Goal: Information Seeking & Learning: Understand process/instructions

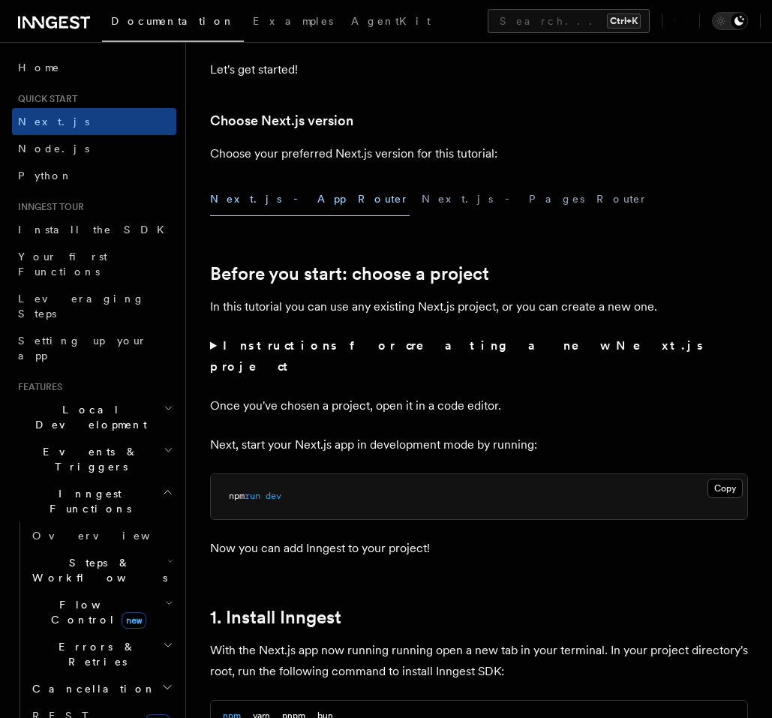
scroll to position [360, 0]
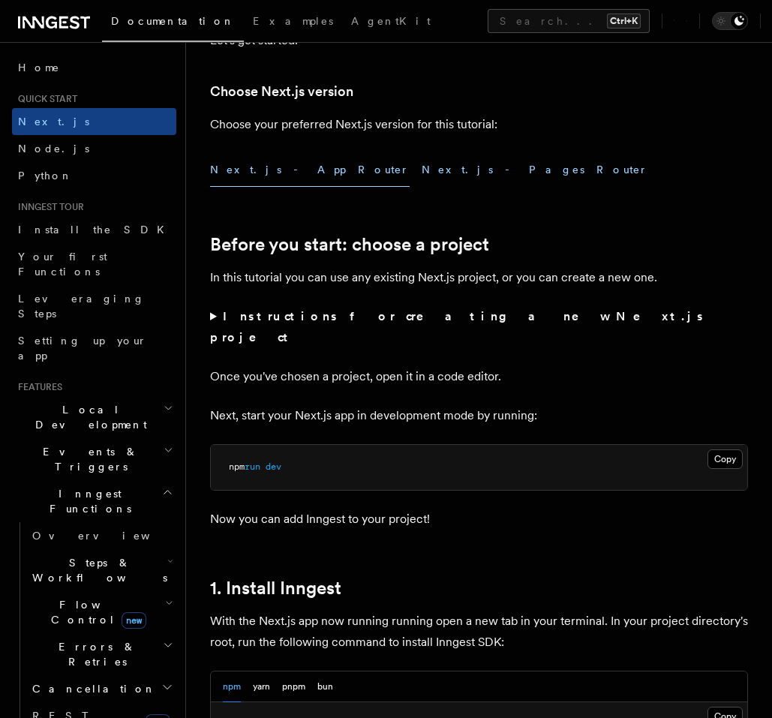
click at [421, 163] on button "Next.js - Pages Router" at bounding box center [534, 170] width 226 height 34
click at [274, 166] on button "Next.js - App Router" at bounding box center [309, 170] width 199 height 34
click at [421, 169] on button "Next.js - Pages Router" at bounding box center [534, 170] width 226 height 34
click at [267, 172] on button "Next.js - App Router" at bounding box center [309, 170] width 199 height 34
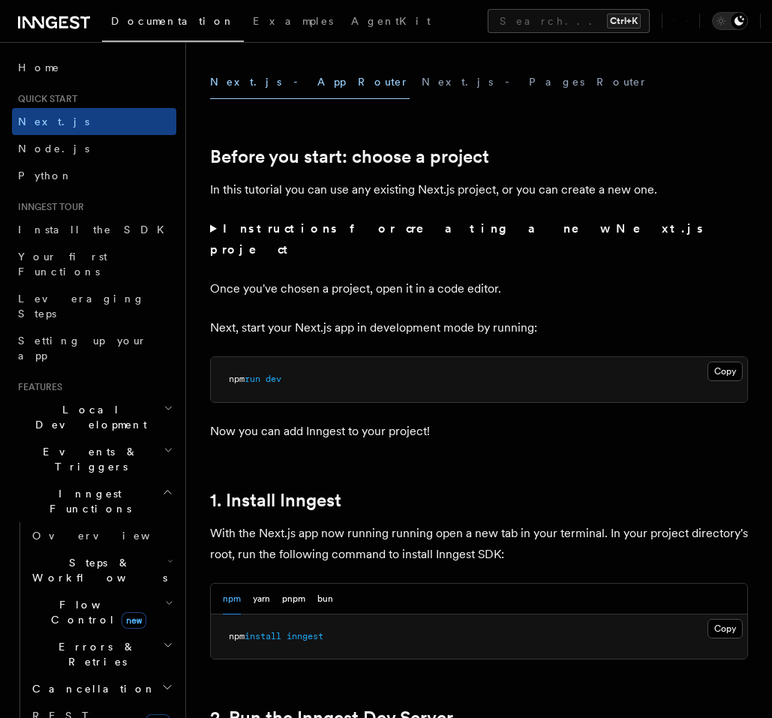
scroll to position [450, 0]
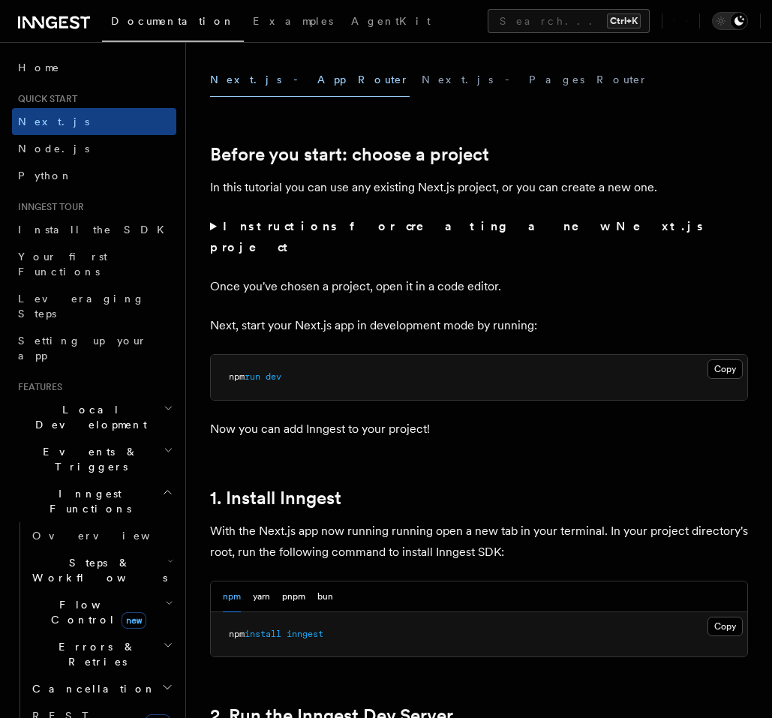
click at [214, 227] on summary "Instructions for creating a new Next.js project" at bounding box center [479, 237] width 538 height 42
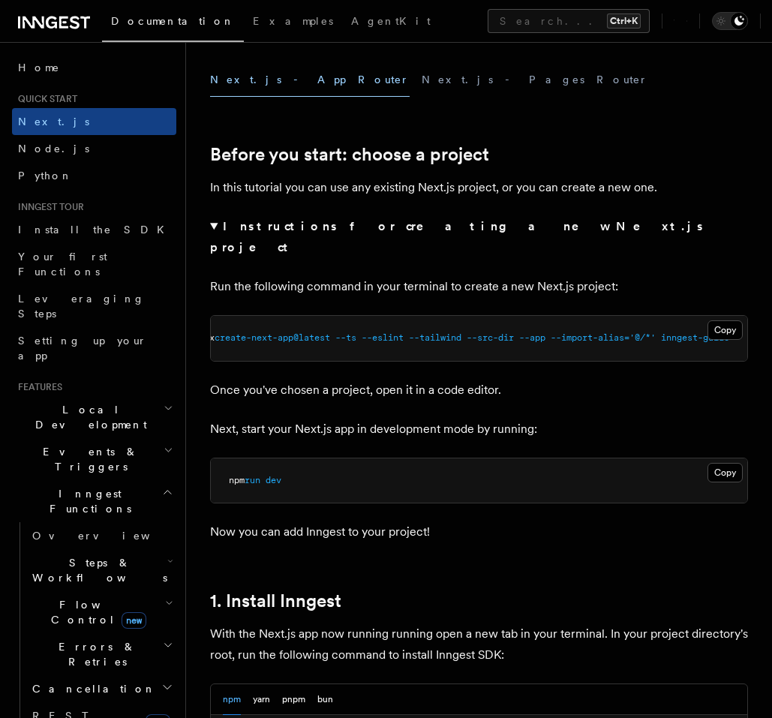
scroll to position [0, 0]
click at [214, 227] on summary "Instructions for creating a new Next.js project" at bounding box center [479, 237] width 538 height 42
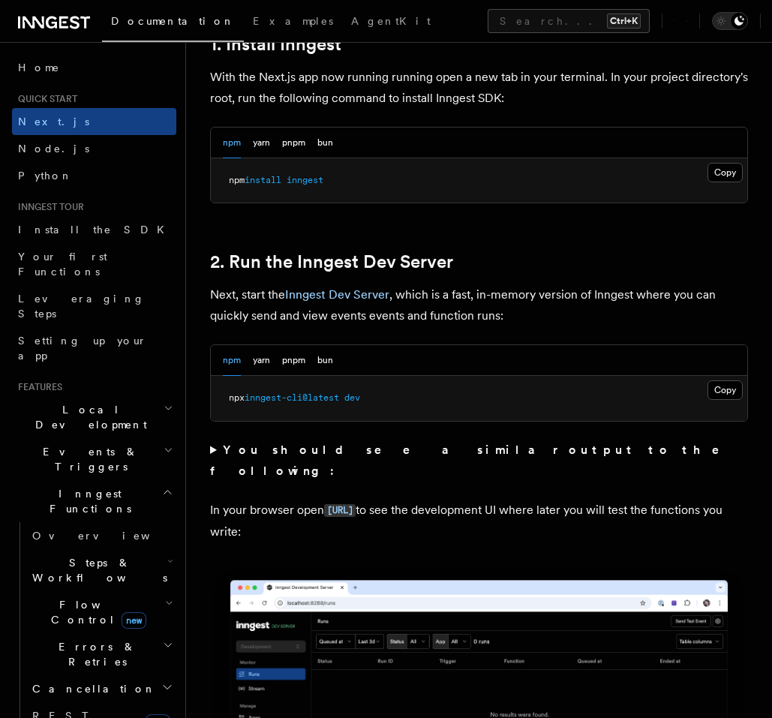
scroll to position [900, 0]
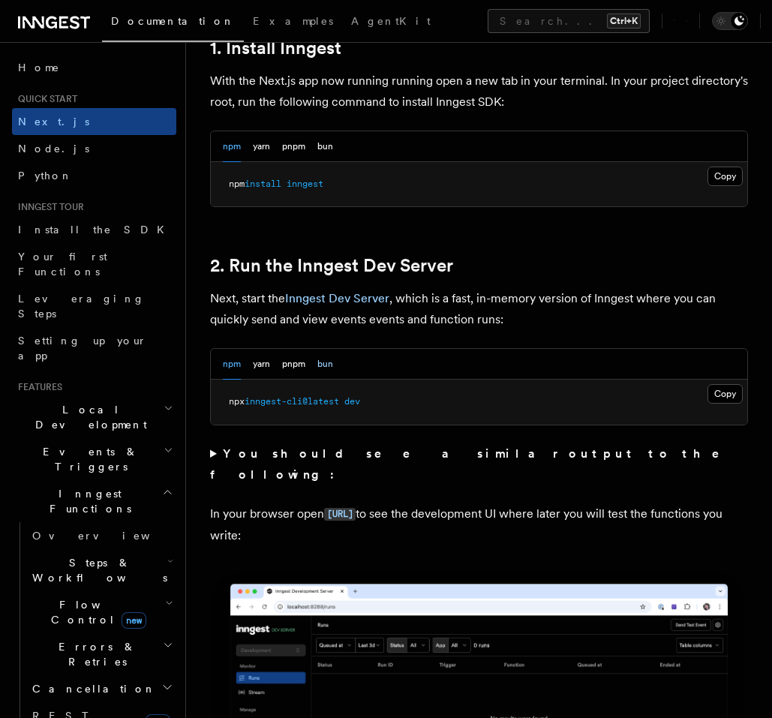
click at [328, 349] on button "bun" at bounding box center [325, 364] width 16 height 31
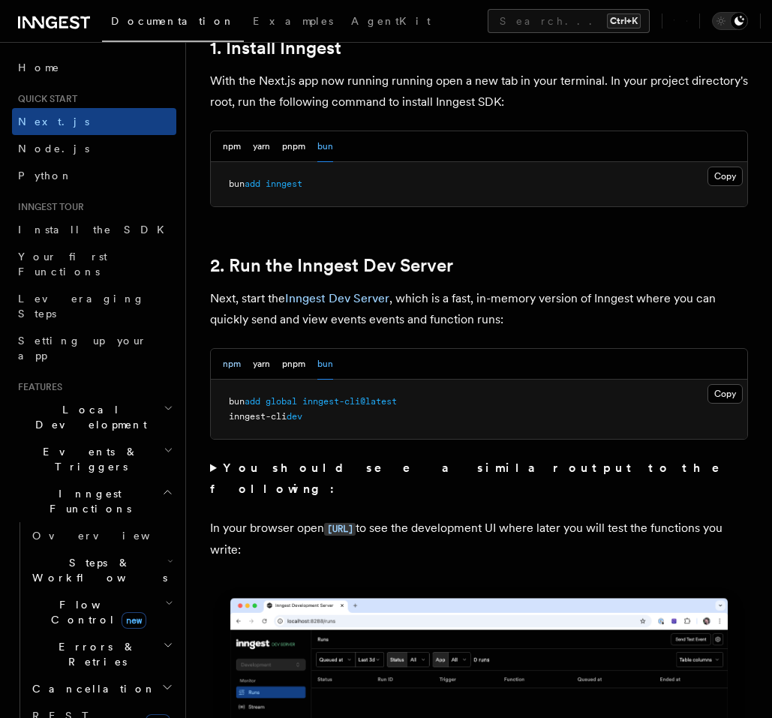
click at [230, 349] on button "npm" at bounding box center [232, 364] width 18 height 31
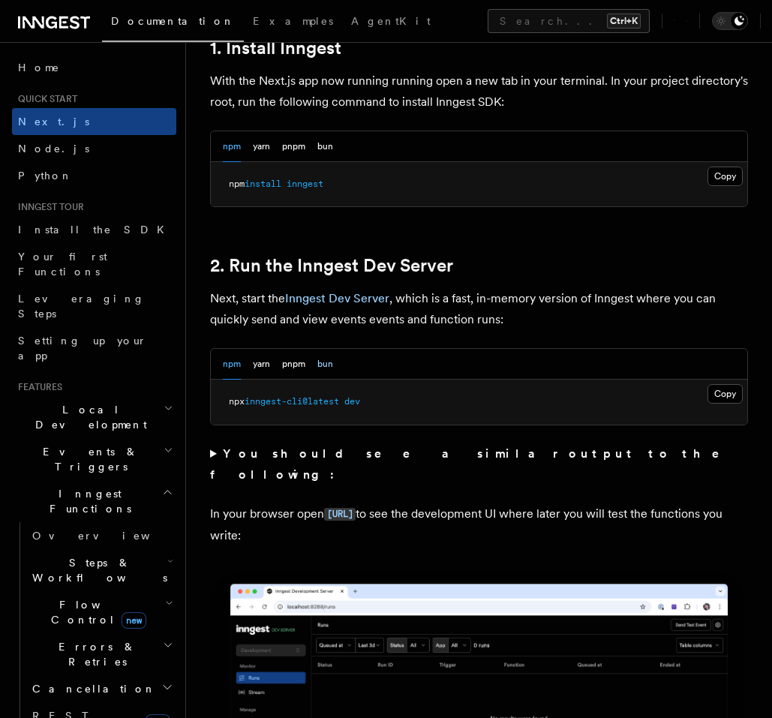
click at [333, 349] on button "bun" at bounding box center [325, 364] width 16 height 31
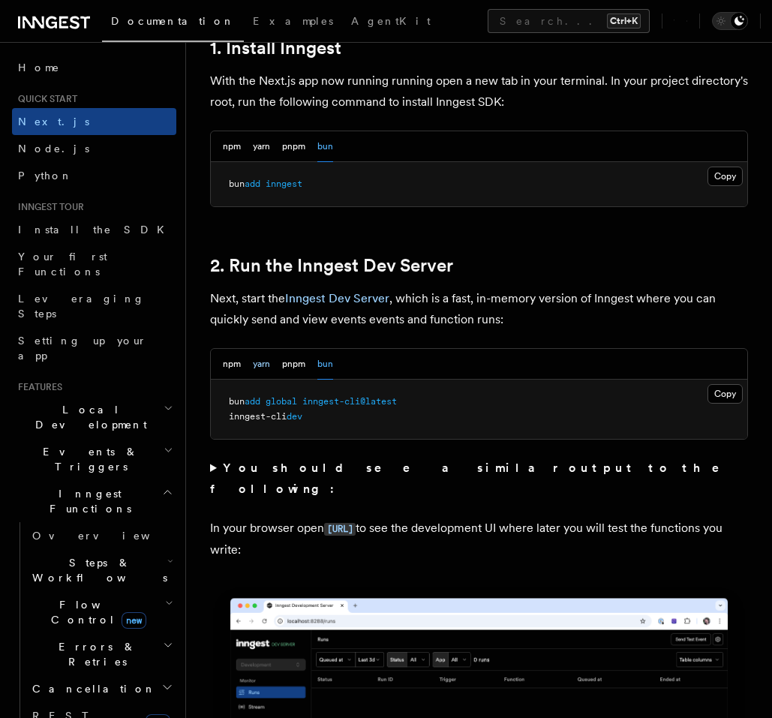
click at [262, 349] on button "yarn" at bounding box center [261, 364] width 17 height 31
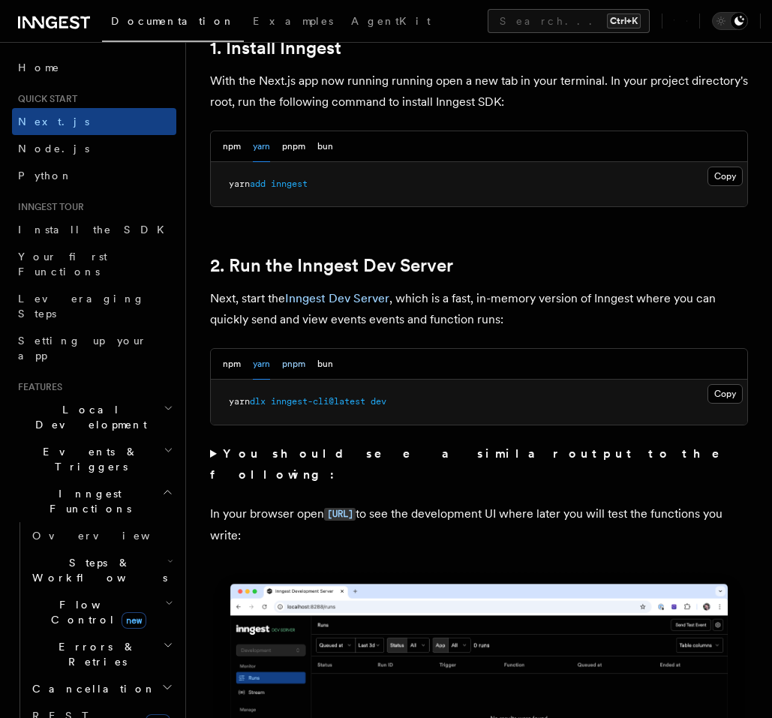
click at [287, 349] on button "pnpm" at bounding box center [293, 364] width 23 height 31
click at [323, 349] on button "bun" at bounding box center [325, 364] width 16 height 31
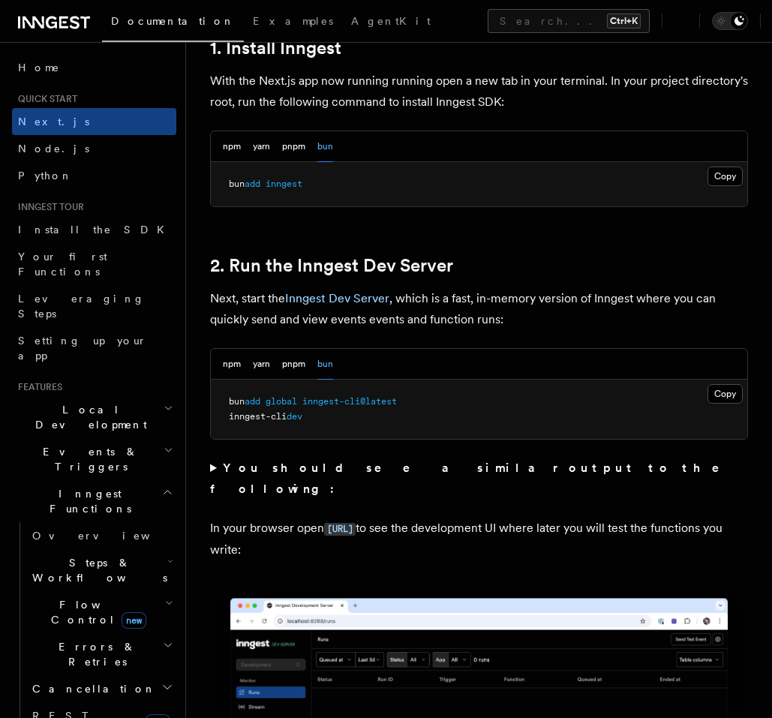
click at [452, 295] on p "Next, start the Inngest Dev Server , which is a fast, in-memory version of Inng…" at bounding box center [479, 309] width 538 height 42
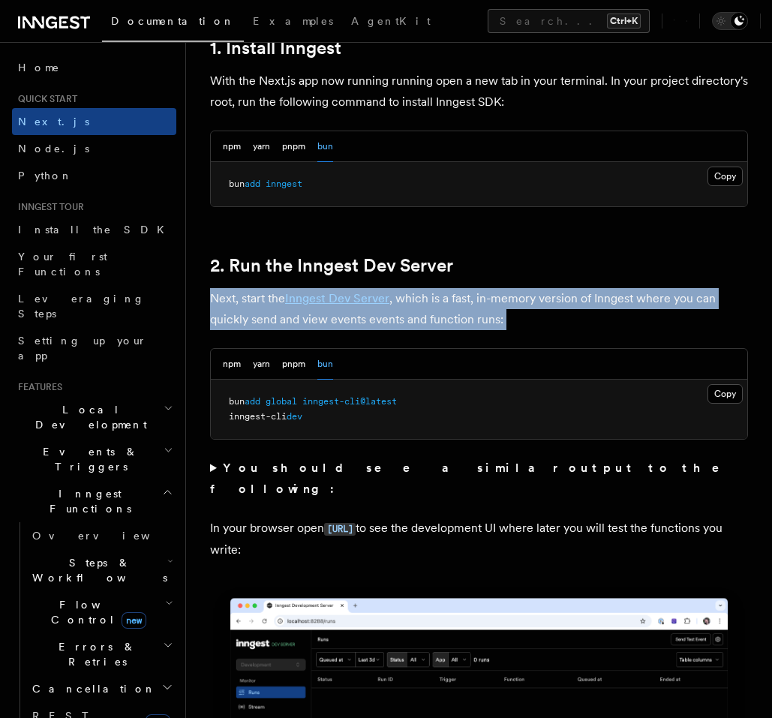
click at [452, 295] on p "Next, start the Inngest Dev Server , which is a fast, in-memory version of Inng…" at bounding box center [479, 309] width 538 height 42
click at [502, 288] on p "Next, start the Inngest Dev Server , which is a fast, in-memory version of Inng…" at bounding box center [479, 309] width 538 height 42
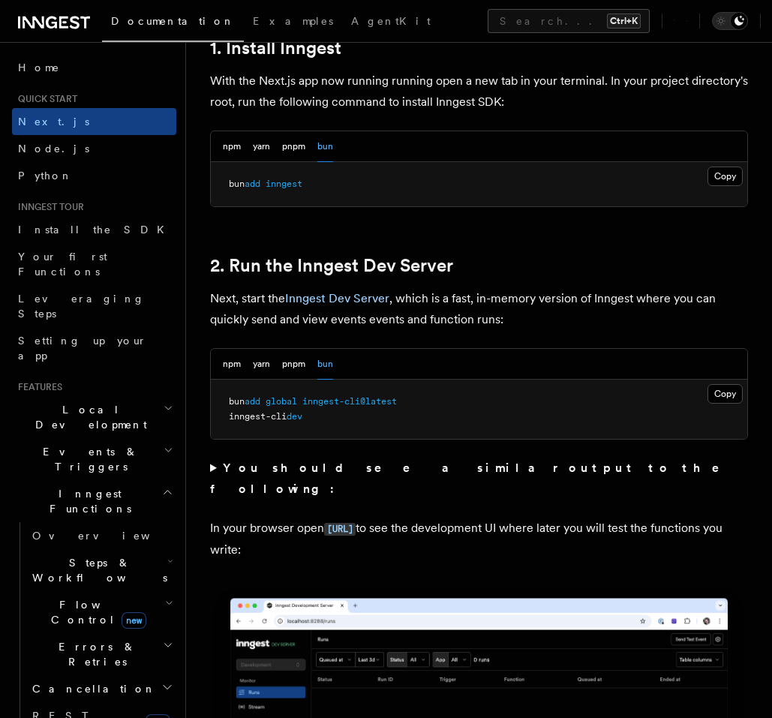
click at [213, 457] on summary "You should see a similar output to the following:" at bounding box center [479, 478] width 538 height 42
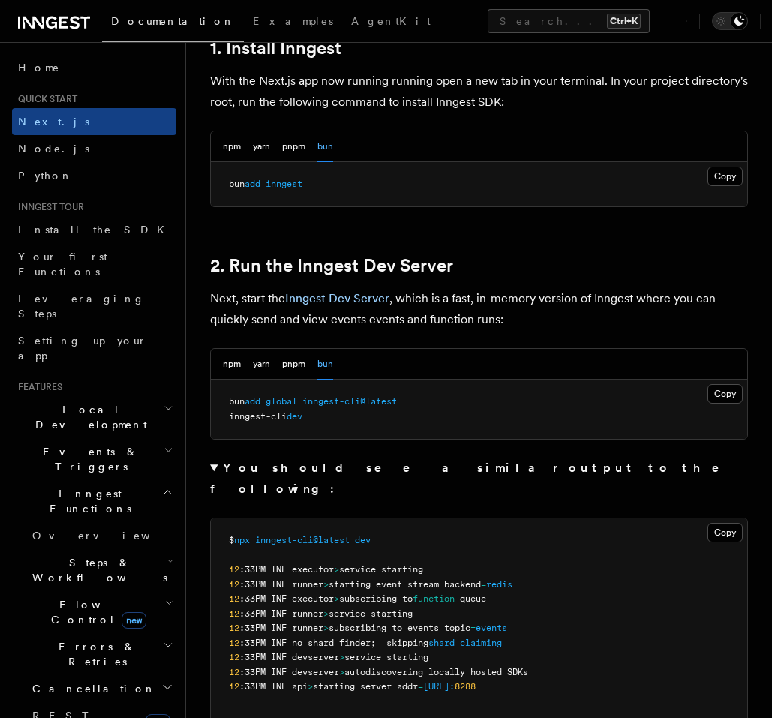
click at [213, 457] on summary "You should see a similar output to the following:" at bounding box center [479, 478] width 538 height 42
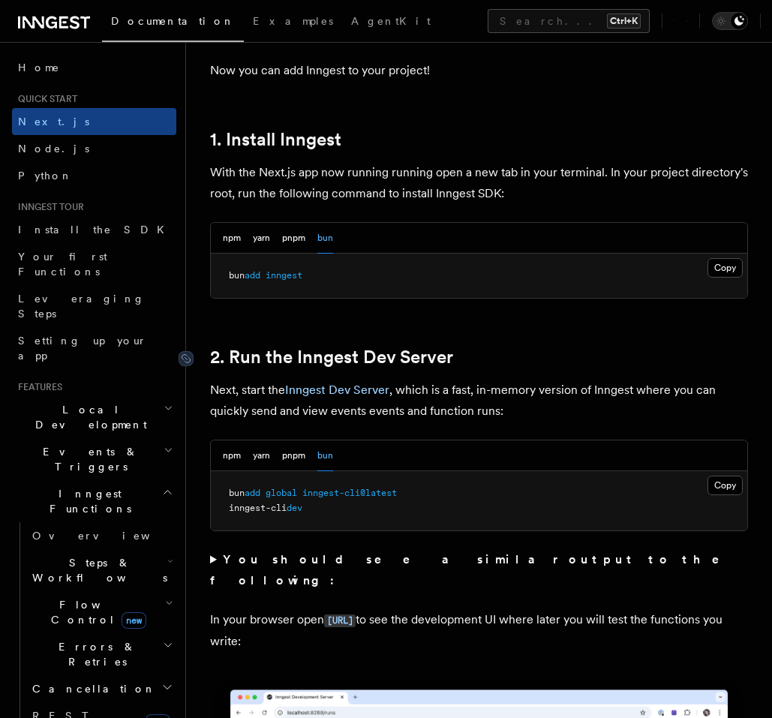
scroll to position [810, 0]
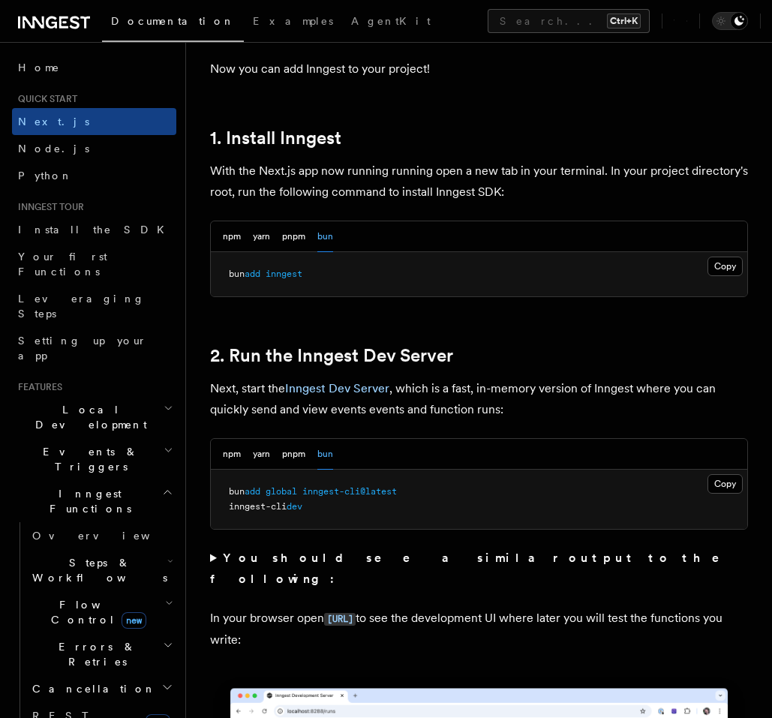
click at [162, 486] on icon "button" at bounding box center [167, 492] width 11 height 12
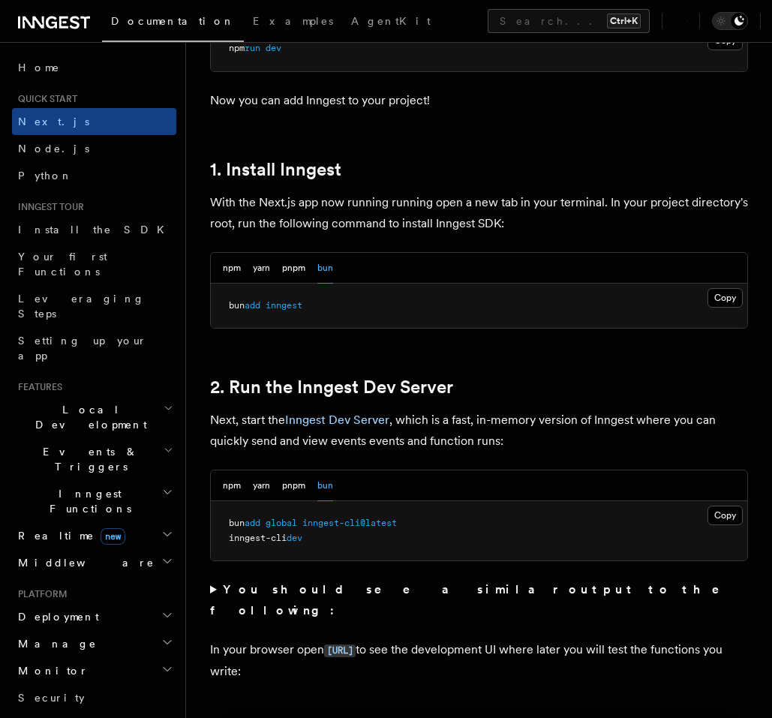
scroll to position [900, 0]
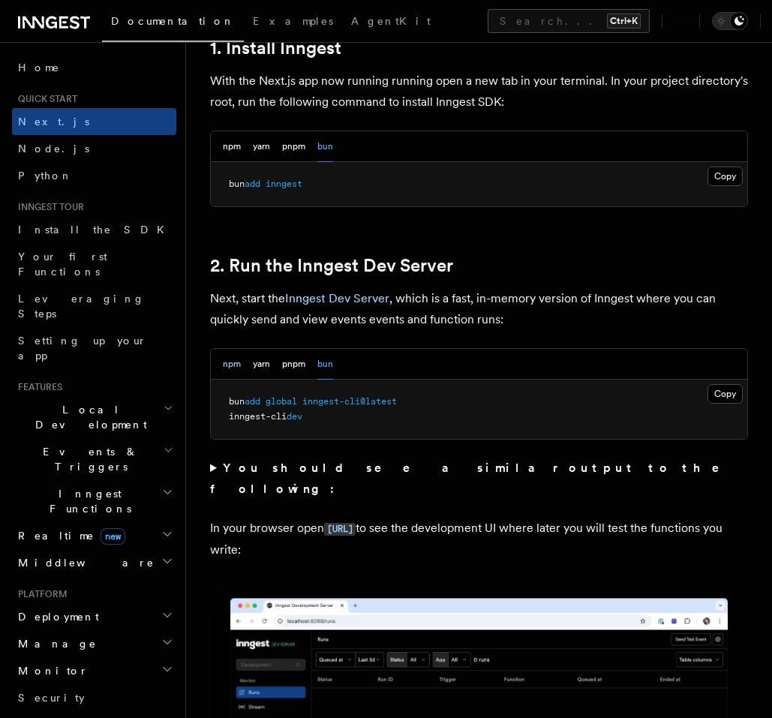
click at [232, 349] on button "npm" at bounding box center [232, 364] width 18 height 31
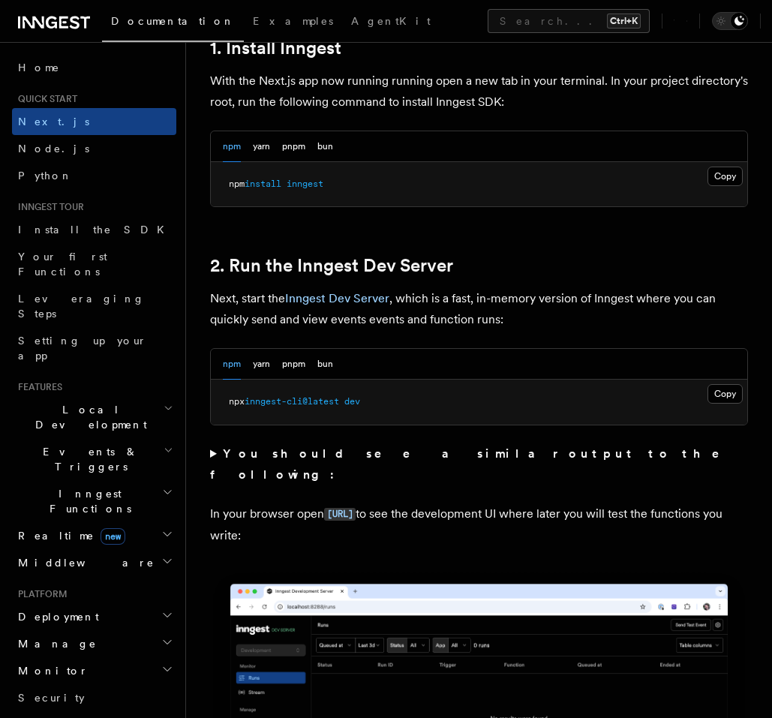
click at [311, 349] on div "npm yarn pnpm bun" at bounding box center [278, 364] width 110 height 31
click at [316, 349] on div "npm yarn pnpm bun" at bounding box center [278, 364] width 110 height 31
click at [325, 349] on button "bun" at bounding box center [325, 364] width 16 height 31
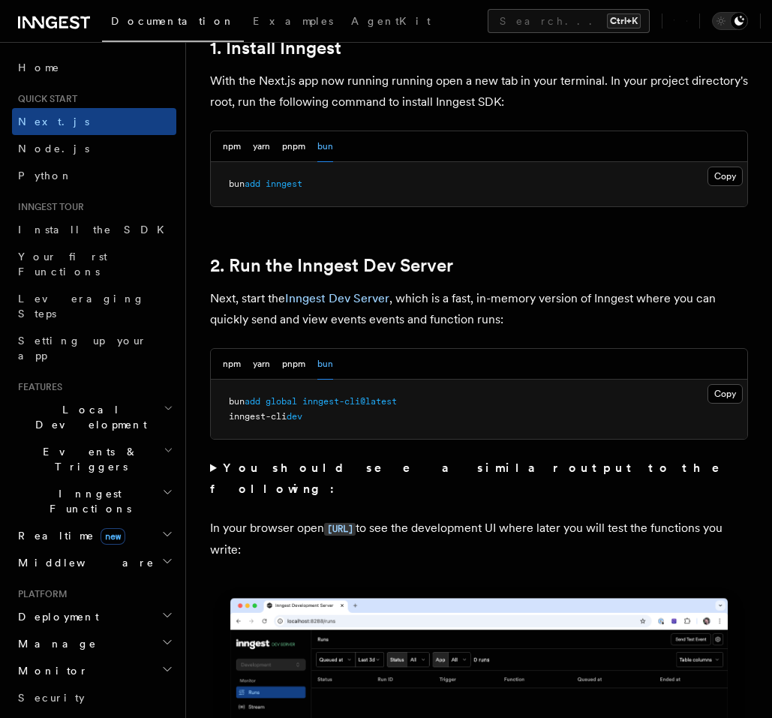
click at [313, 396] on span "inngest-cli@latest" at bounding box center [349, 401] width 94 height 10
copy code "bun add global inngest-cli@latest"
click at [508, 389] on pre "bun add global inngest-cli@latest inngest-cli dev" at bounding box center [479, 408] width 536 height 59
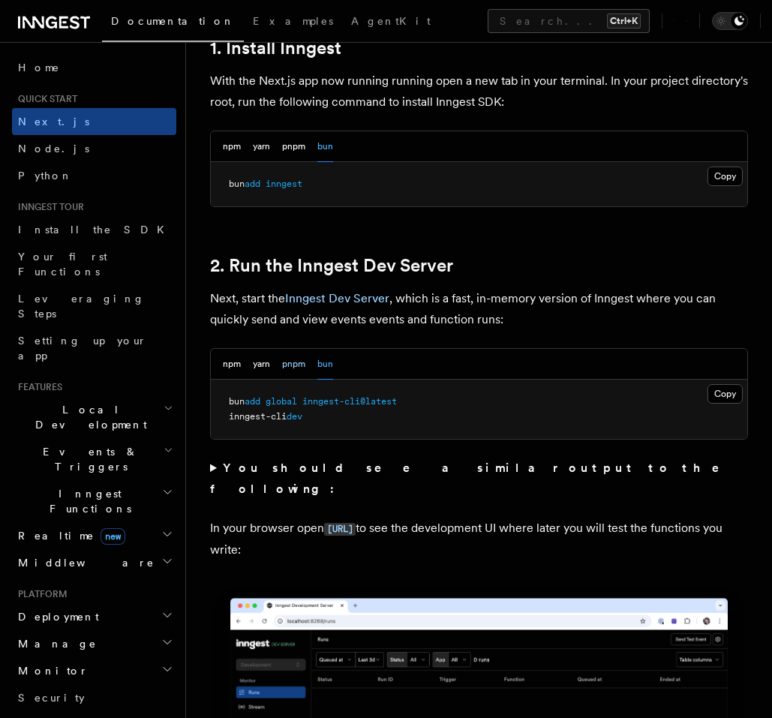
click at [288, 349] on button "pnpm" at bounding box center [293, 364] width 23 height 31
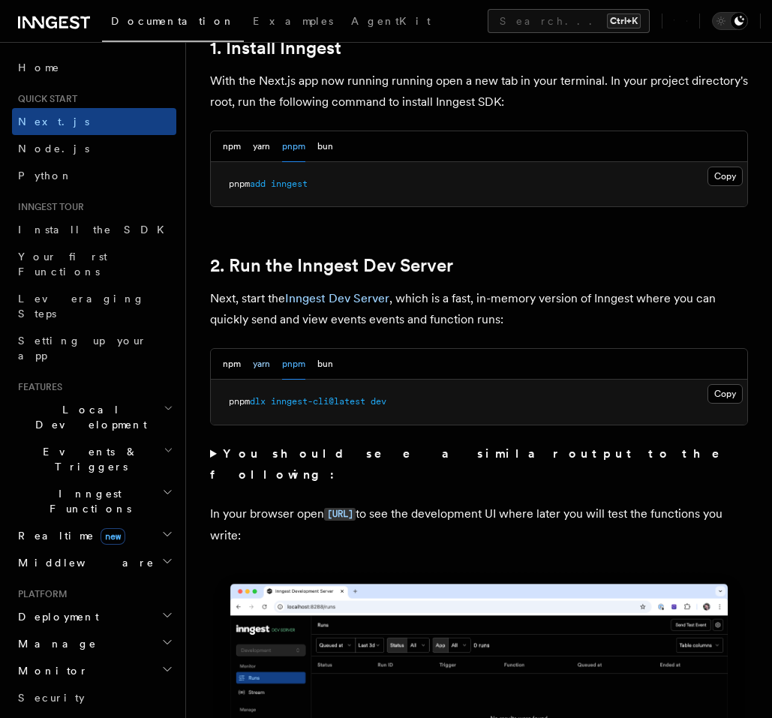
click at [259, 349] on button "yarn" at bounding box center [261, 364] width 17 height 31
click at [223, 349] on div "npm yarn pnpm bun" at bounding box center [479, 364] width 536 height 31
click at [229, 353] on button "npm" at bounding box center [232, 364] width 18 height 31
click at [329, 349] on button "bun" at bounding box center [325, 364] width 16 height 31
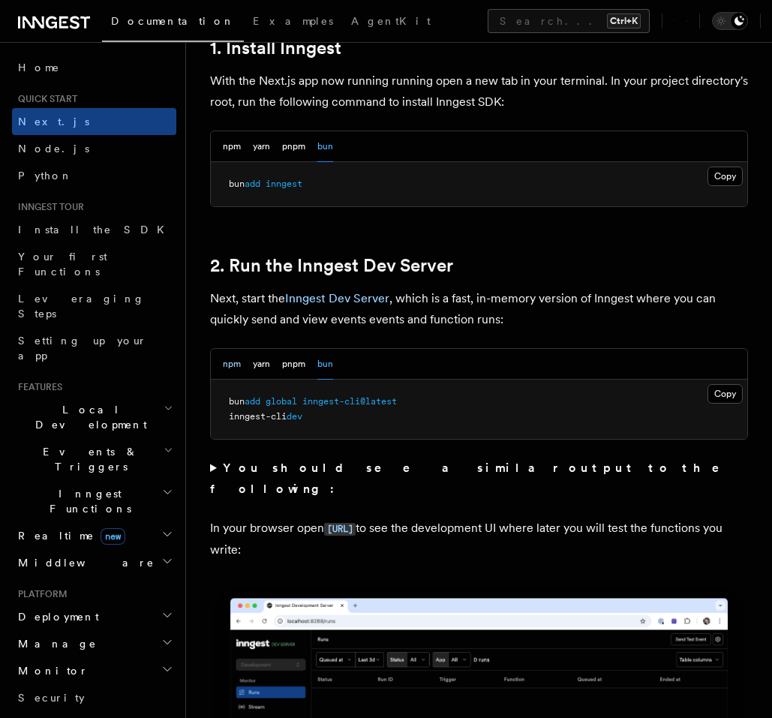
click at [236, 349] on button "npm" at bounding box center [232, 364] width 18 height 31
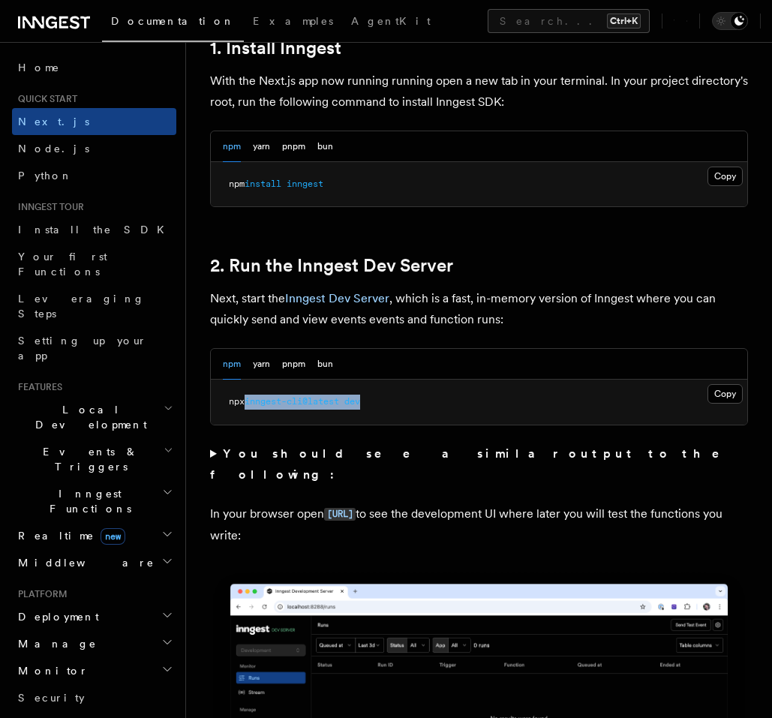
drag, startPoint x: 371, startPoint y: 379, endPoint x: 251, endPoint y: 382, distance: 120.0
click at [251, 382] on pre "npx inngest-cli@latest dev" at bounding box center [479, 401] width 536 height 45
copy span "inngest-cli@latest dev"
click at [320, 349] on button "bun" at bounding box center [325, 364] width 16 height 31
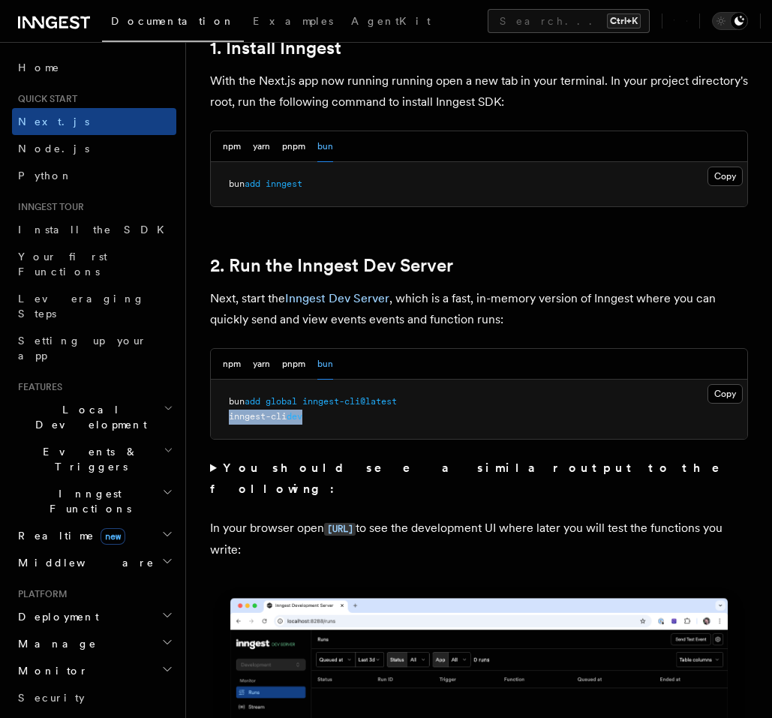
drag, startPoint x: 313, startPoint y: 398, endPoint x: 229, endPoint y: 393, distance: 83.4
click at [229, 393] on pre "bun add global inngest-cli@latest inngest-cli dev" at bounding box center [479, 408] width 536 height 59
copy span "inngest-cli dev"
click at [233, 349] on button "npm" at bounding box center [232, 364] width 18 height 31
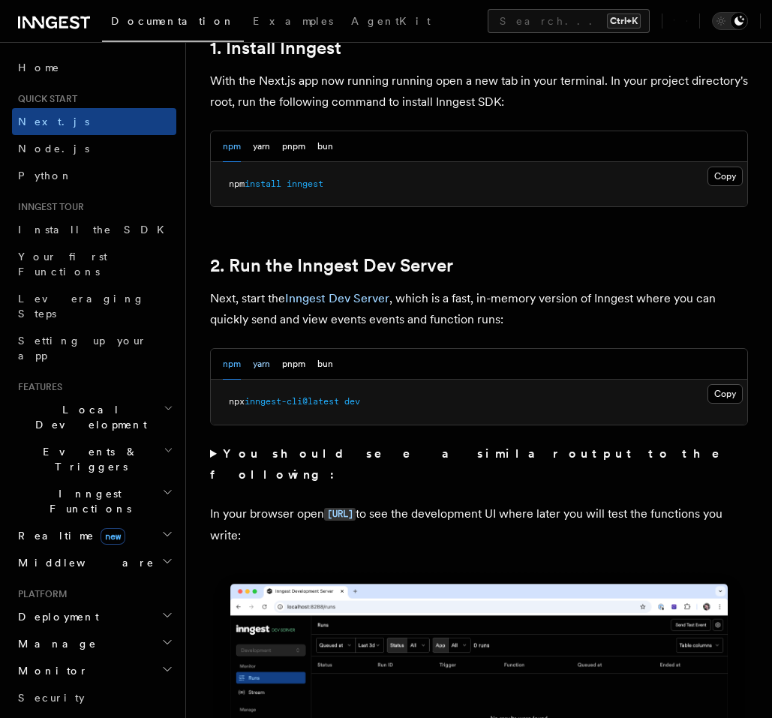
click at [267, 349] on button "yarn" at bounding box center [261, 364] width 17 height 31
click at [283, 349] on button "pnpm" at bounding box center [293, 364] width 23 height 31
click at [325, 349] on button "bun" at bounding box center [325, 364] width 16 height 31
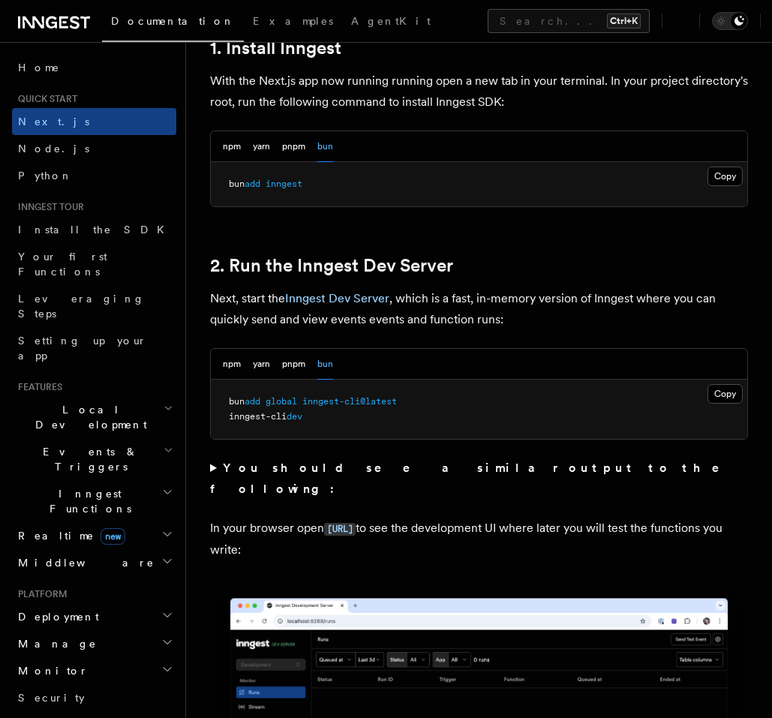
click at [286, 411] on span "inngest-cli" at bounding box center [258, 416] width 58 height 10
copy code "inngest-cli dev"
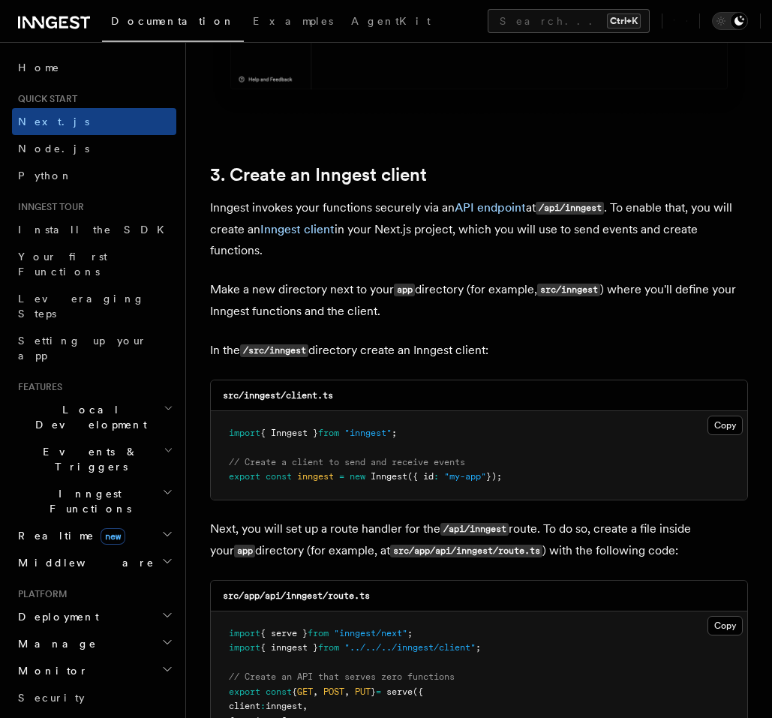
scroll to position [1709, 0]
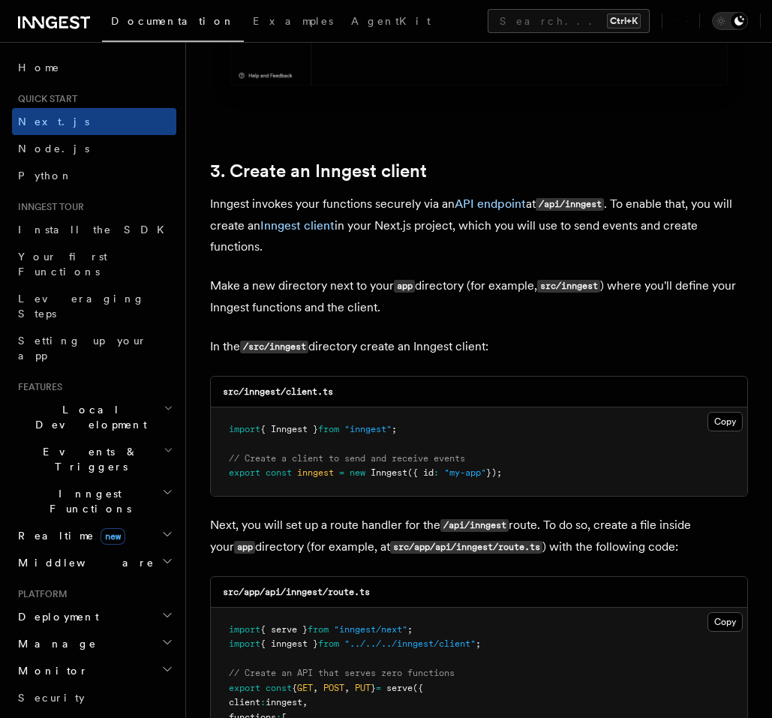
click at [292, 424] on span "{ Inngest }" at bounding box center [289, 429] width 58 height 10
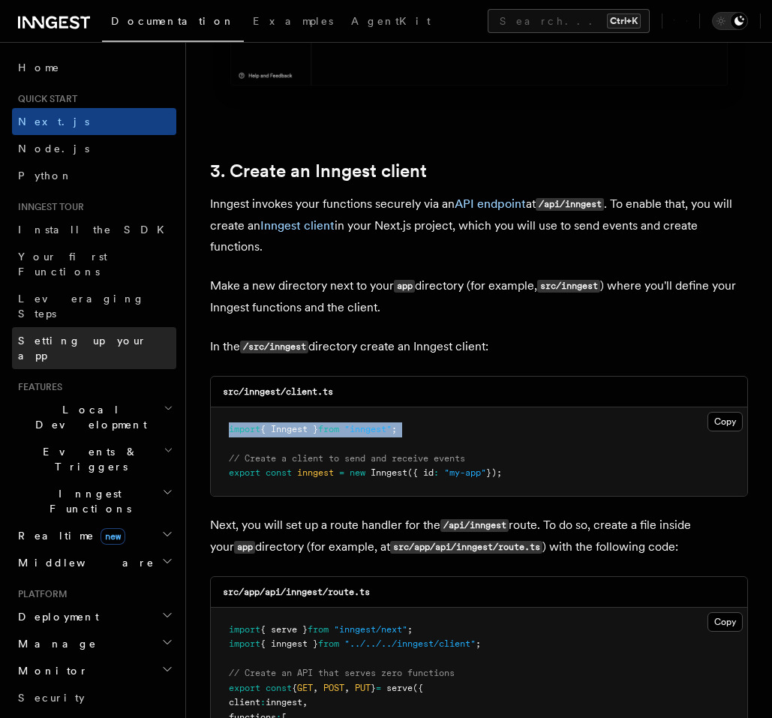
copy code "import { Inngest } from "inngest" ;"
click at [460, 407] on pre "import { Inngest } from "inngest" ; // Create a client to send and receive even…" at bounding box center [479, 451] width 536 height 88
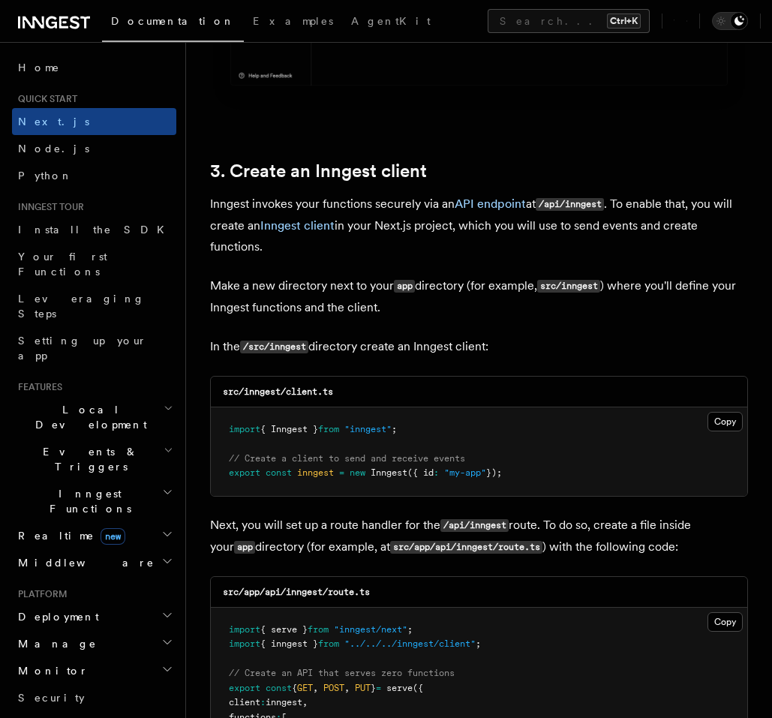
click at [329, 467] on span "inngest" at bounding box center [315, 472] width 37 height 10
copy code "export const inngest = new Inngest ({ id : "my-app" });"
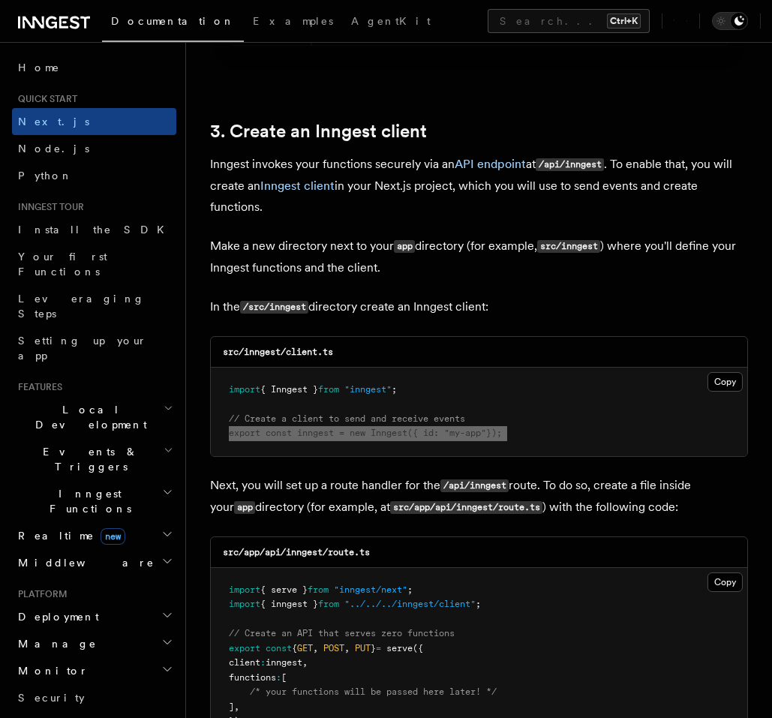
scroll to position [1799, 0]
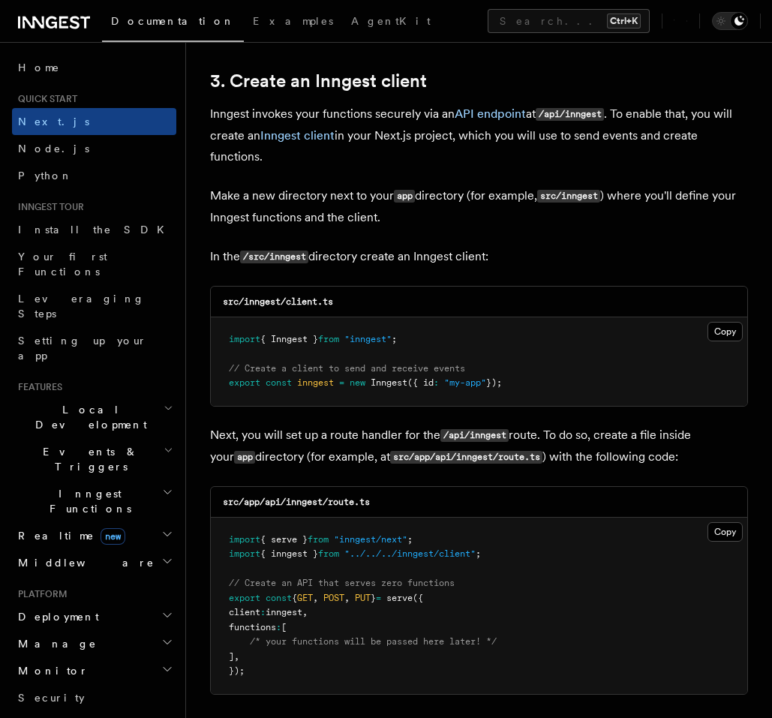
click at [277, 534] on span "{ serve }" at bounding box center [283, 539] width 47 height 10
copy code "import { serve } from "inngest/next" ;"
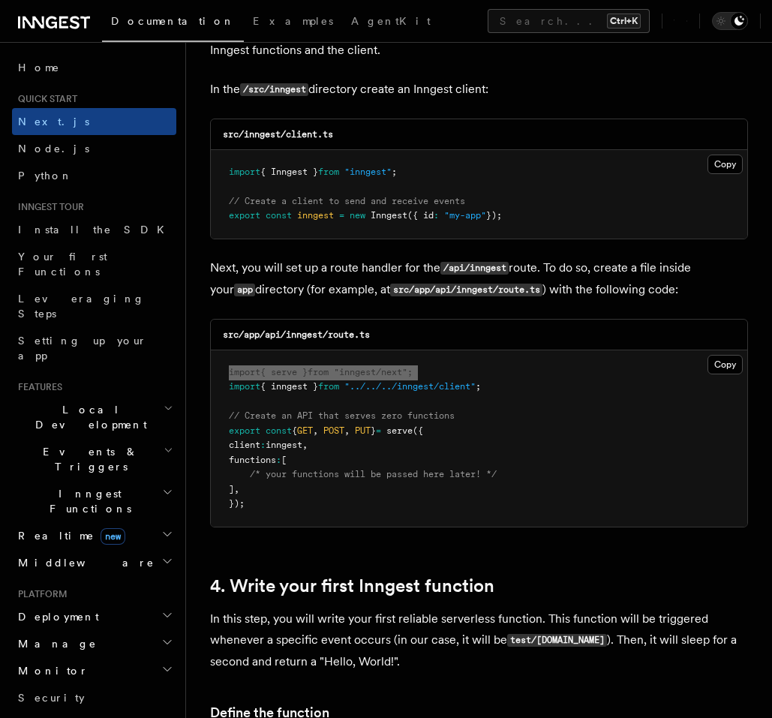
scroll to position [1979, 0]
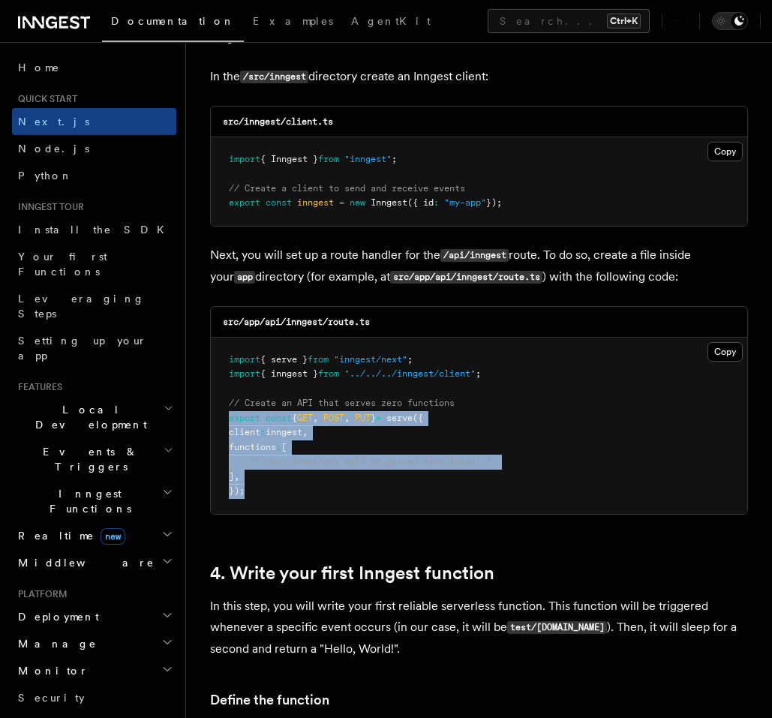
drag, startPoint x: 259, startPoint y: 445, endPoint x: 223, endPoint y: 374, distance: 79.5
click at [223, 374] on pre "import { serve } from "inngest/next" ; import { inngest } from "../../../innges…" at bounding box center [479, 425] width 536 height 176
copy code "export const { GET , POST , PUT } = serve ({ client : inngest , functions : [ /…"
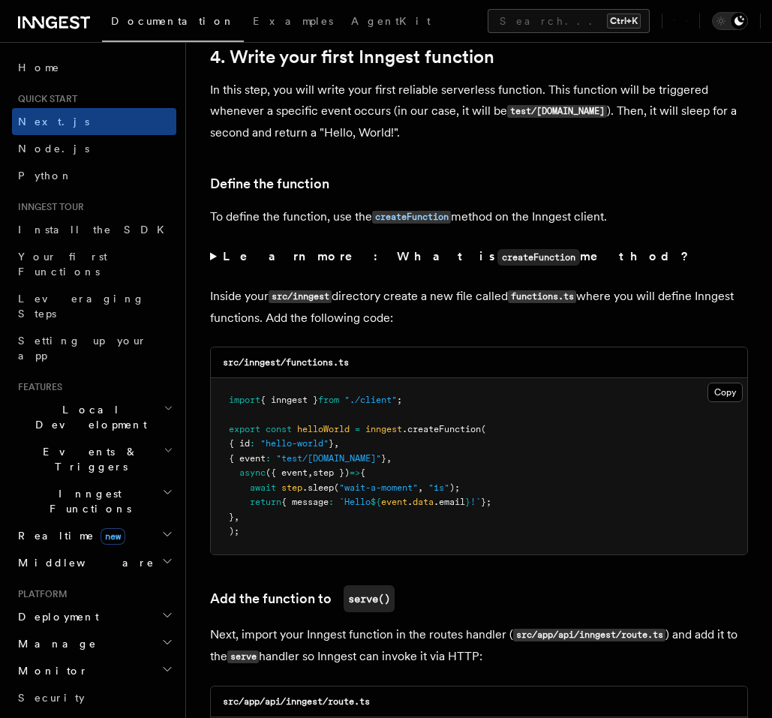
scroll to position [2519, 0]
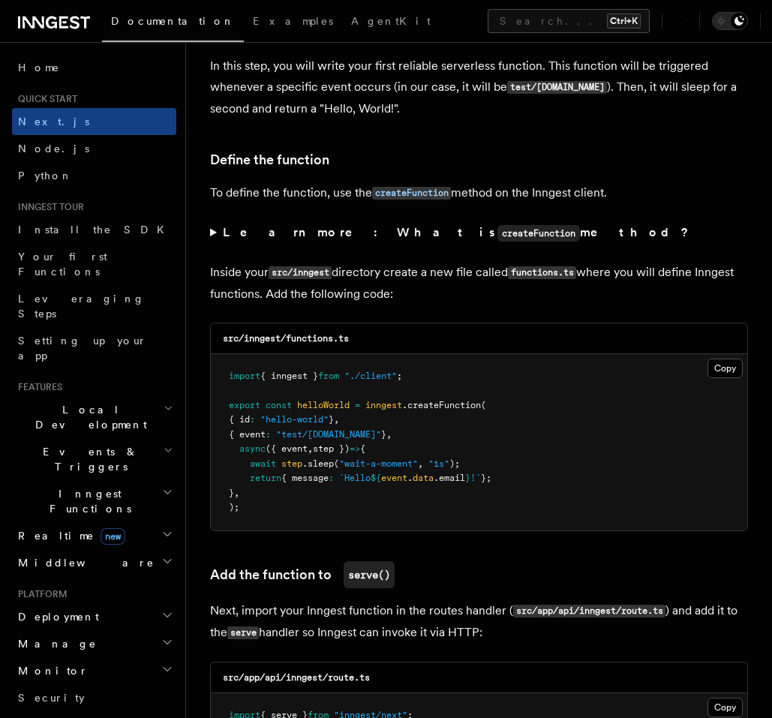
click at [294, 370] on span "{ inngest }" at bounding box center [289, 375] width 58 height 10
copy code "import { inngest } from "./client" ;"
drag, startPoint x: 347, startPoint y: 437, endPoint x: 499, endPoint y: 439, distance: 151.5
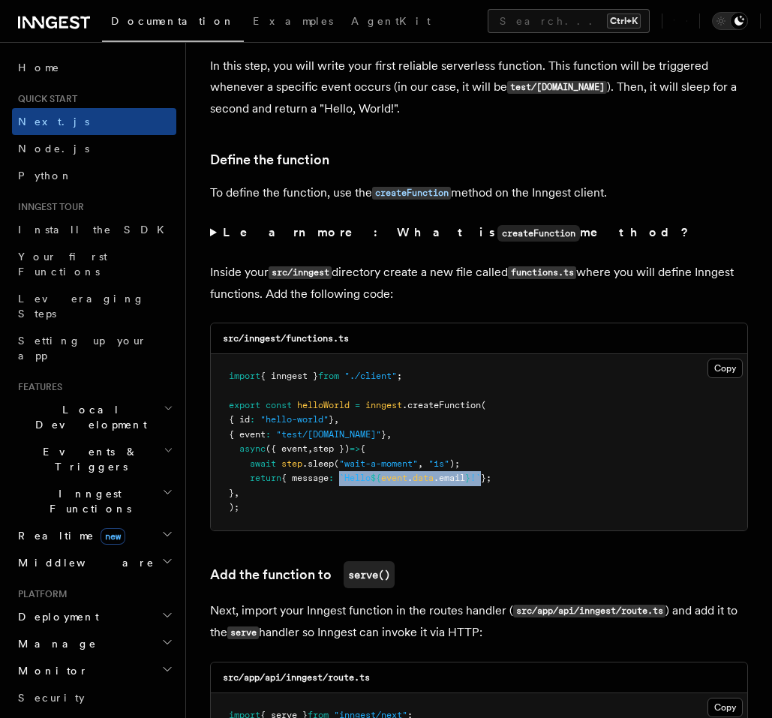
click at [491, 472] on span "return { message : `Hello ${ event . data .email } !` };" at bounding box center [360, 477] width 262 height 10
copy span "`Hello ${ event . data .email } !`"
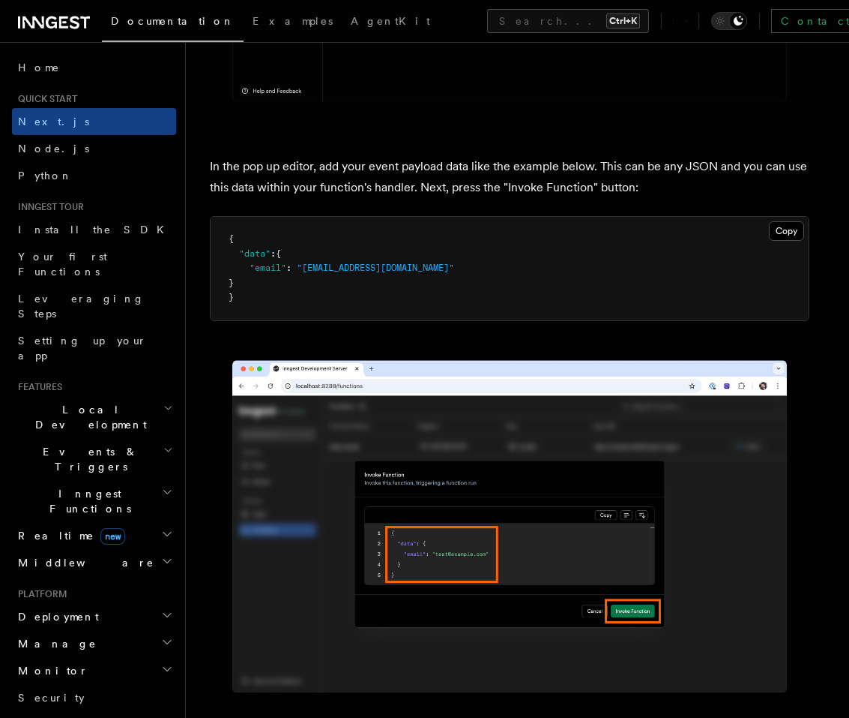
scroll to position [4405, 0]
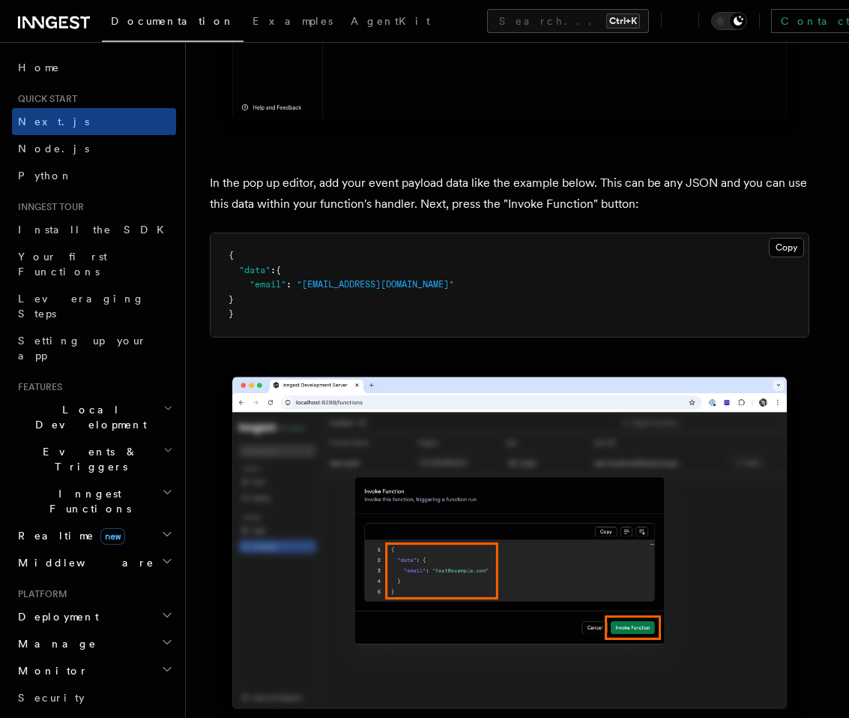
click at [280, 283] on span ""email"" at bounding box center [268, 284] width 37 height 10
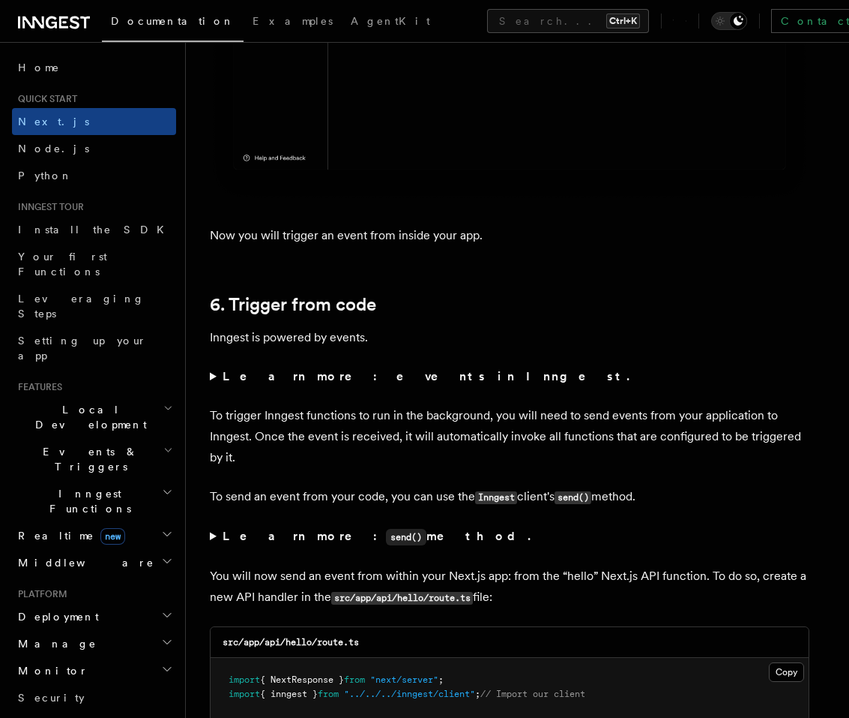
scroll to position [7374, 0]
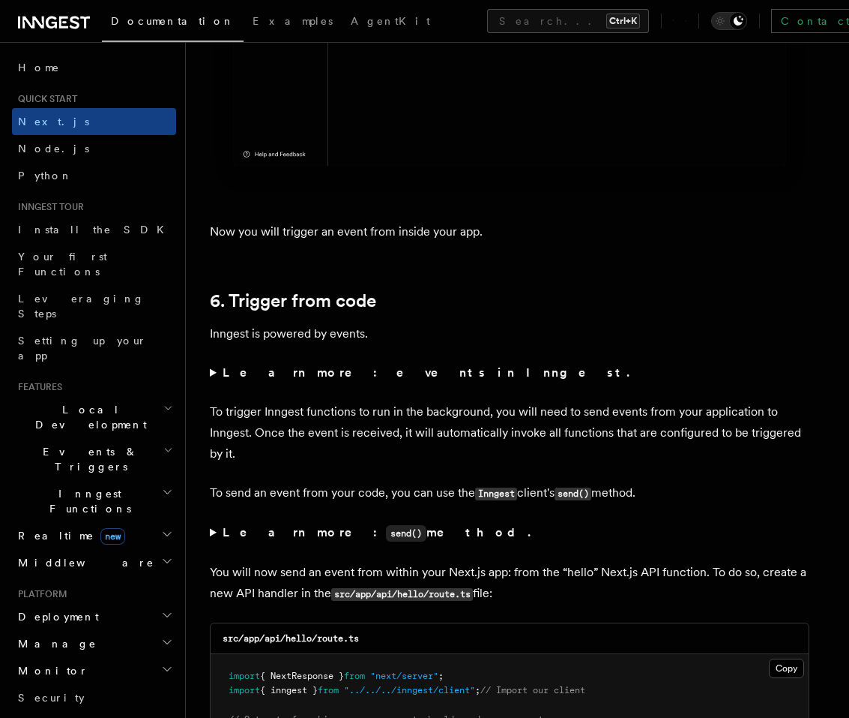
click at [212, 373] on summary "Learn more: events in Inngest." at bounding box center [510, 372] width 600 height 21
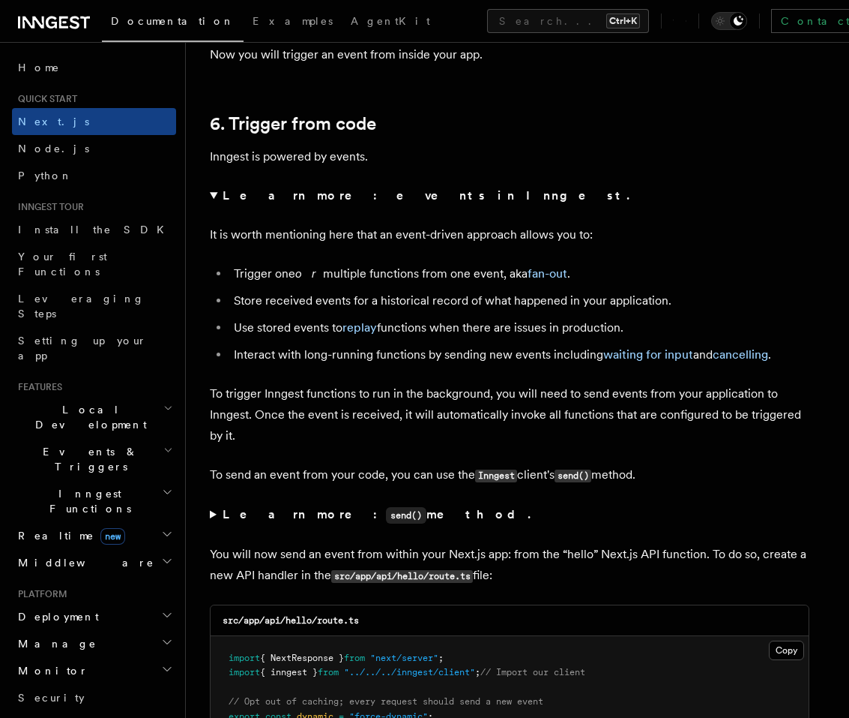
scroll to position [7554, 0]
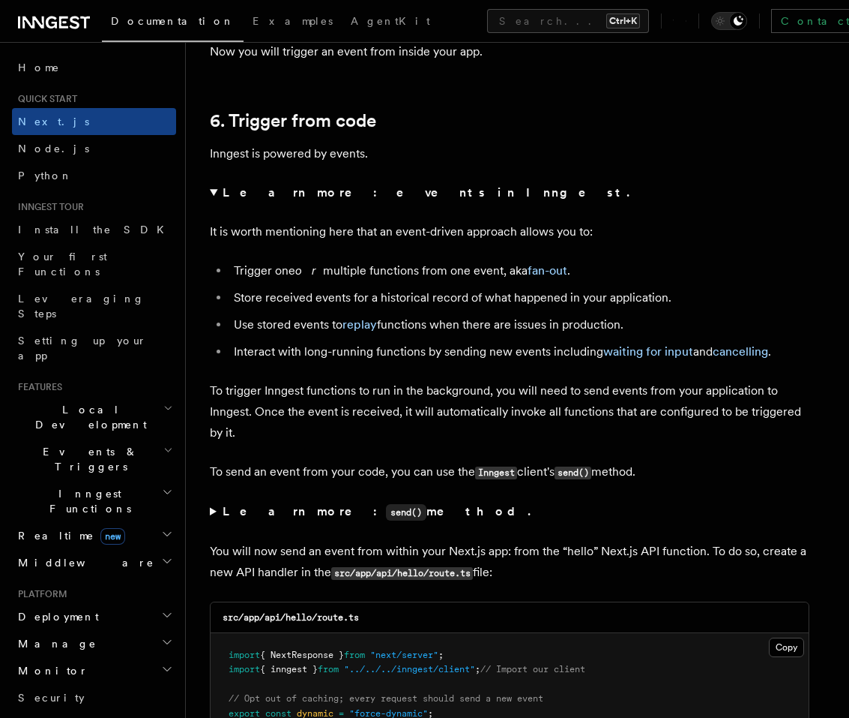
click at [210, 195] on summary "Learn more: events in Inngest." at bounding box center [510, 192] width 600 height 21
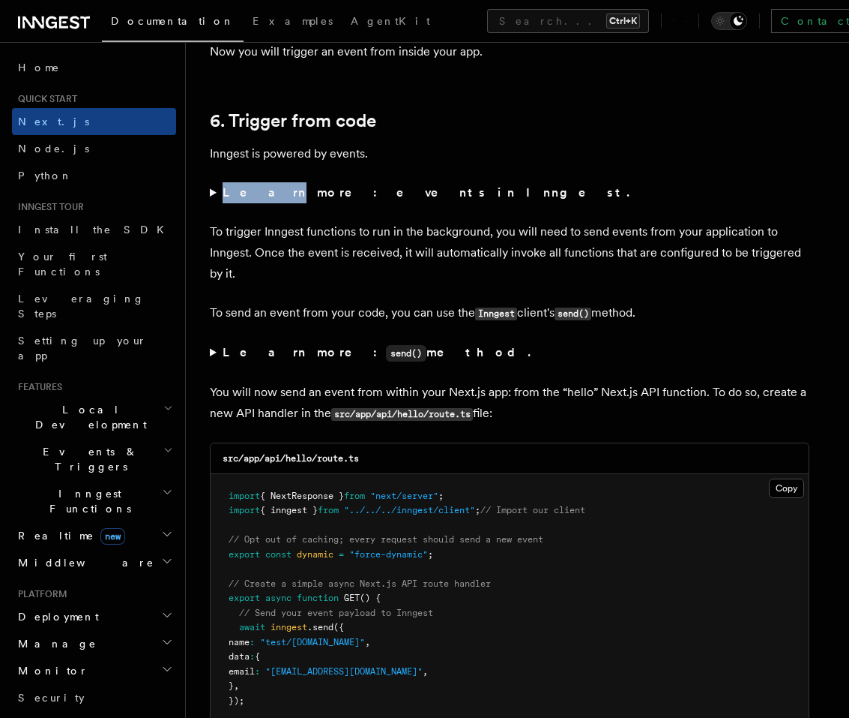
click at [210, 195] on summary "Learn more: events in Inngest." at bounding box center [510, 192] width 600 height 21
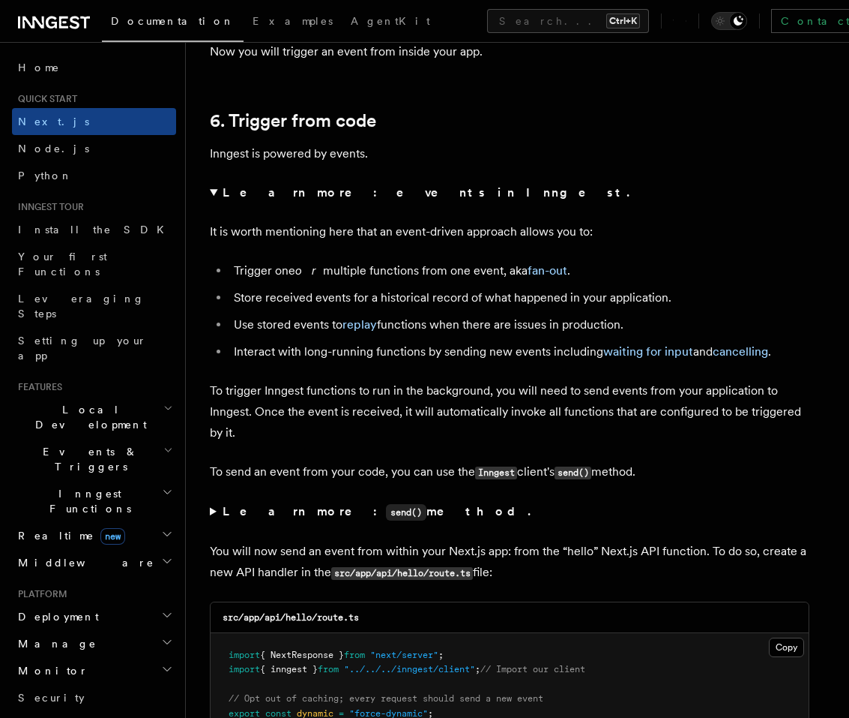
click at [210, 195] on summary "Learn more: events in Inngest." at bounding box center [510, 192] width 600 height 21
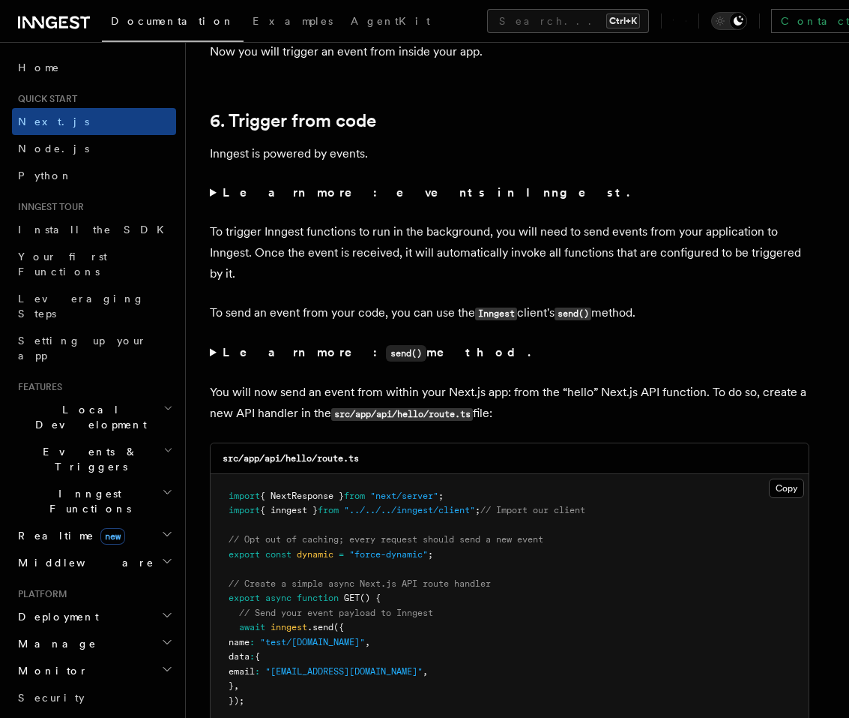
click at [210, 195] on summary "Learn more: events in Inngest." at bounding box center [510, 192] width 600 height 21
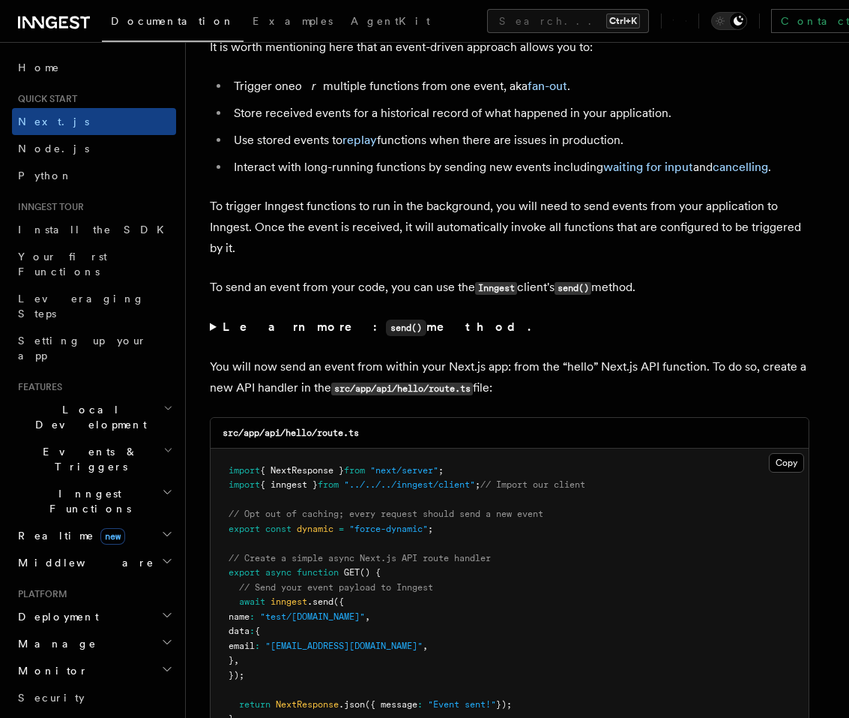
scroll to position [7734, 0]
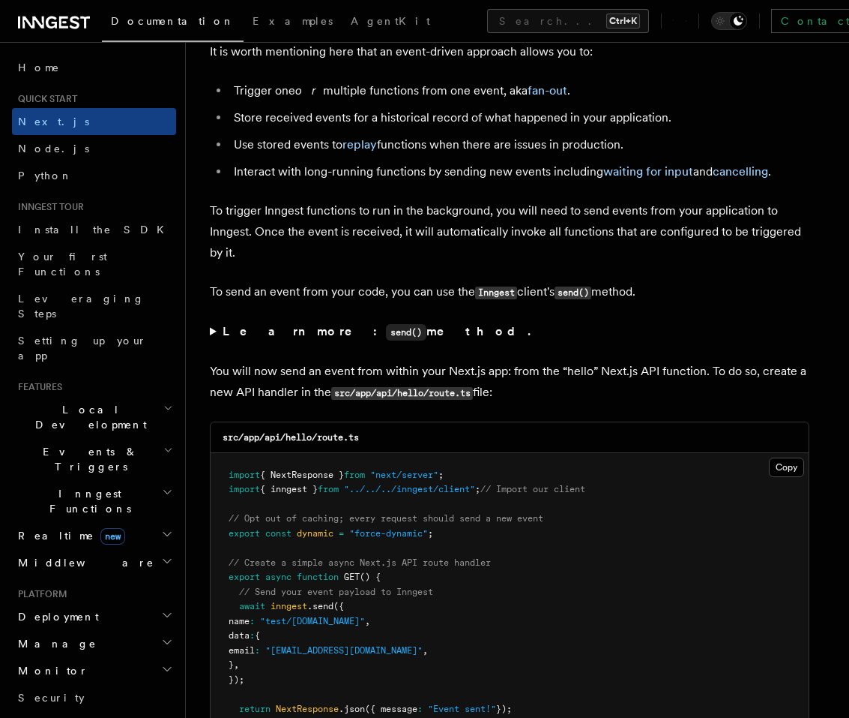
click at [210, 333] on summary "Learn more: send() method." at bounding box center [510, 332] width 600 height 22
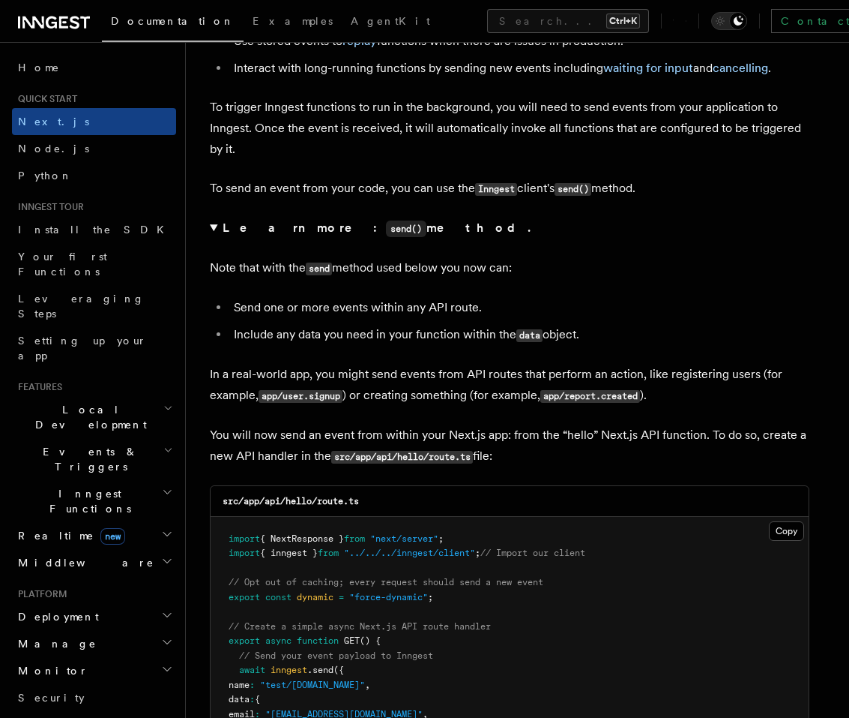
scroll to position [7914, 0]
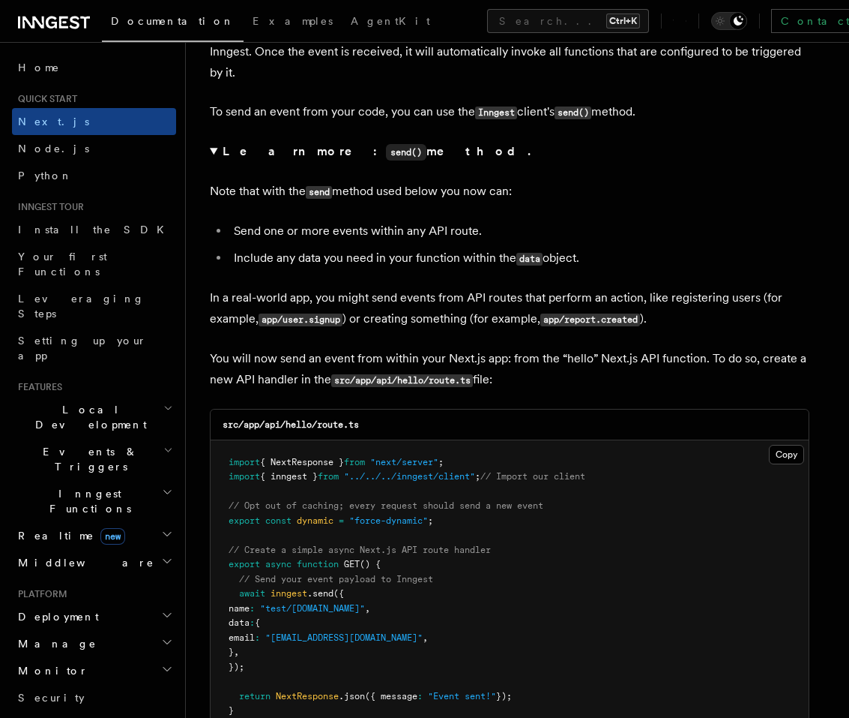
click at [211, 147] on summary "Learn more: send() method." at bounding box center [510, 152] width 600 height 22
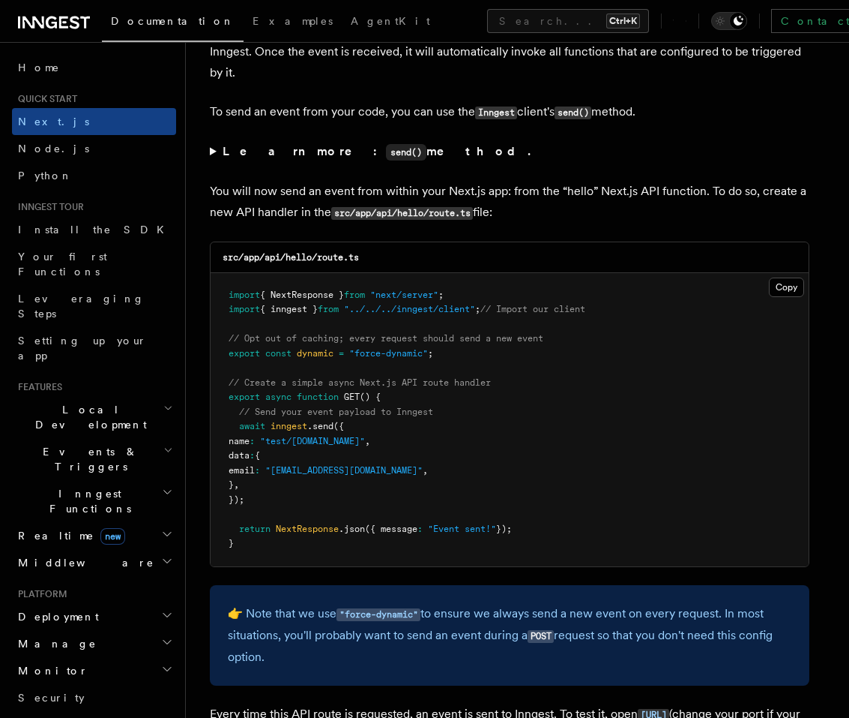
click at [211, 147] on summary "Learn more: send() method." at bounding box center [510, 152] width 600 height 22
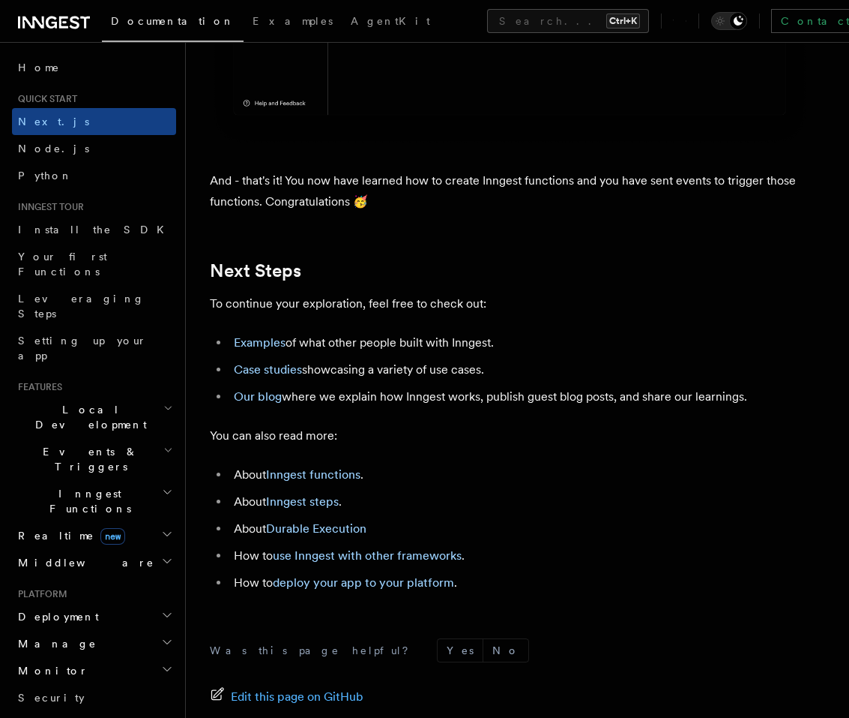
scroll to position [9533, 0]
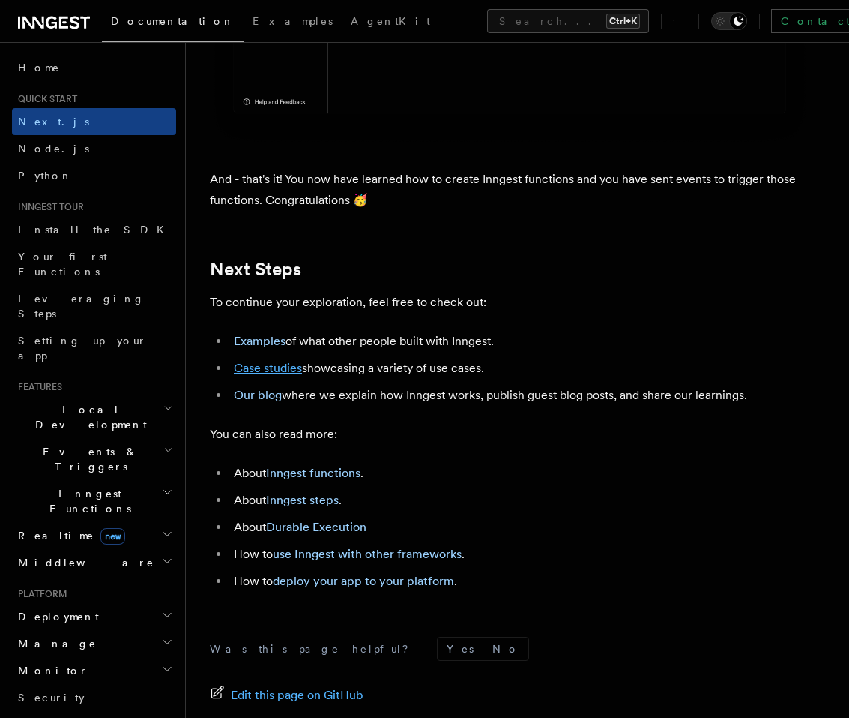
click at [240, 375] on link "Case studies" at bounding box center [268, 368] width 68 height 14
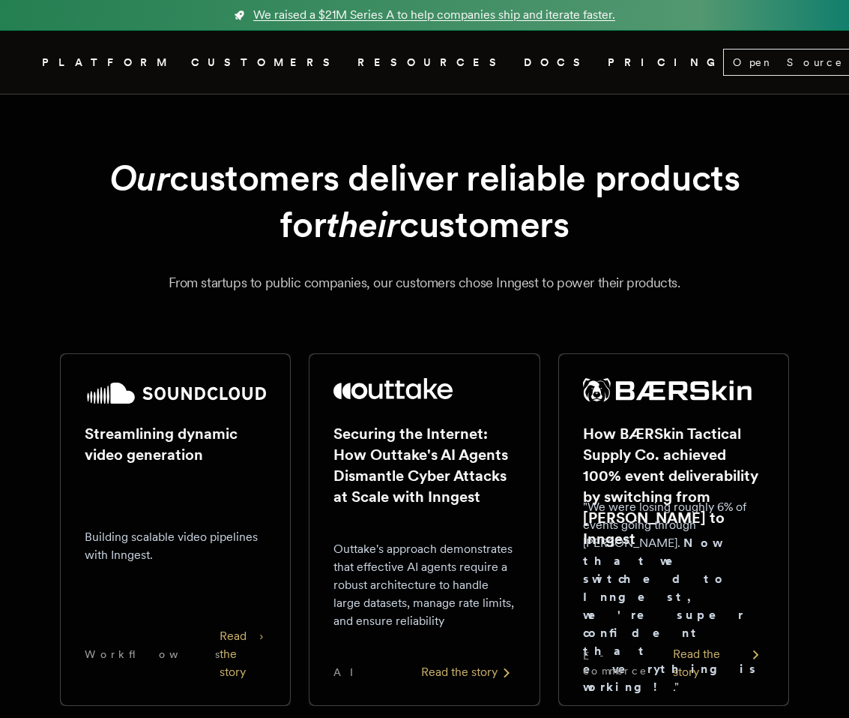
scroll to position [9396, 0]
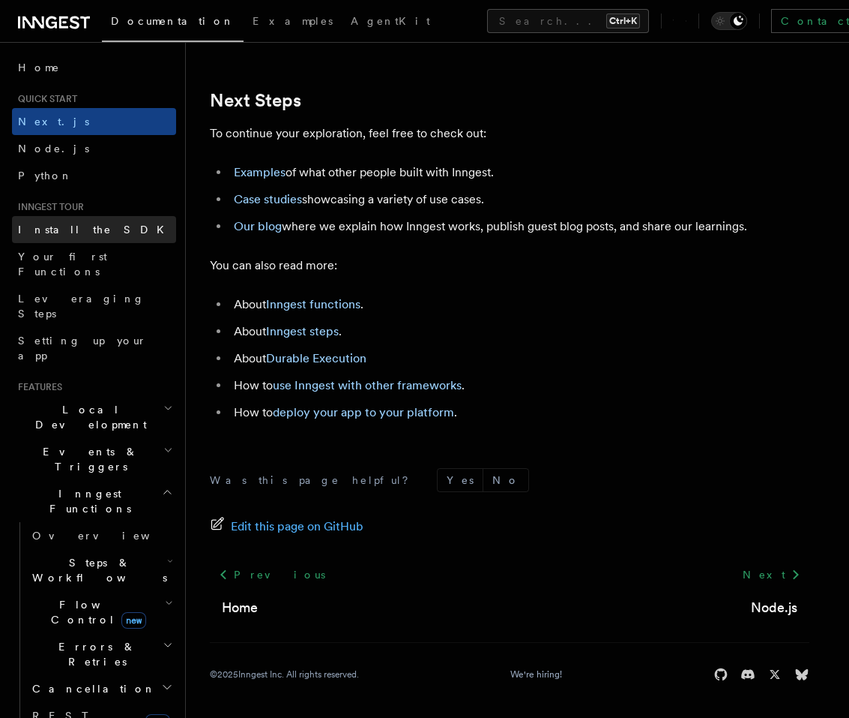
click at [96, 222] on link "Install the SDK" at bounding box center [94, 229] width 164 height 27
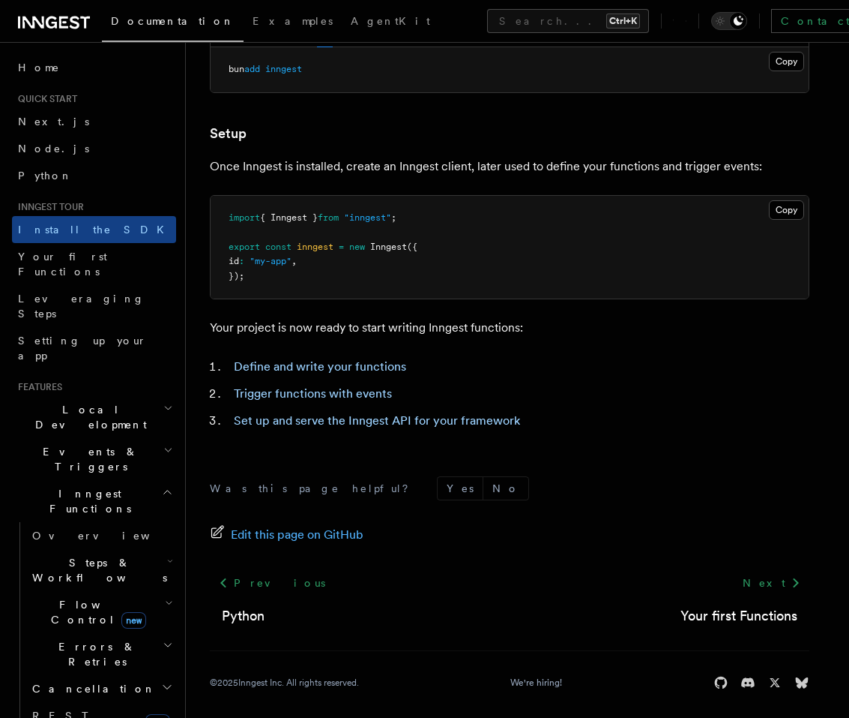
scroll to position [529, 0]
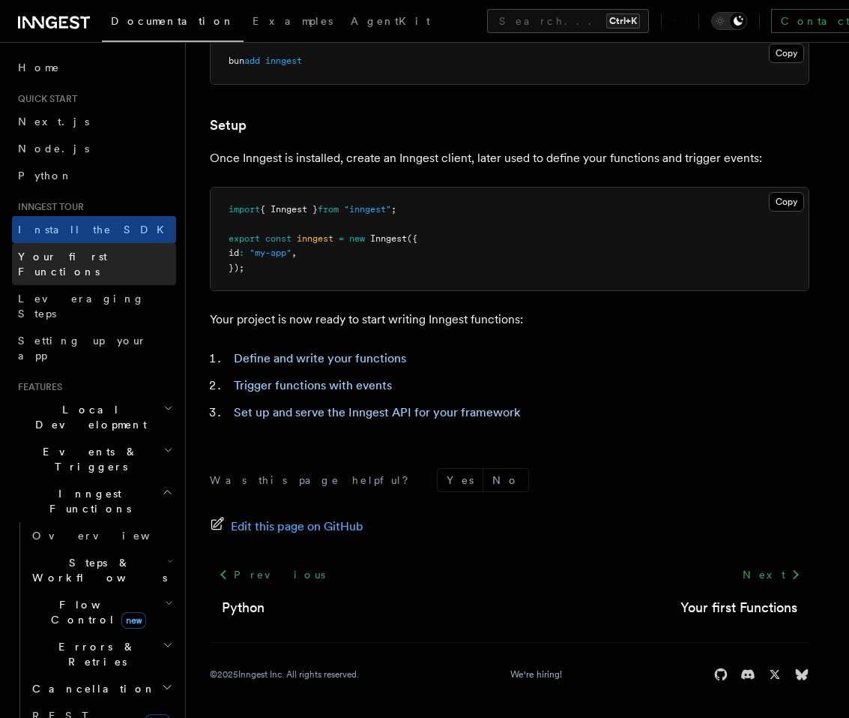
click at [99, 257] on span "Your first Functions" at bounding box center [62, 263] width 89 height 27
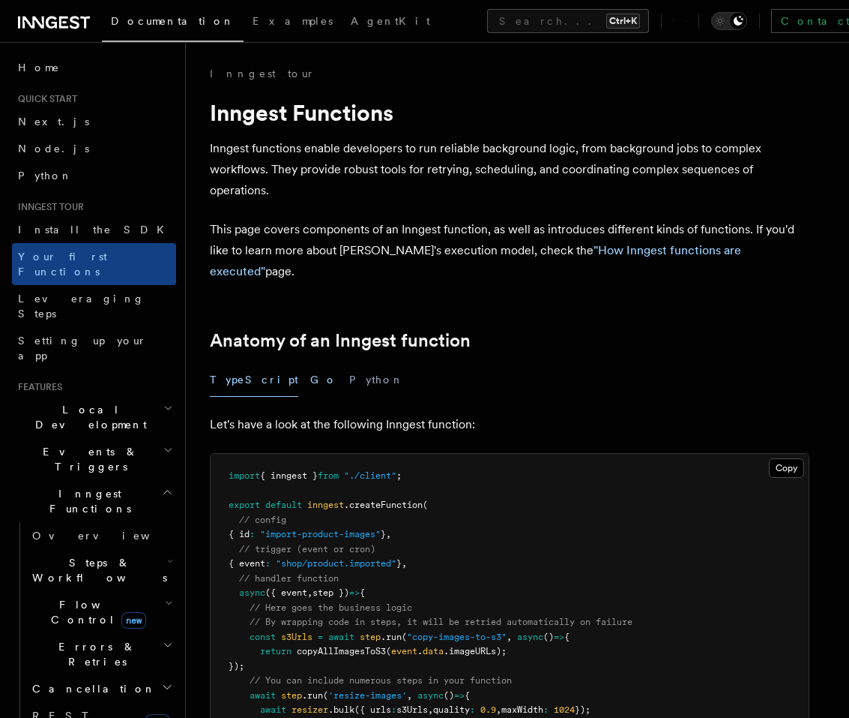
click at [310, 363] on button "Go" at bounding box center [323, 380] width 27 height 34
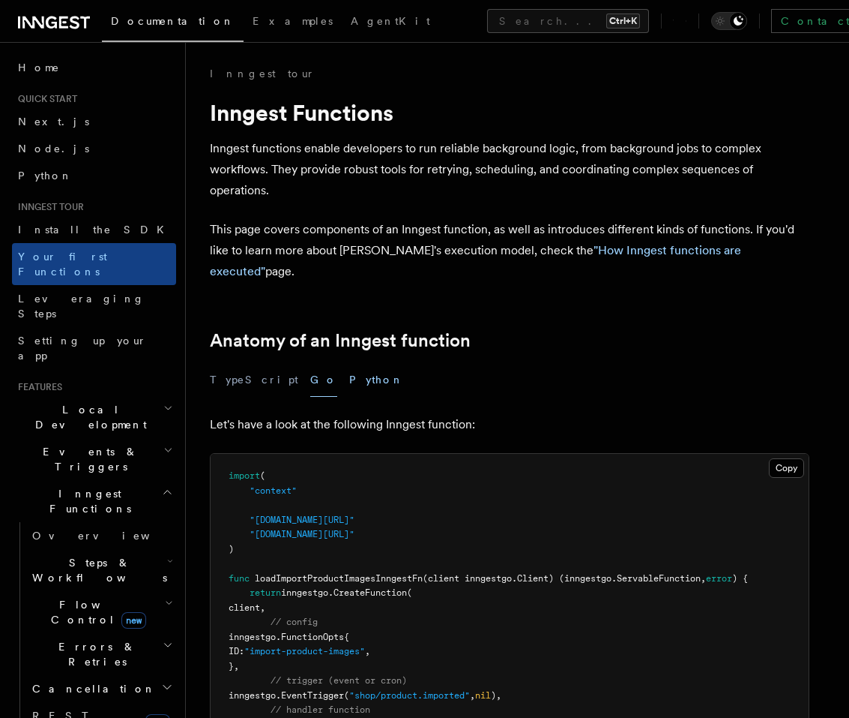
click at [349, 363] on button "Python" at bounding box center [376, 380] width 55 height 34
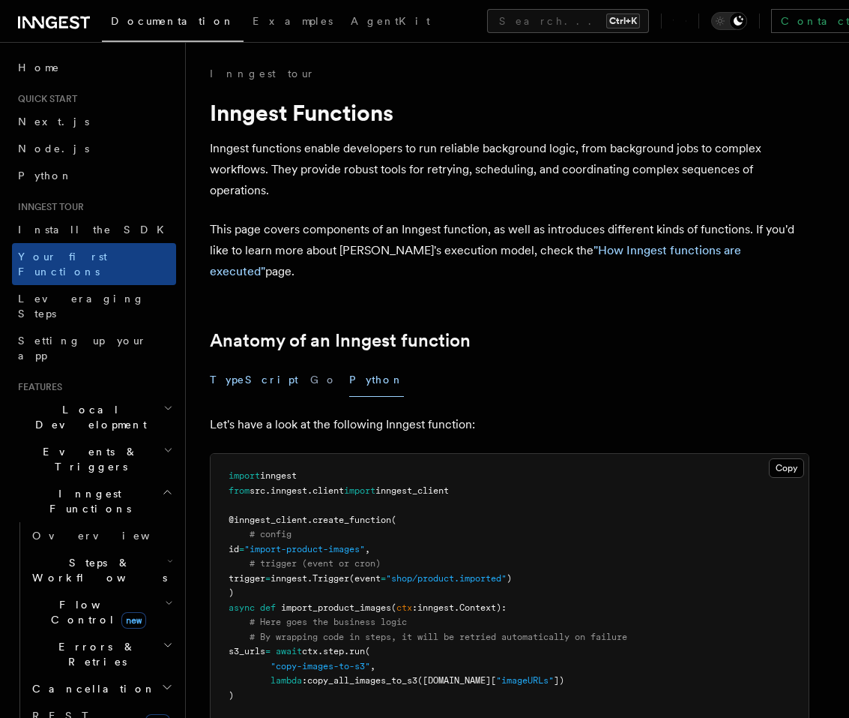
click at [251, 363] on button "TypeScript" at bounding box center [254, 380] width 88 height 34
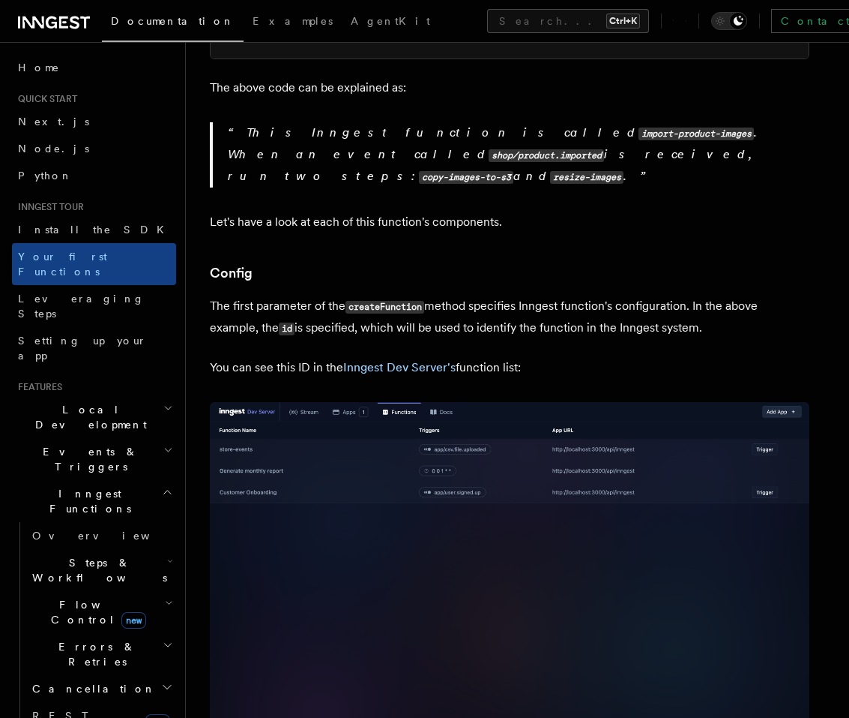
scroll to position [720, 0]
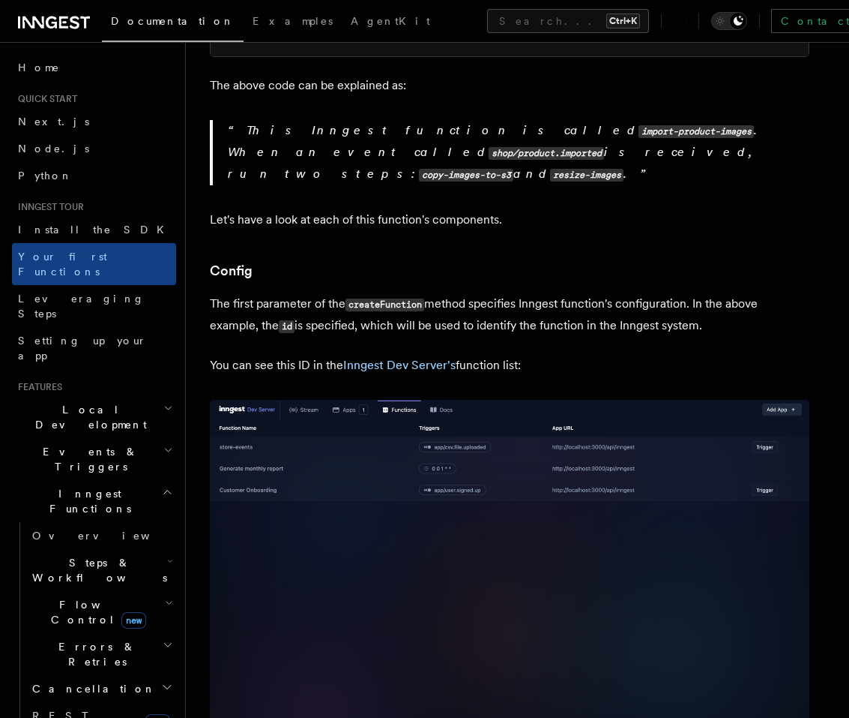
click at [532, 430] on img at bounding box center [510, 578] width 600 height 356
click at [472, 404] on img at bounding box center [510, 578] width 600 height 356
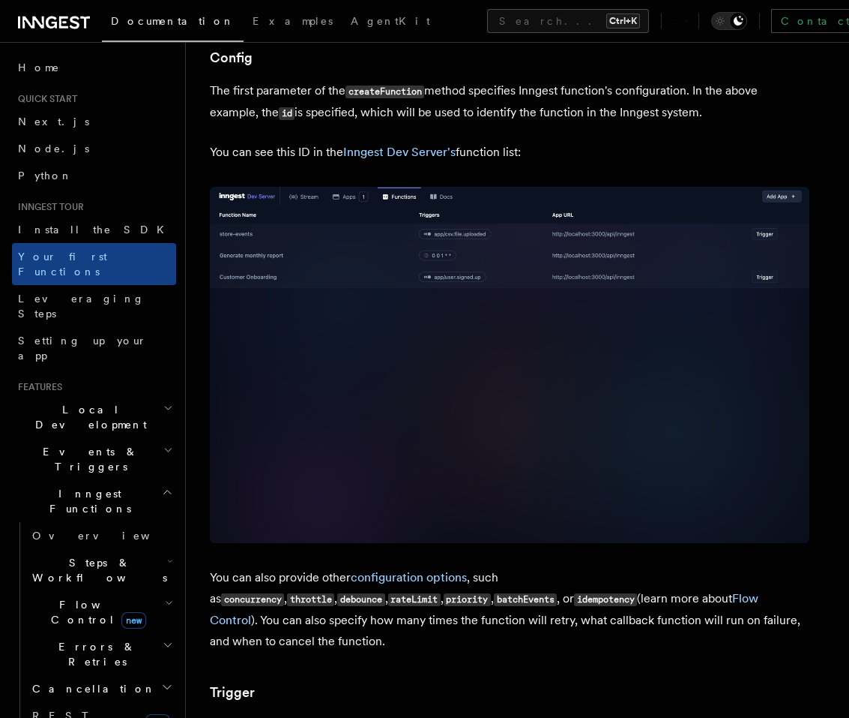
scroll to position [990, 0]
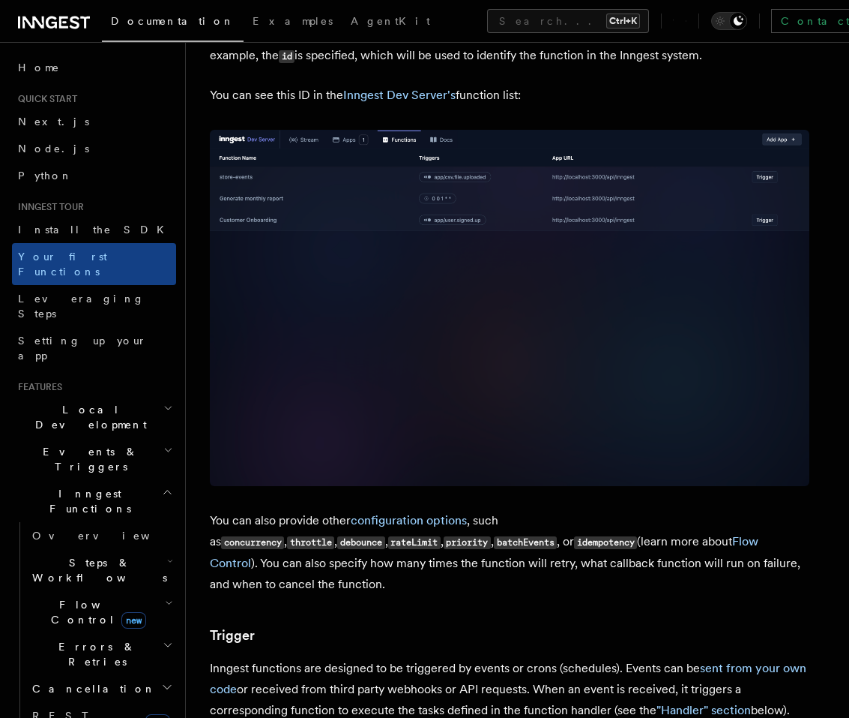
click at [415, 166] on img at bounding box center [510, 308] width 600 height 356
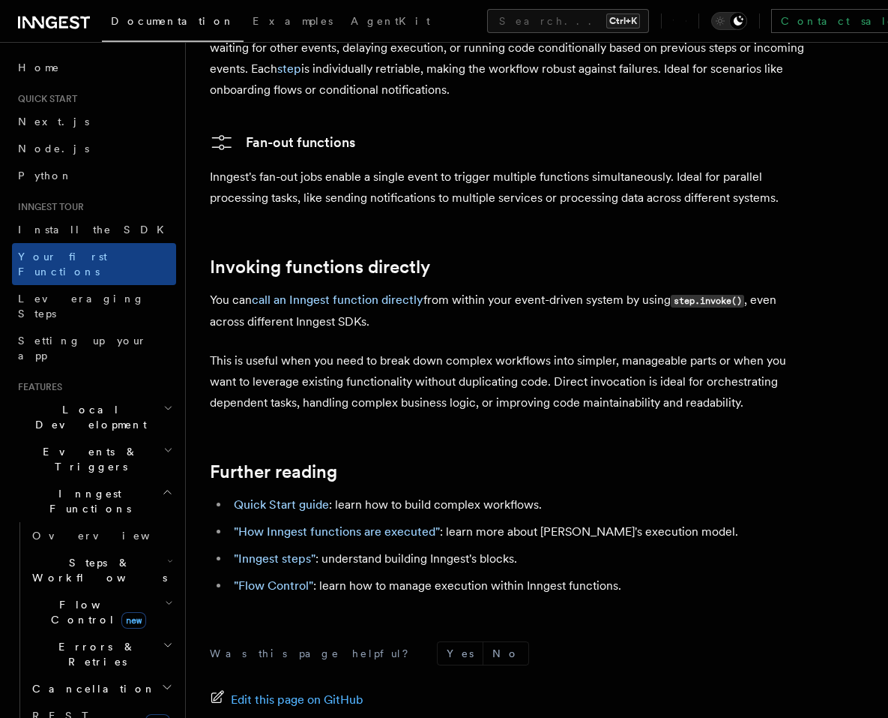
scroll to position [2507, 0]
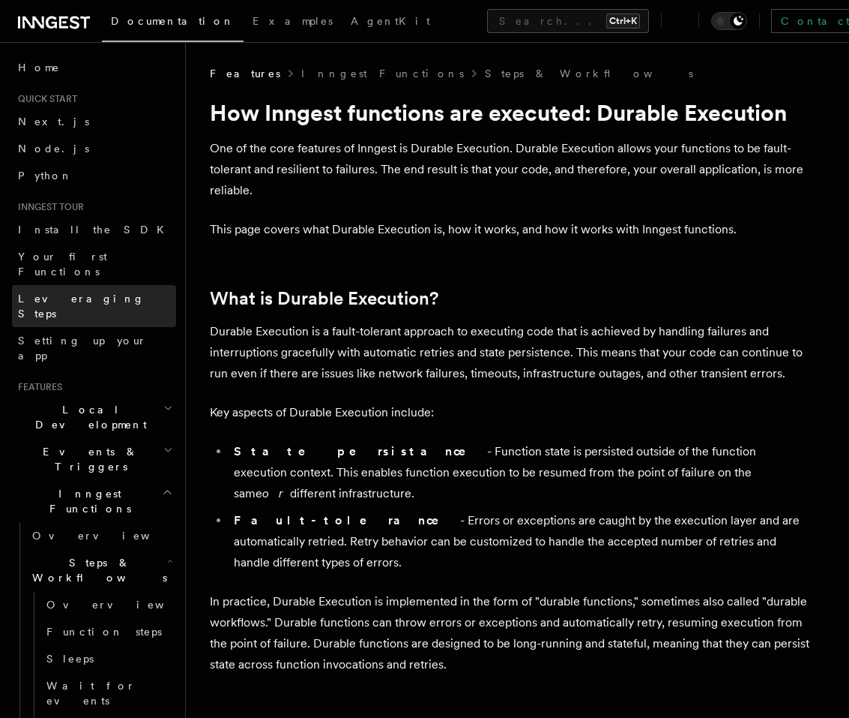
click at [99, 292] on span "Leveraging Steps" at bounding box center [81, 305] width 127 height 27
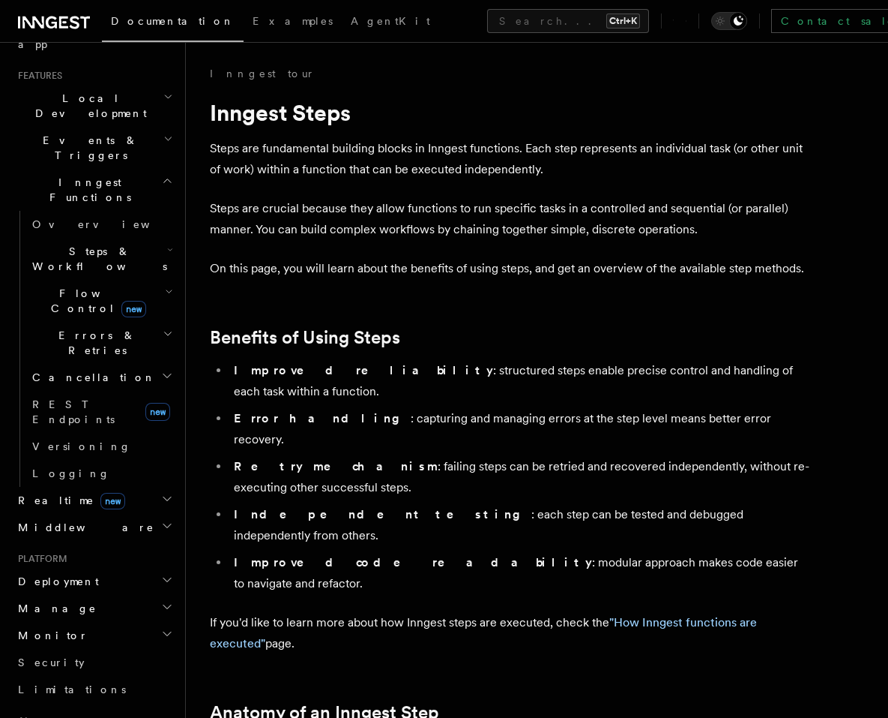
scroll to position [180, 0]
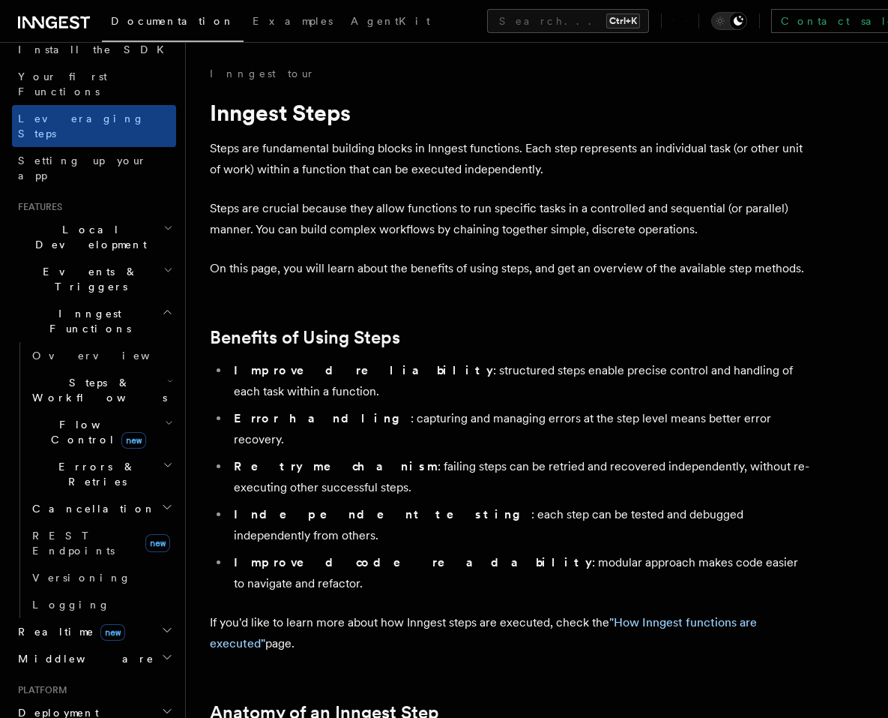
click at [167, 375] on icon "button" at bounding box center [170, 381] width 6 height 12
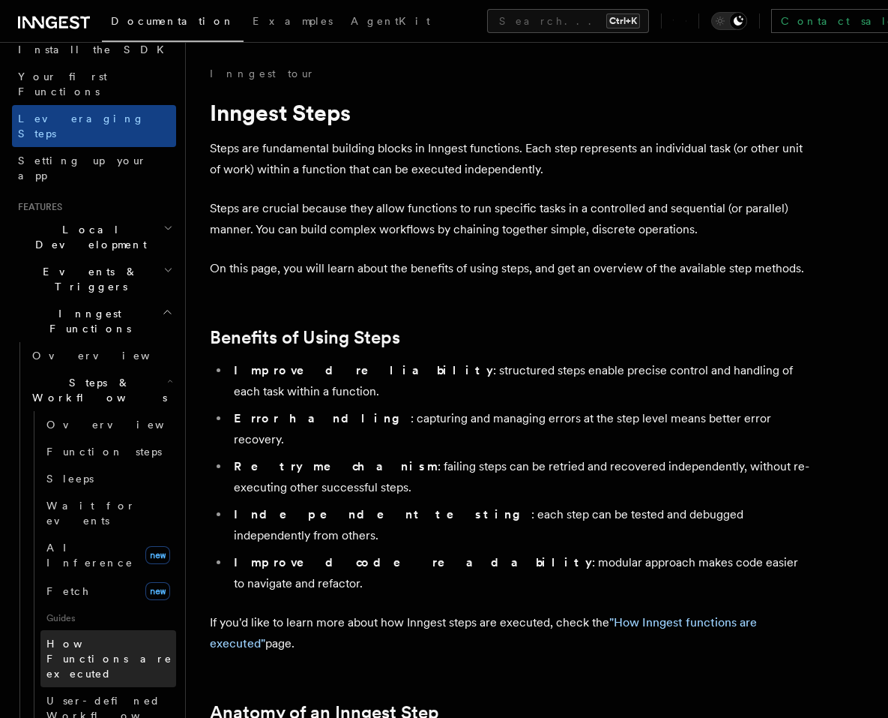
click at [105, 636] on span "How Functions are executed" at bounding box center [111, 658] width 130 height 45
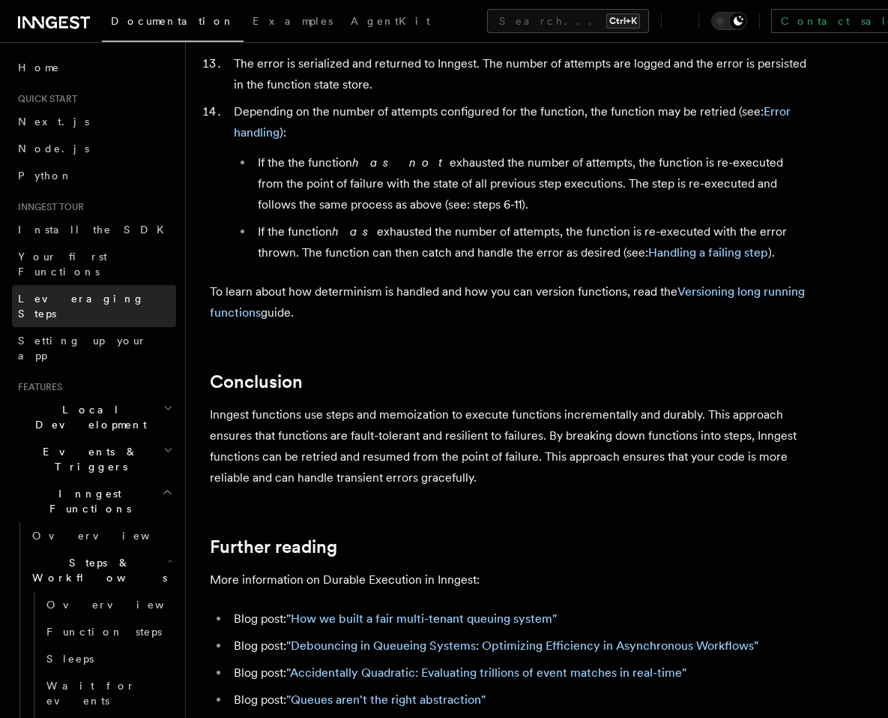
click at [100, 285] on link "Leveraging Steps" at bounding box center [94, 306] width 164 height 42
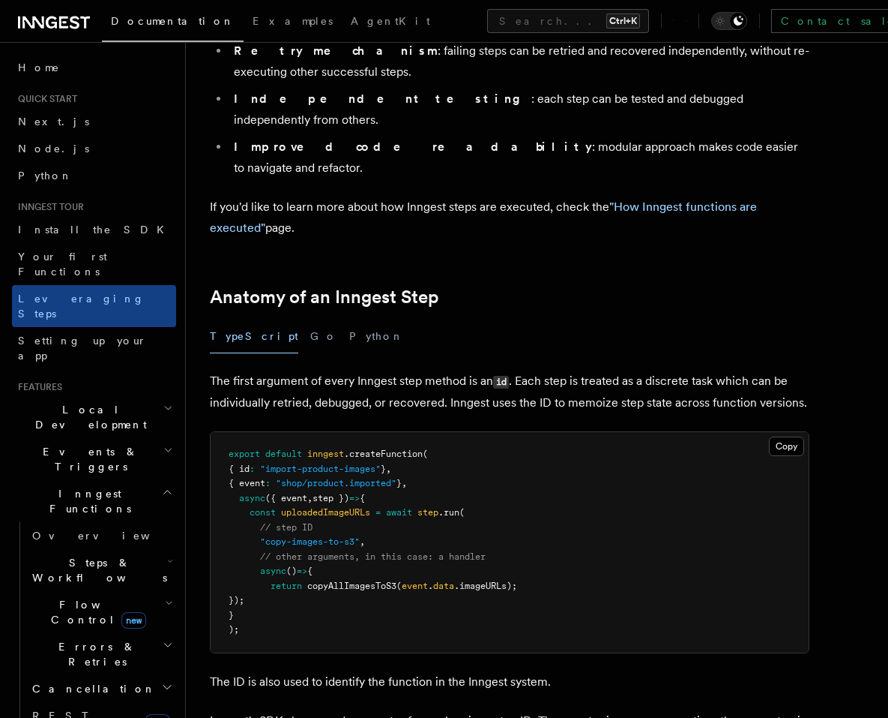
scroll to position [360, 0]
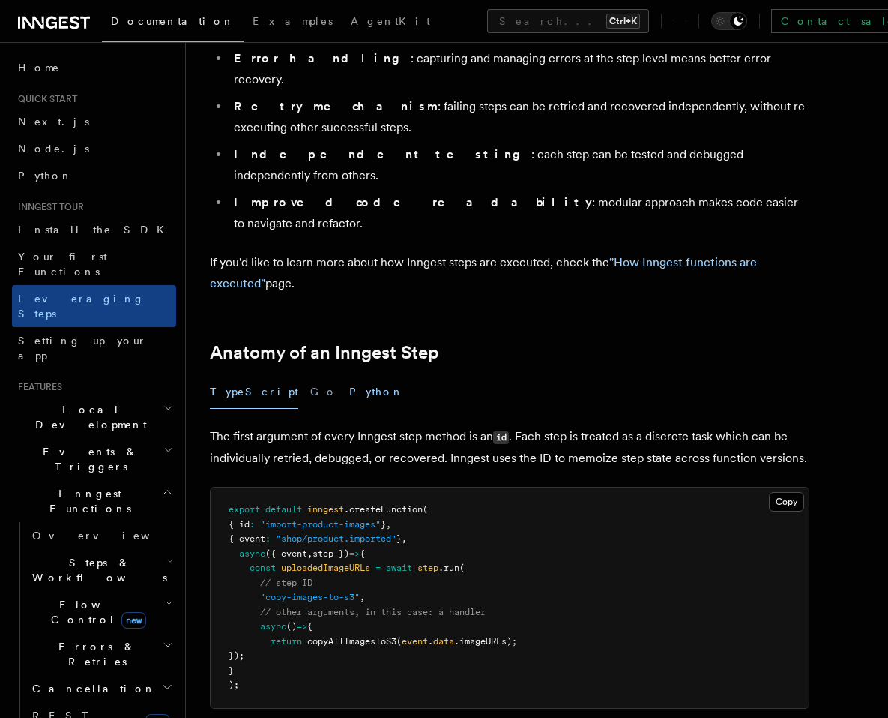
click at [349, 375] on button "Python" at bounding box center [376, 392] width 55 height 34
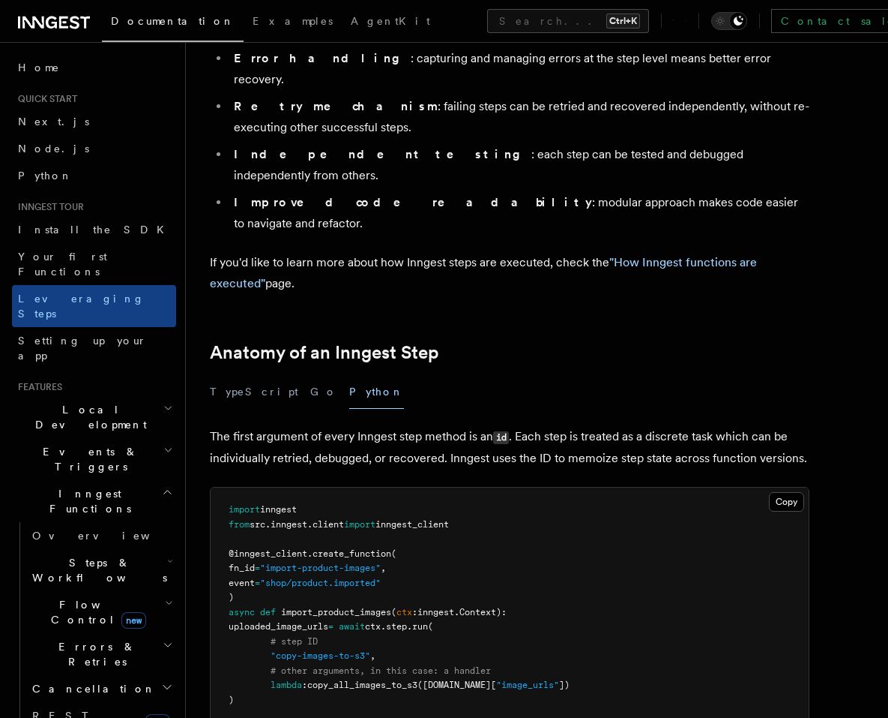
click at [262, 375] on div "TypeScript Go Python" at bounding box center [510, 392] width 600 height 34
click at [253, 375] on button "TypeScript" at bounding box center [254, 392] width 88 height 34
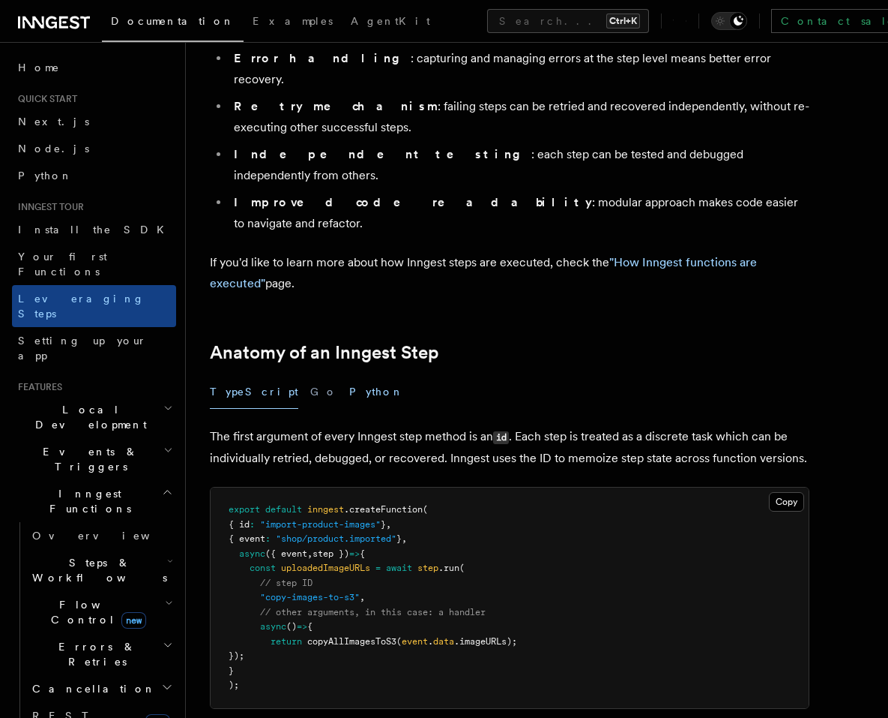
click at [349, 375] on button "Python" at bounding box center [376, 392] width 55 height 34
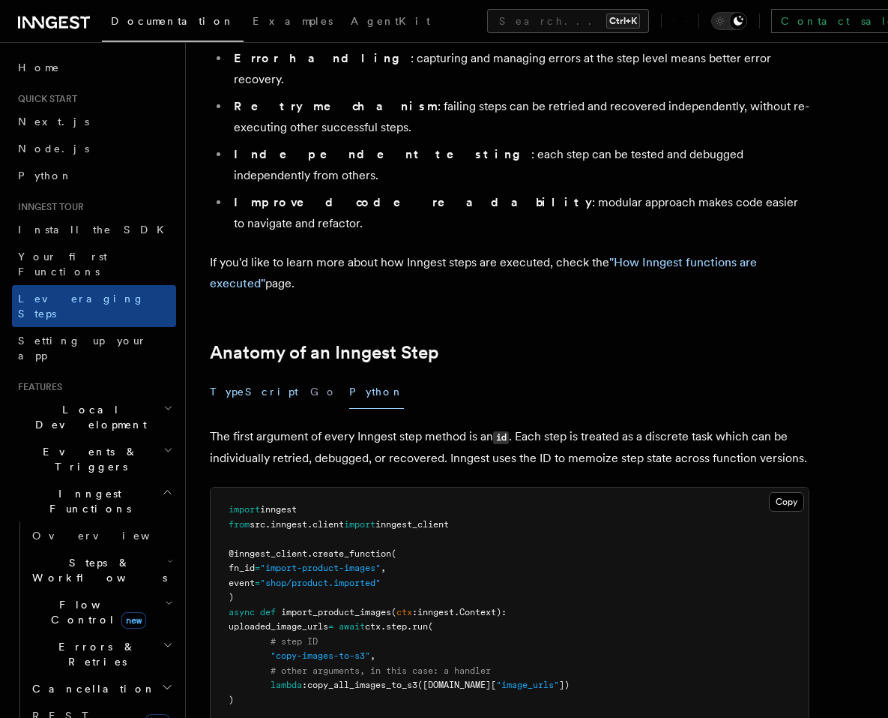
click at [255, 375] on button "TypeScript" at bounding box center [254, 392] width 88 height 34
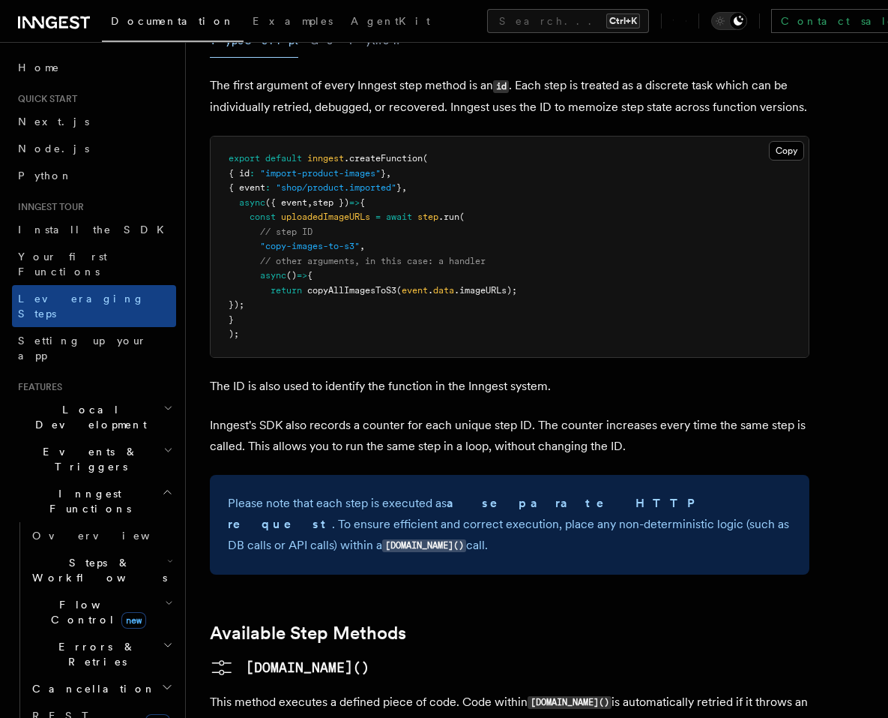
scroll to position [720, 0]
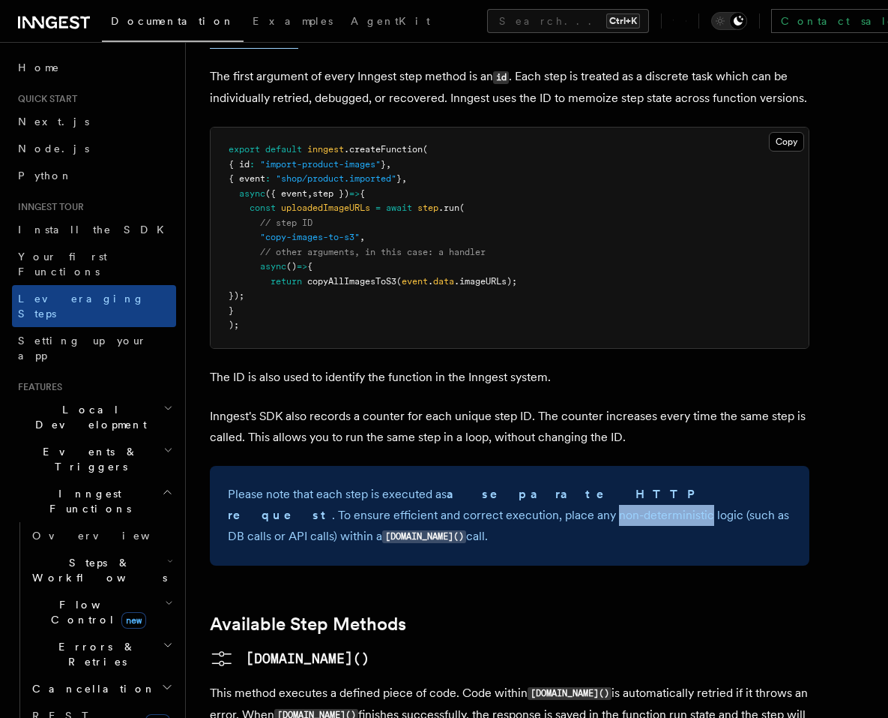
drag, startPoint x: 340, startPoint y: 432, endPoint x: 432, endPoint y: 433, distance: 92.2
click at [432, 484] on p "Please note that each step is executed as a separate HTTP request . To ensure e…" at bounding box center [510, 516] width 564 height 64
click at [391, 484] on p "Please note that each step is executed as a separate HTTP request . To ensure e…" at bounding box center [510, 516] width 564 height 64
drag, startPoint x: 340, startPoint y: 435, endPoint x: 433, endPoint y: 439, distance: 92.3
click at [433, 484] on p "Please note that each step is executed as a separate HTTP request . To ensure e…" at bounding box center [510, 516] width 564 height 64
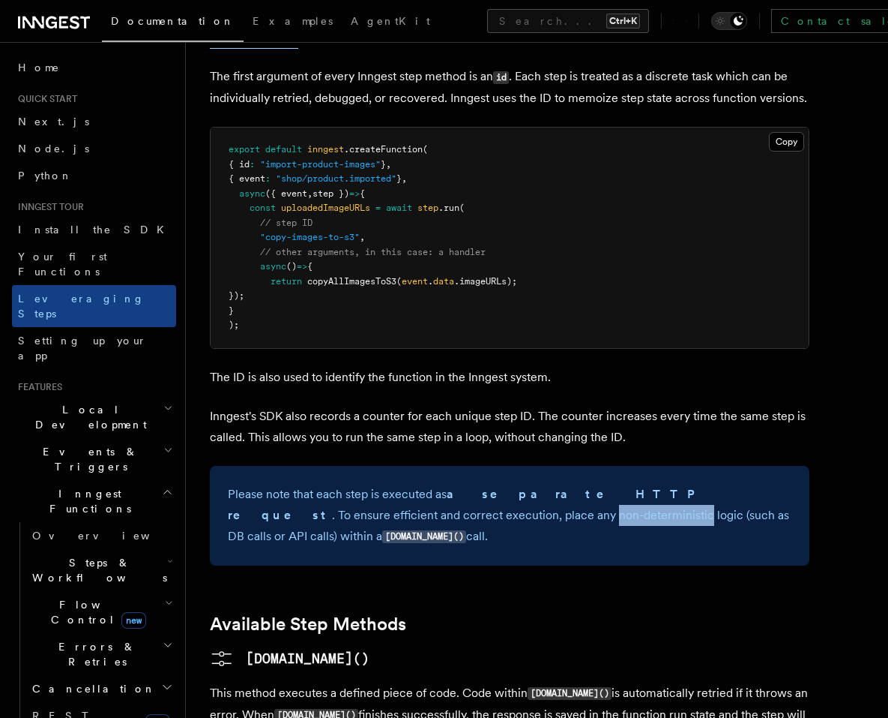
click at [413, 484] on p "Please note that each step is executed as a separate HTTP request . To ensure e…" at bounding box center [510, 516] width 564 height 64
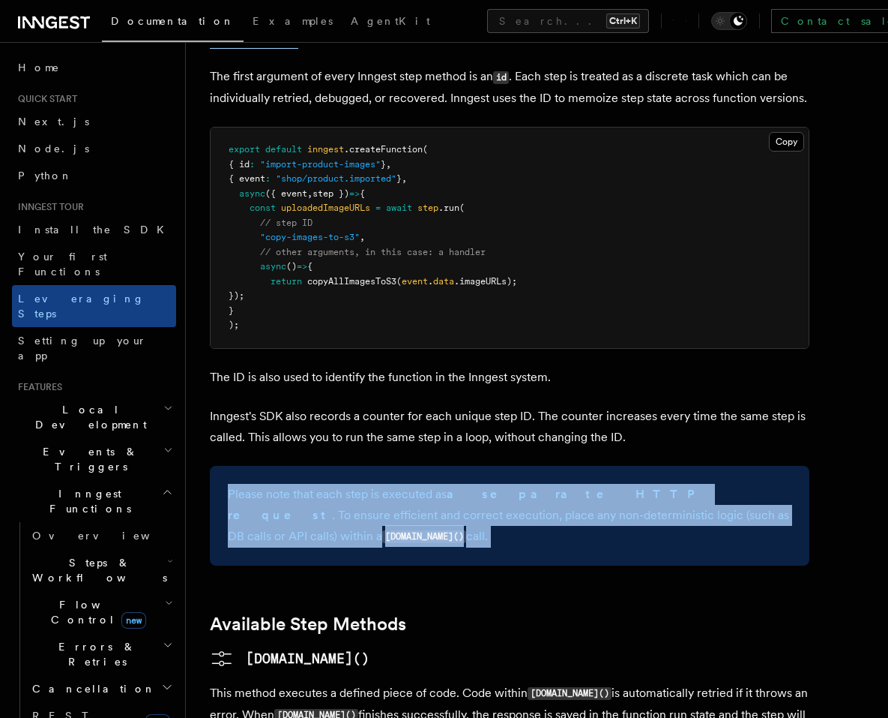
click at [413, 484] on p "Please note that each step is executed as a separate HTTP request . To ensure e…" at bounding box center [510, 516] width 564 height 64
click at [367, 484] on p "Please note that each step is executed as a separate HTTP request . To ensure e…" at bounding box center [510, 516] width 564 height 64
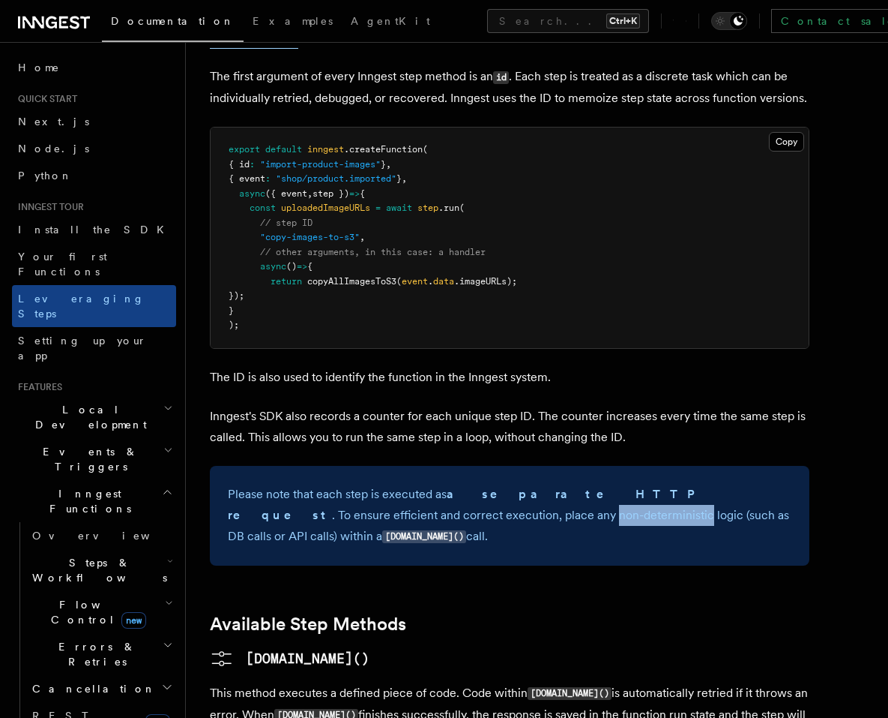
drag, startPoint x: 338, startPoint y: 431, endPoint x: 434, endPoint y: 433, distance: 96.0
click at [434, 484] on p "Please note that each step is executed as a separate HTTP request . To ensure e…" at bounding box center [510, 516] width 564 height 64
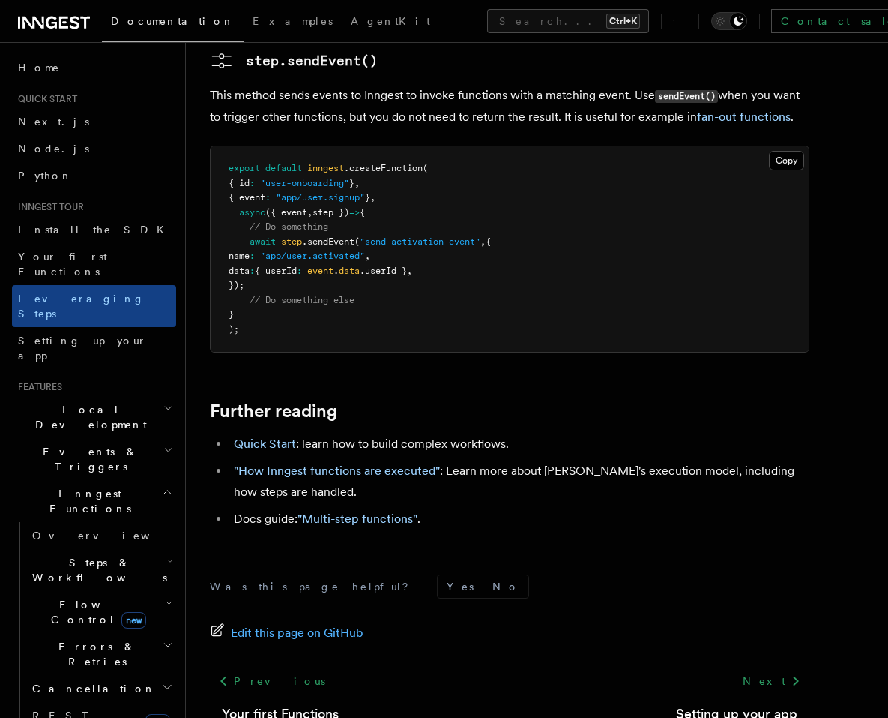
scroll to position [3238, 0]
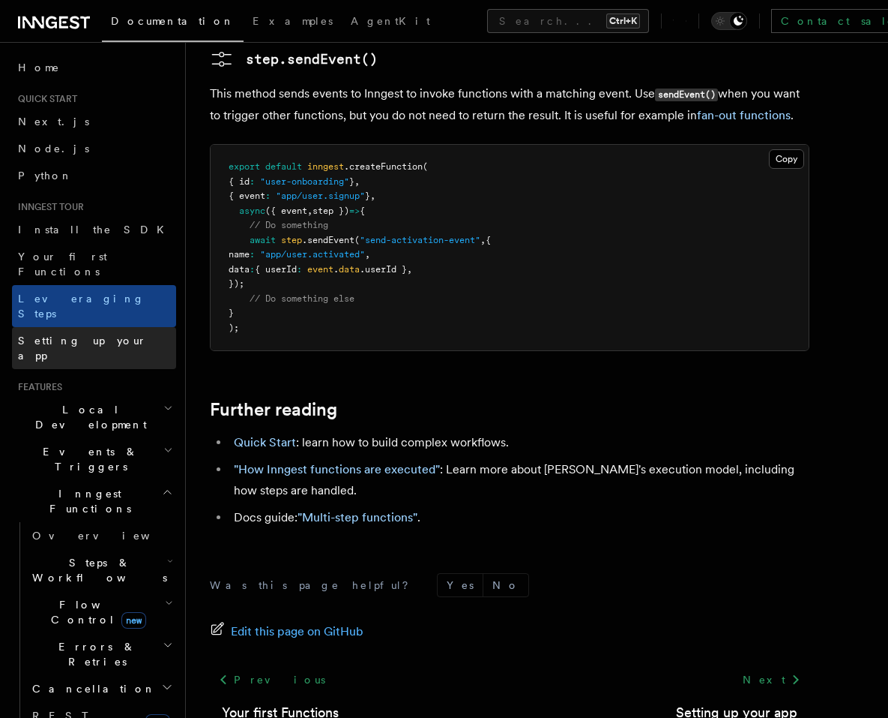
click at [102, 334] on span "Setting up your app" at bounding box center [82, 347] width 129 height 27
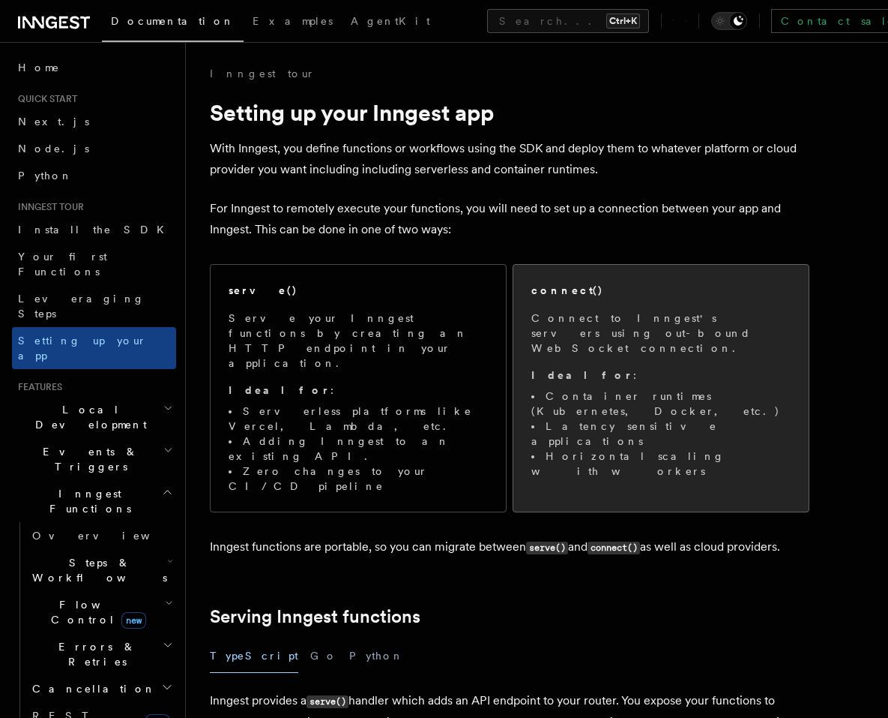
click at [680, 325] on p "Connect to Inngest's servers using out-bound WebSocket connection." at bounding box center [661, 332] width 259 height 45
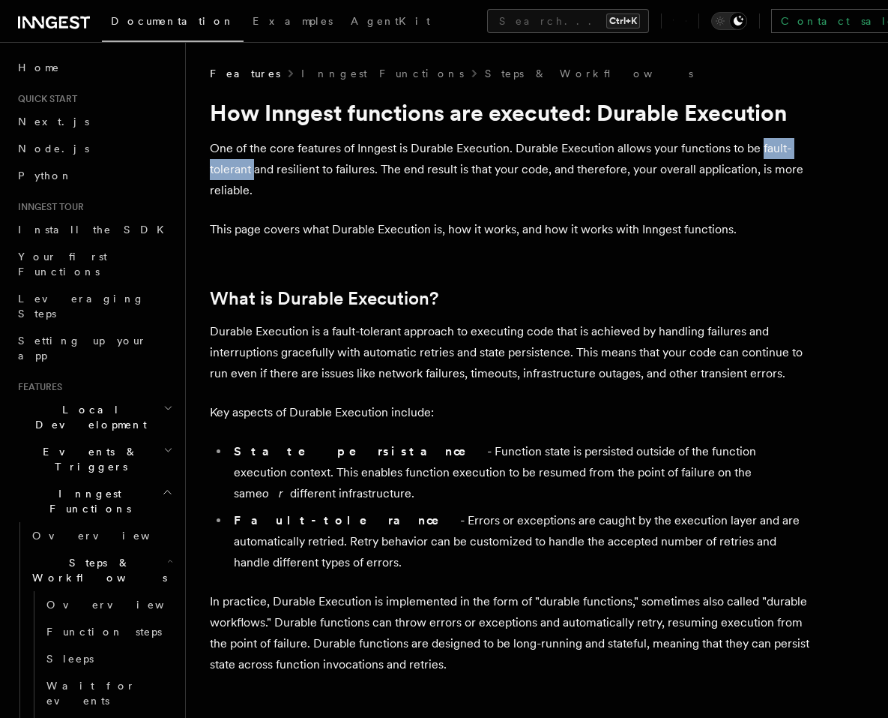
drag, startPoint x: 759, startPoint y: 142, endPoint x: 253, endPoint y: 171, distance: 506.9
click at [253, 171] on p "One of the core features of Inngest is Durable Execution. Durable Execution all…" at bounding box center [510, 169] width 600 height 63
click at [243, 177] on div at bounding box center [243, 177] width 0 height 0
click at [299, 170] on p "One of the core features of Inngest is Durable Execution. Durable Execution all…" at bounding box center [510, 169] width 600 height 63
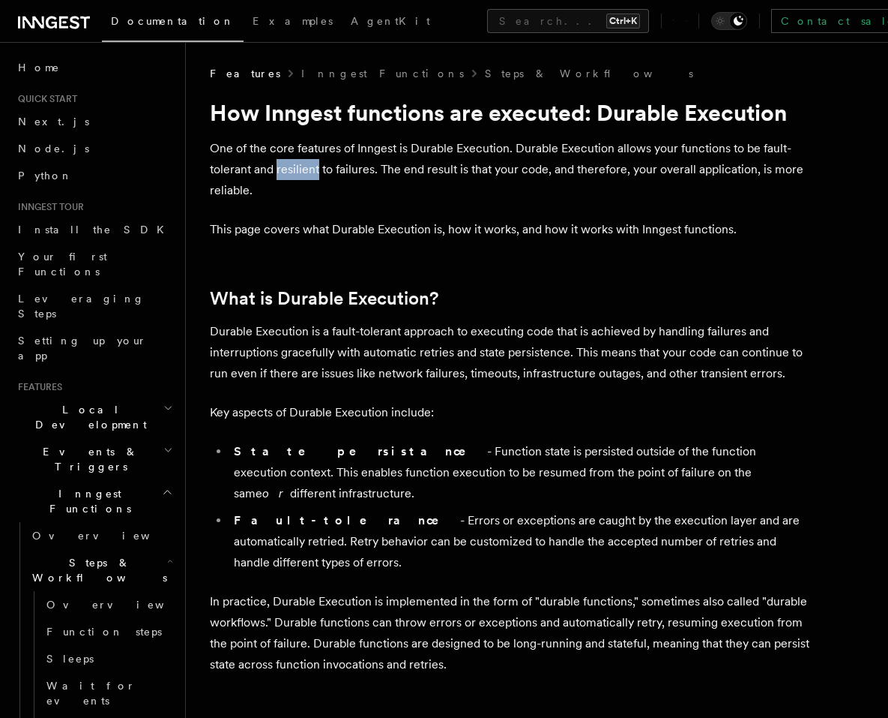
click at [299, 170] on p "One of the core features of Inngest is Durable Execution. Durable Execution all…" at bounding box center [510, 169] width 600 height 63
click at [289, 177] on div at bounding box center [289, 177] width 0 height 0
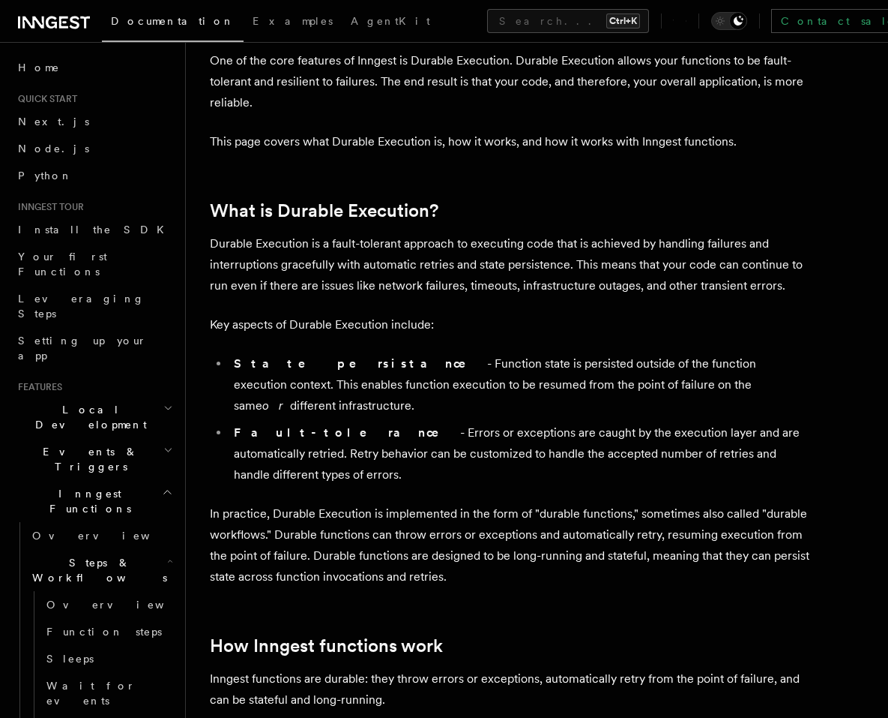
scroll to position [90, 0]
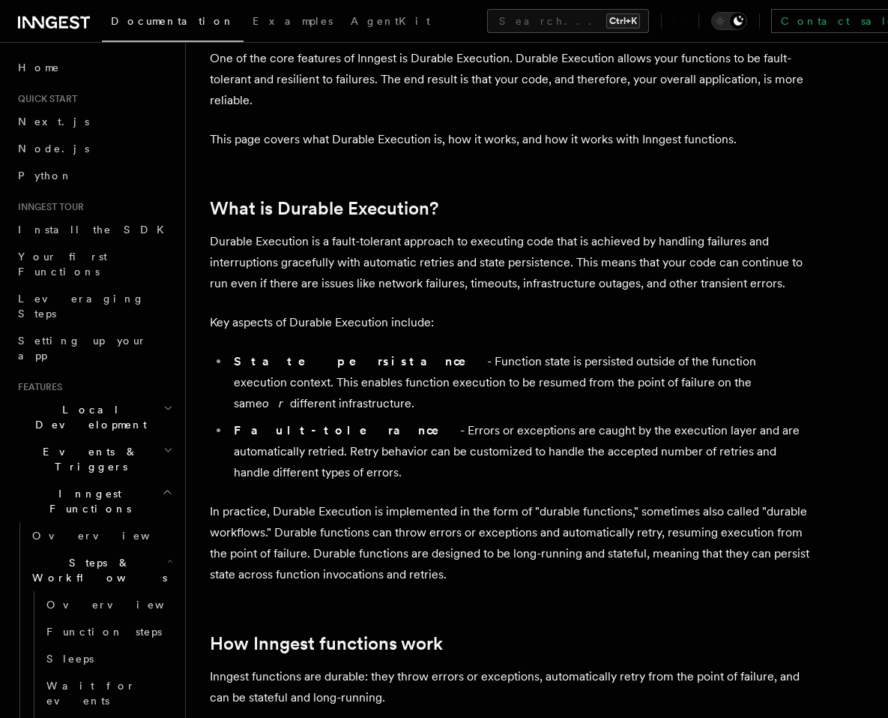
click at [235, 240] on p "Durable Execution is a fault-tolerant approach to executing code that is achiev…" at bounding box center [510, 262] width 600 height 63
click at [225, 213] on div at bounding box center [225, 213] width 0 height 0
click at [584, 213] on h2 "What is Durable Execution?" at bounding box center [510, 208] width 600 height 21
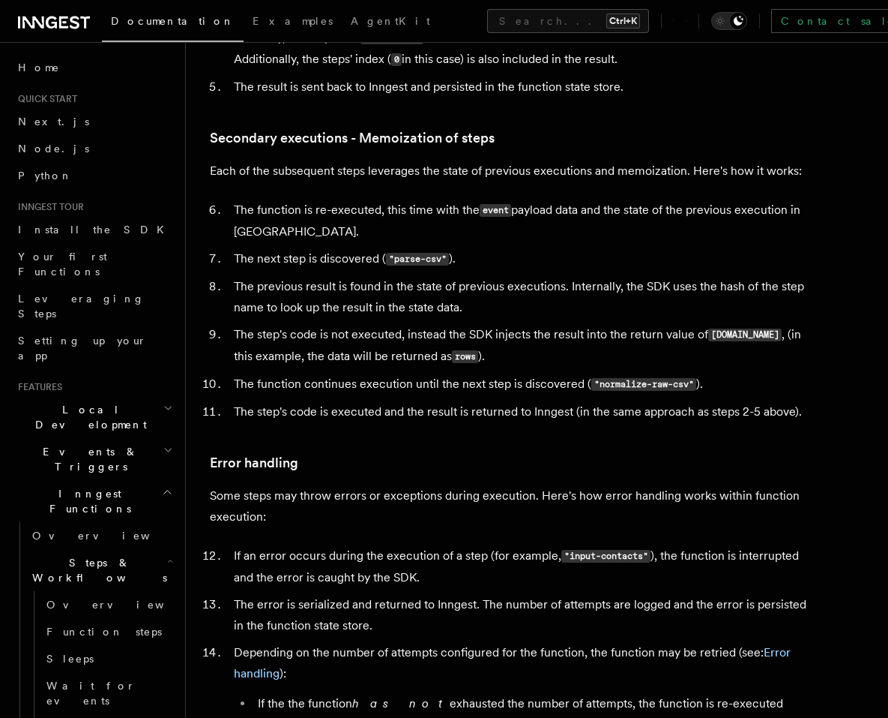
scroll to position [2069, 0]
click at [40, 157] on link "Node.js" at bounding box center [94, 148] width 164 height 27
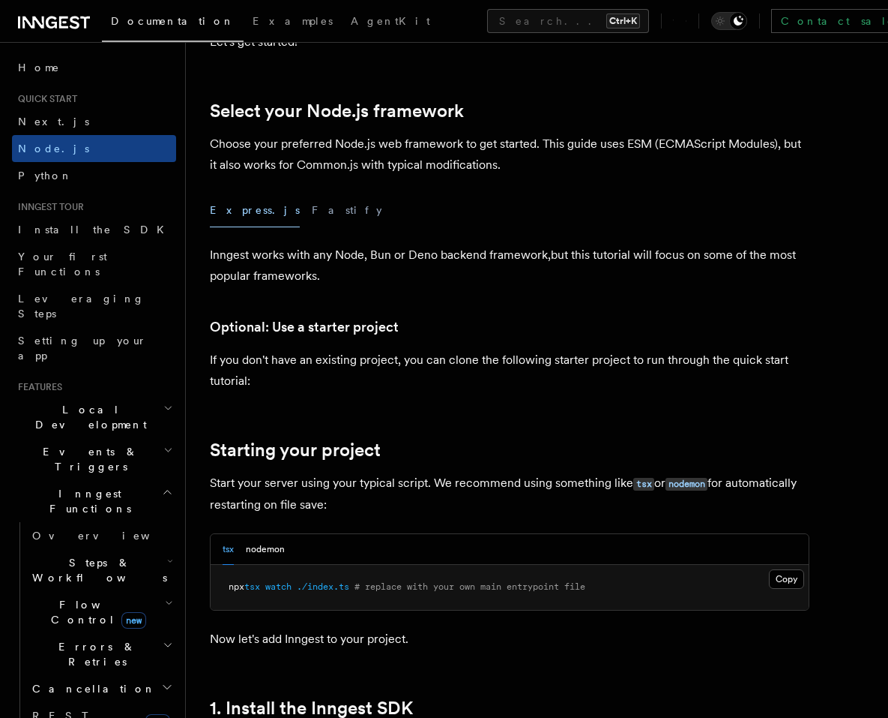
scroll to position [360, 0]
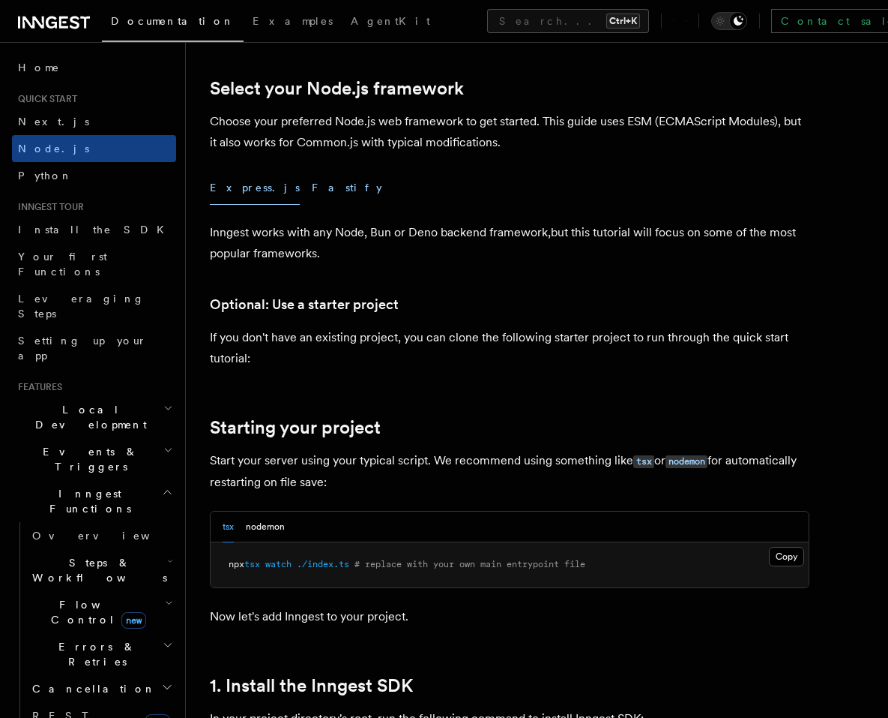
click at [312, 194] on button "Fastify" at bounding box center [347, 188] width 70 height 34
click at [243, 191] on button "Express.js" at bounding box center [255, 188] width 90 height 34
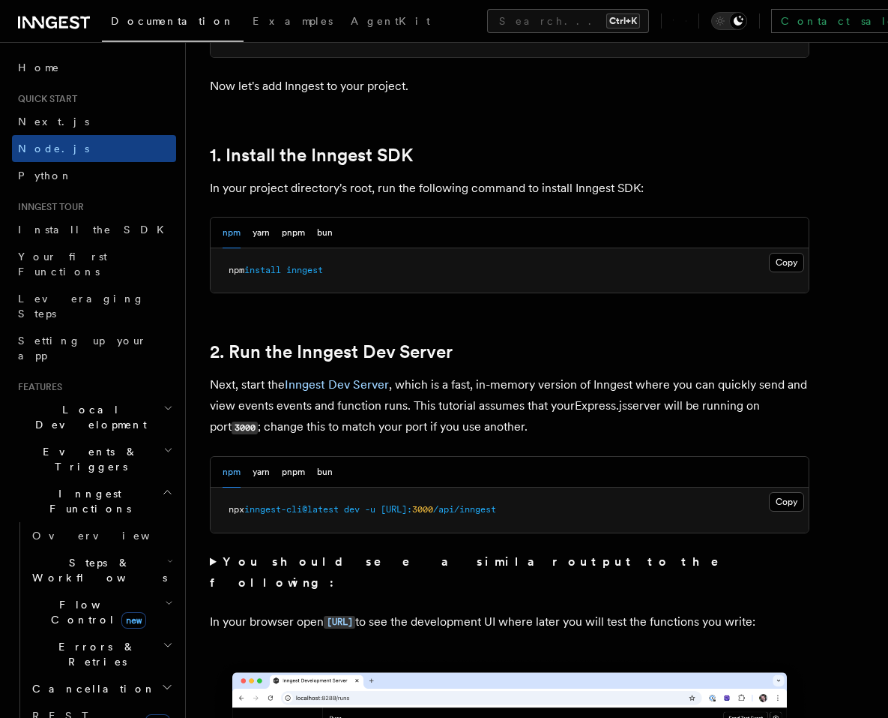
scroll to position [900, 0]
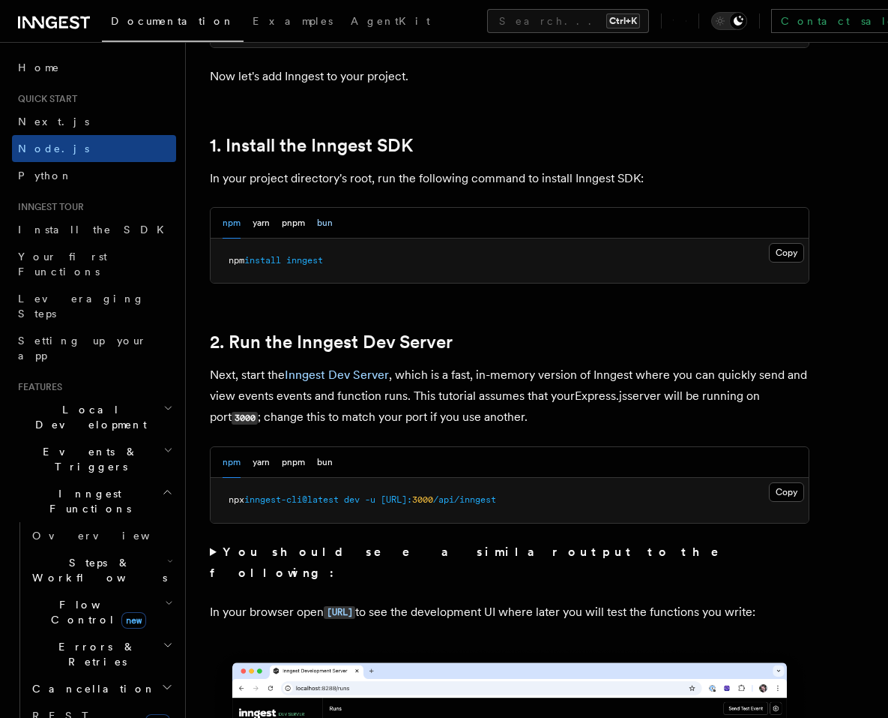
click at [332, 226] on button "bun" at bounding box center [325, 223] width 16 height 31
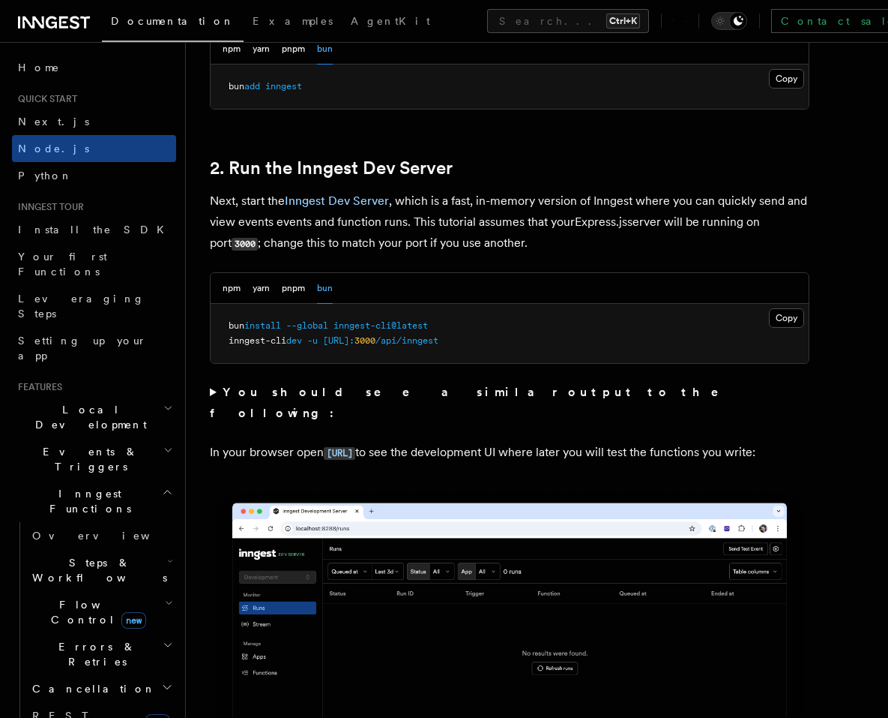
scroll to position [1080, 0]
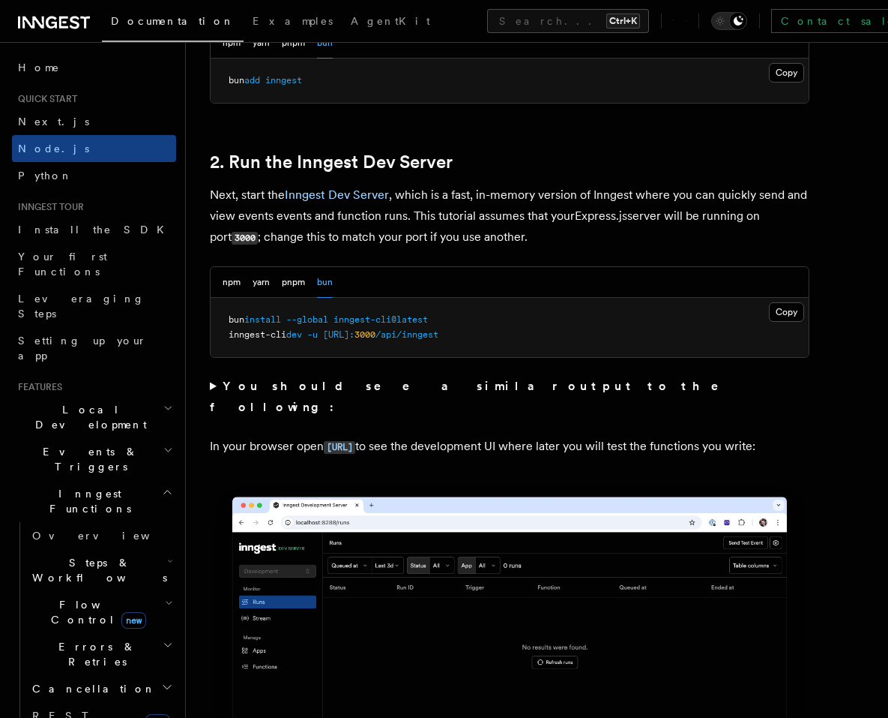
click at [211, 388] on summary "You should see a similar output to the following:" at bounding box center [510, 397] width 600 height 42
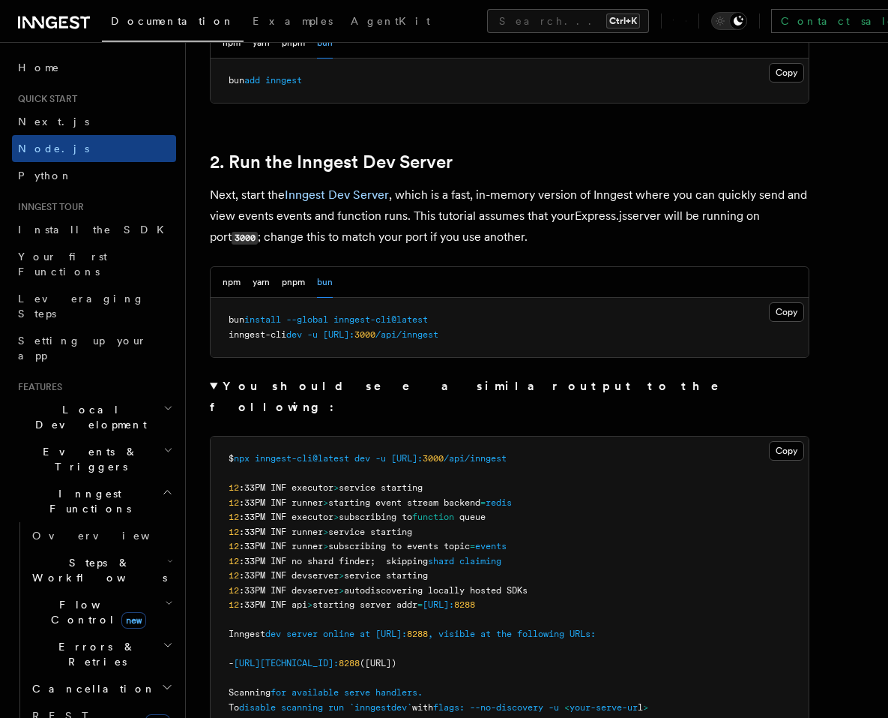
click at [211, 388] on summary "You should see a similar output to the following:" at bounding box center [510, 397] width 600 height 42
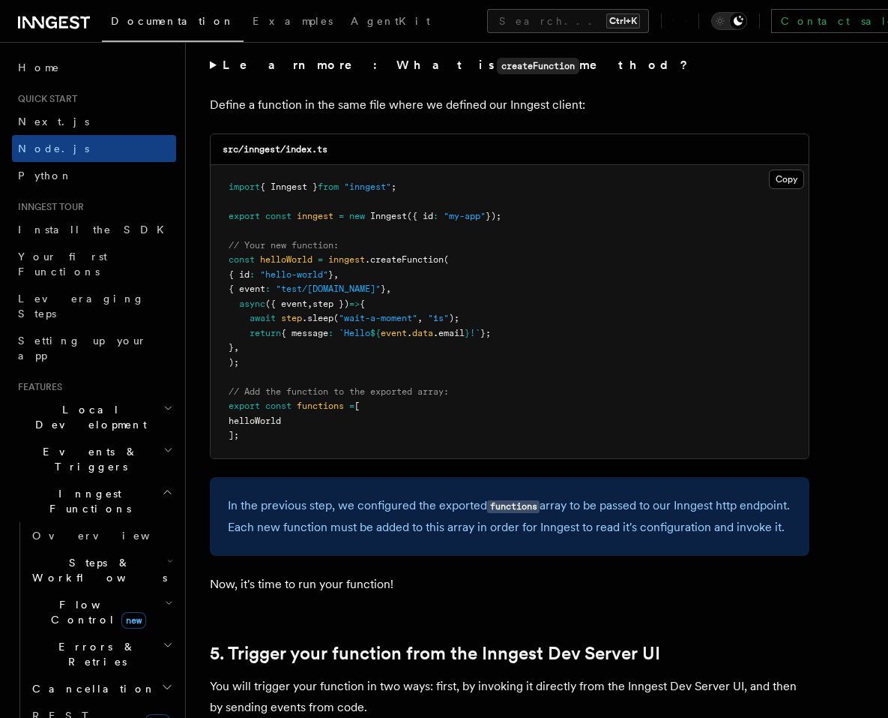
scroll to position [2969, 0]
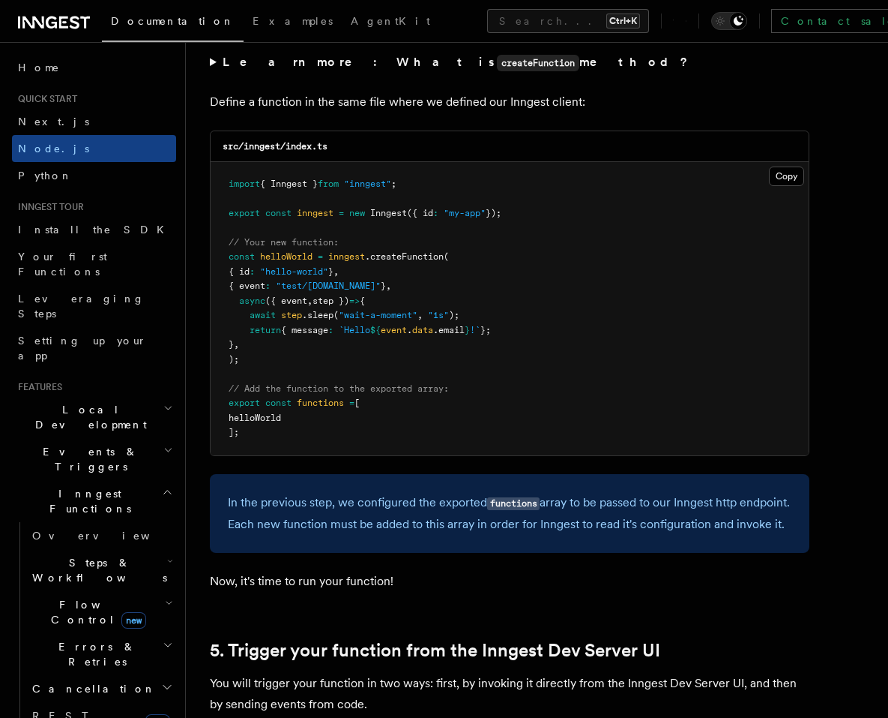
click at [672, 309] on pre "import { Inngest } from "inngest" ; export const inngest = new Inngest ({ id : …" at bounding box center [510, 308] width 598 height 293
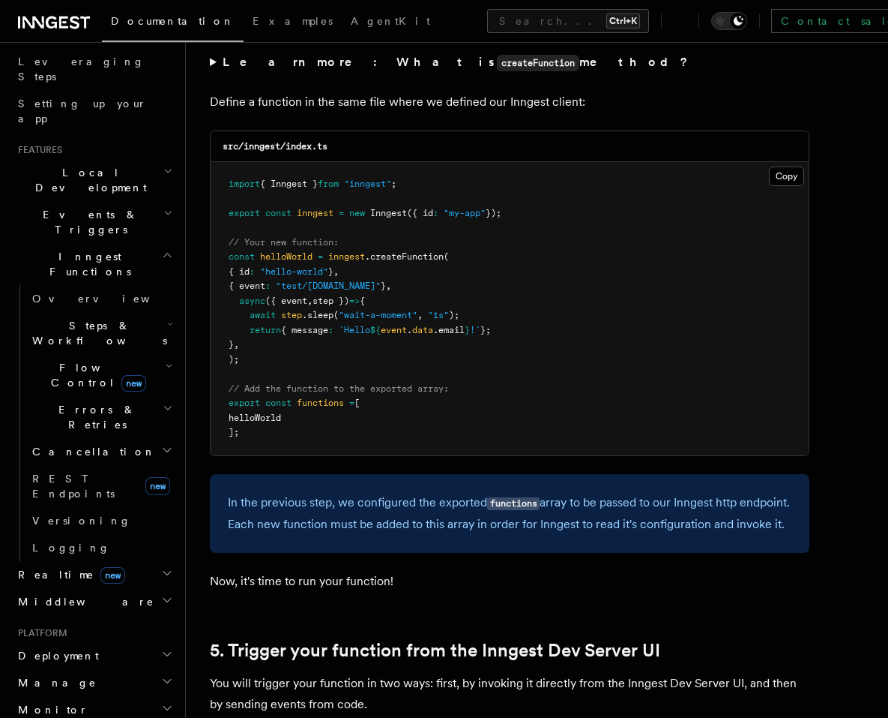
scroll to position [360, 0]
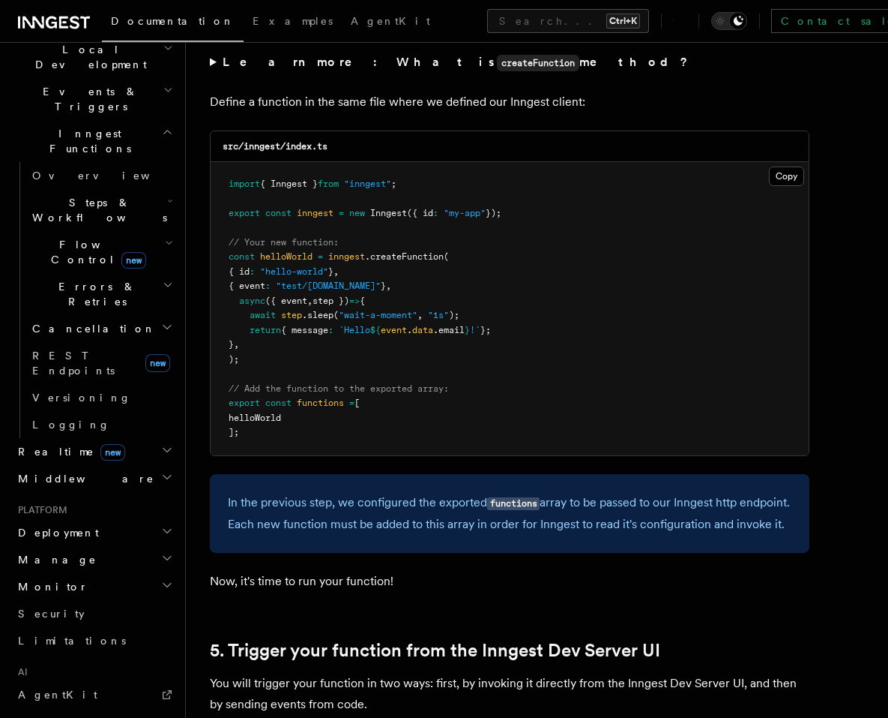
click at [109, 438] on h2 "Realtime new" at bounding box center [94, 451] width 164 height 27
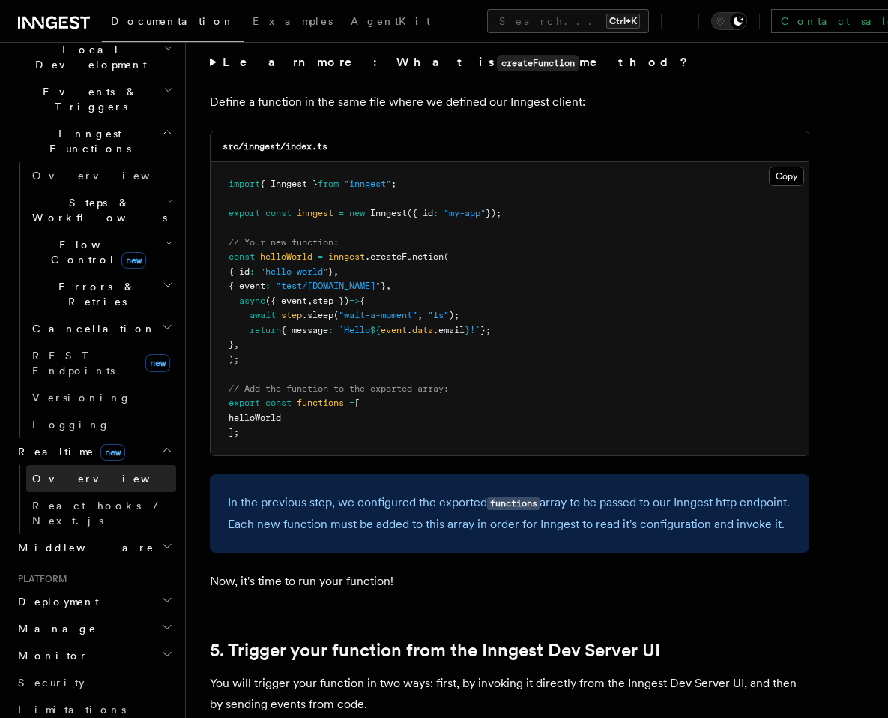
click at [82, 465] on link "Overview" at bounding box center [101, 478] width 150 height 27
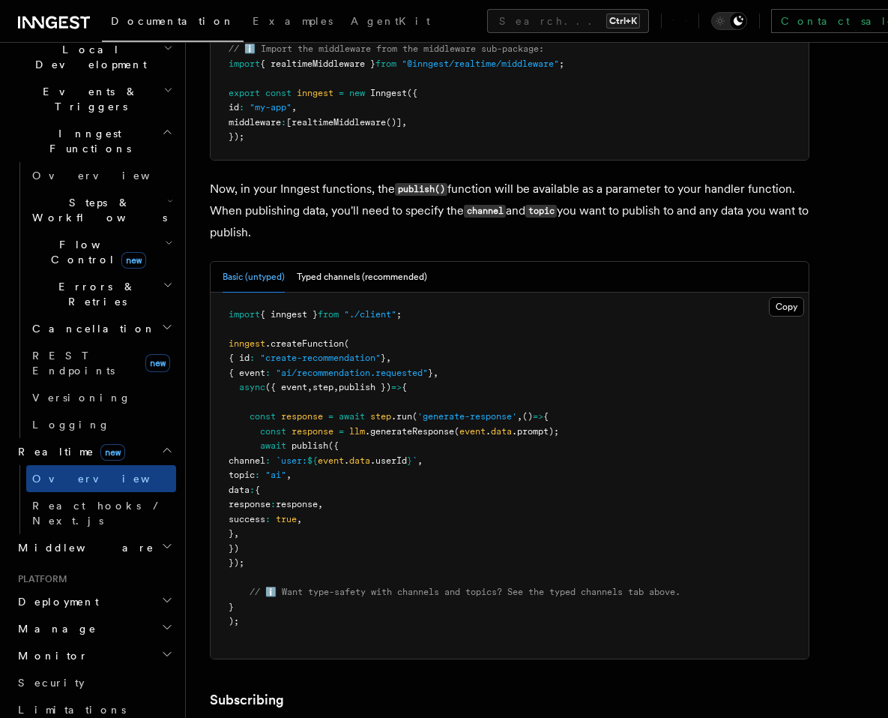
scroll to position [1170, 0]
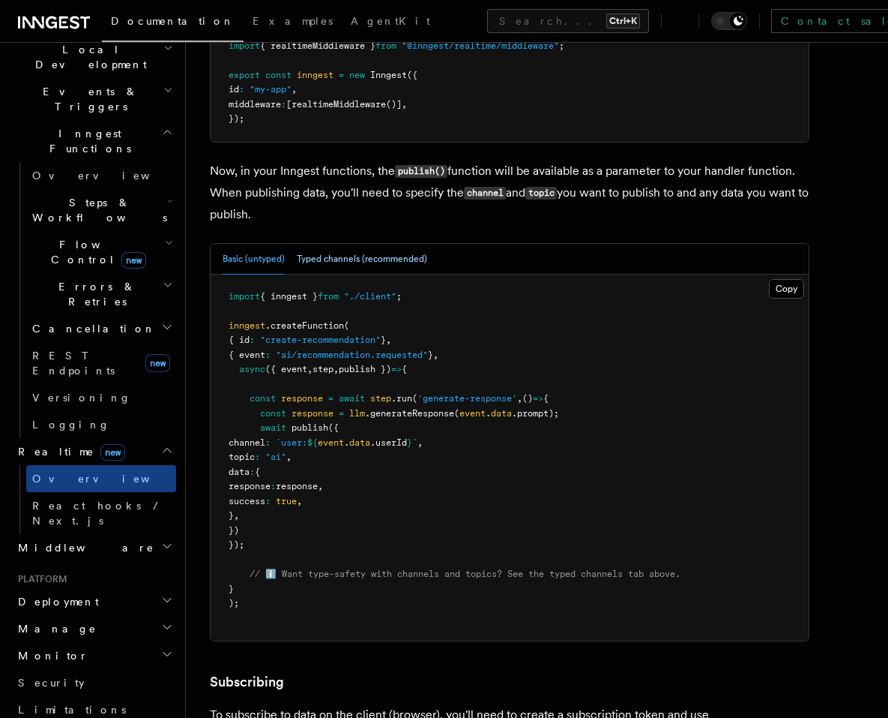
click at [352, 259] on button "Typed channels (recommended)" at bounding box center [362, 259] width 130 height 31
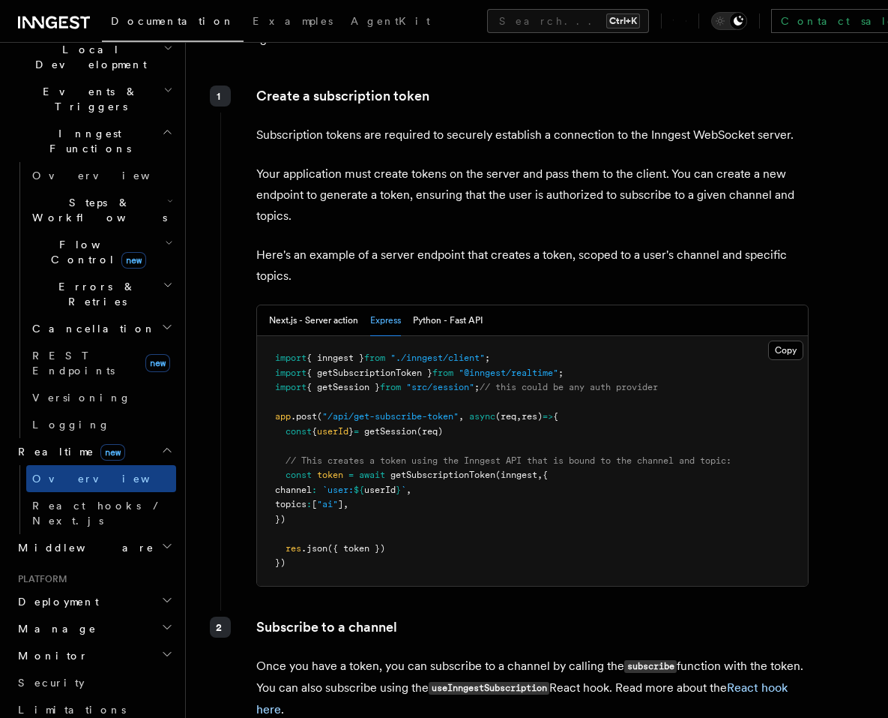
scroll to position [2249, 0]
click at [343, 323] on button "Next.js - Server action" at bounding box center [313, 319] width 89 height 31
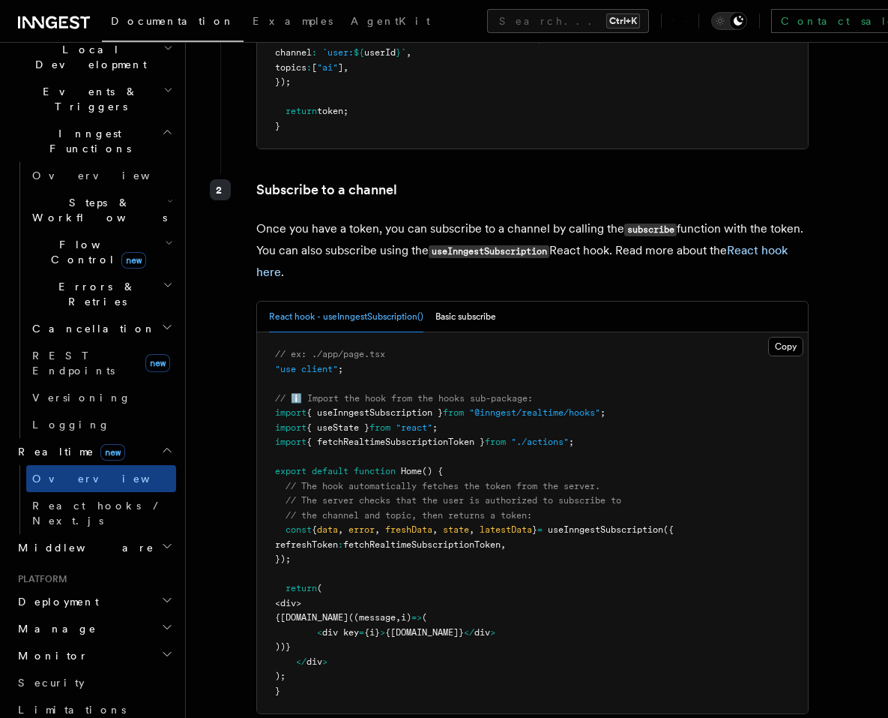
scroll to position [2789, 0]
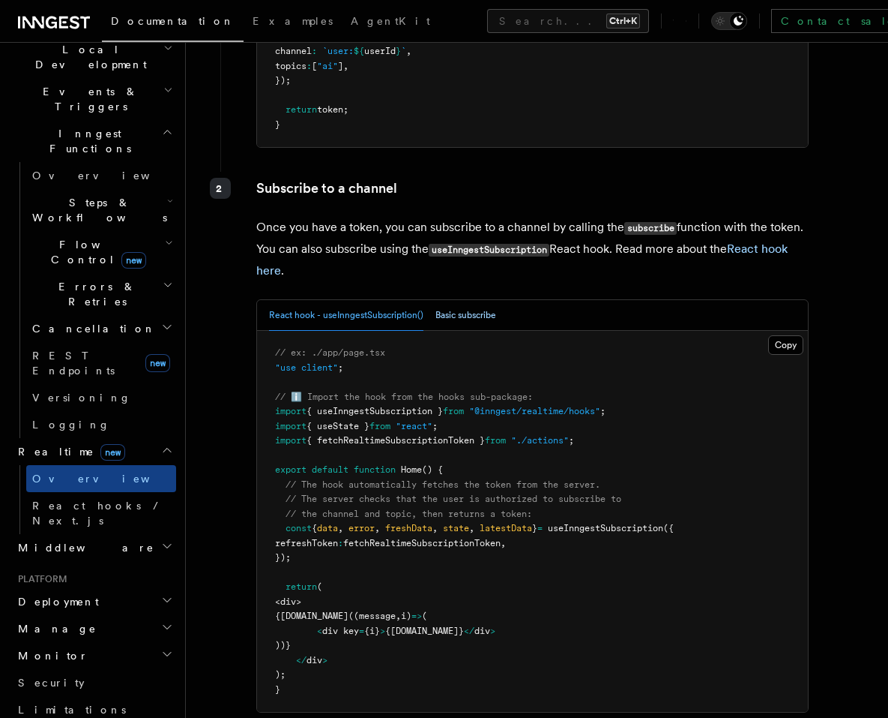
click at [445, 317] on button "Basic subscribe" at bounding box center [466, 315] width 61 height 31
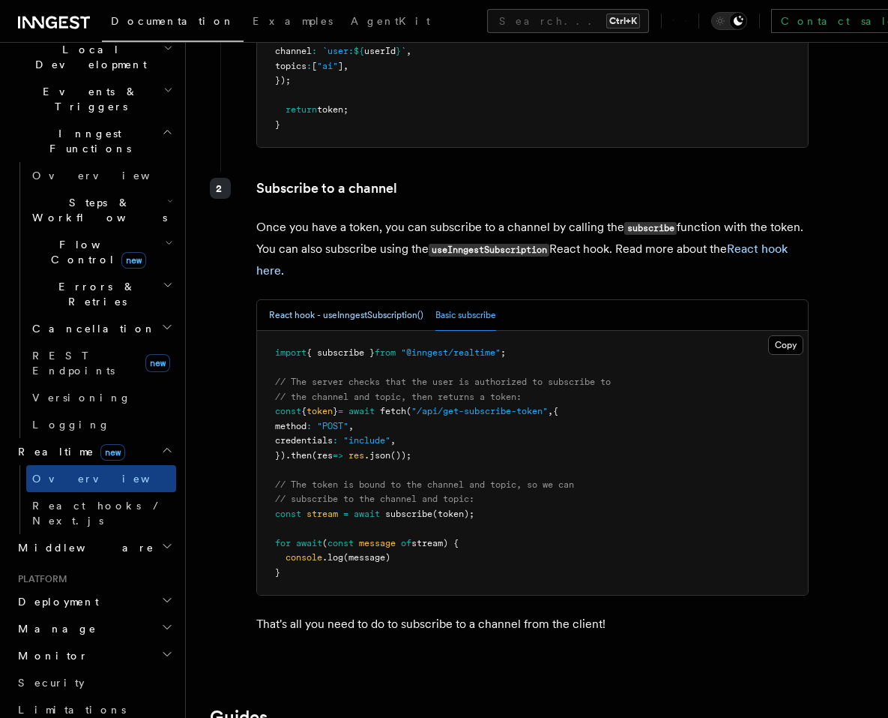
click at [319, 317] on button "React hook - useInngestSubscription()" at bounding box center [346, 315] width 154 height 31
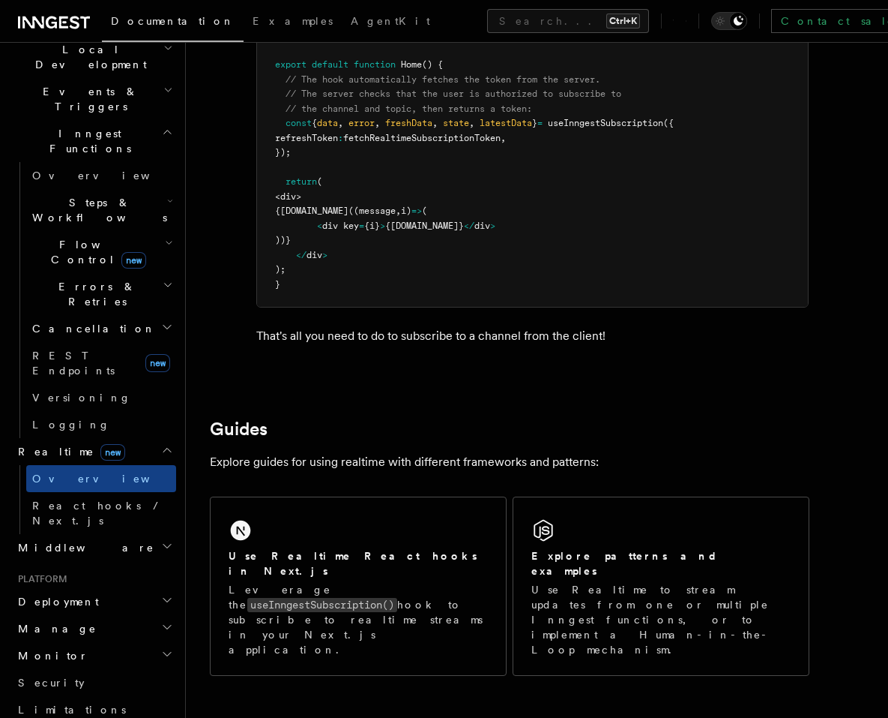
scroll to position [3239, 0]
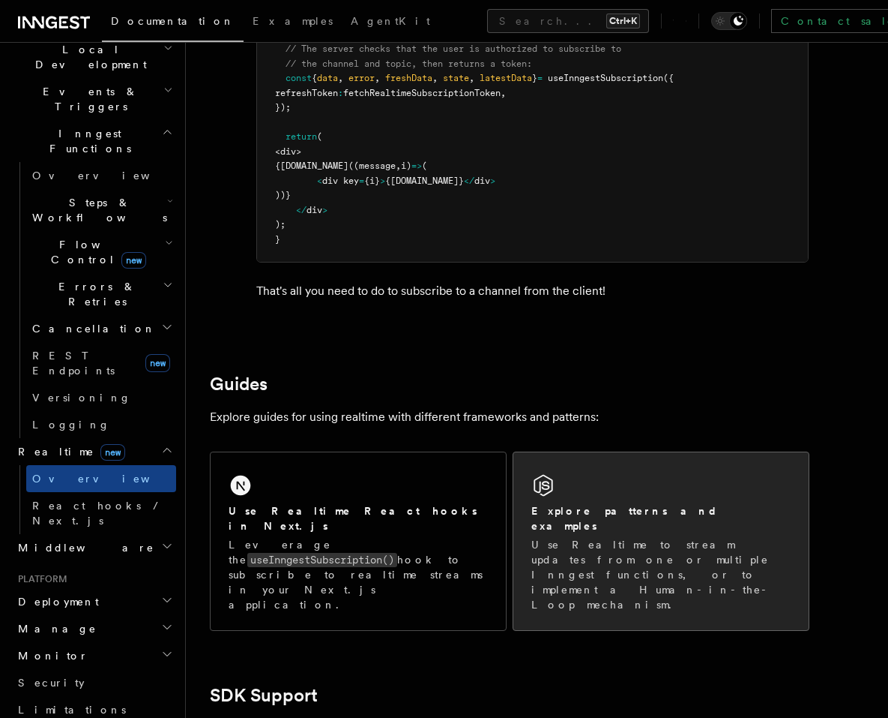
click at [691, 501] on div "Explore patterns and examples Use Realtime to stream updates from one or multip…" at bounding box center [661, 541] width 295 height 178
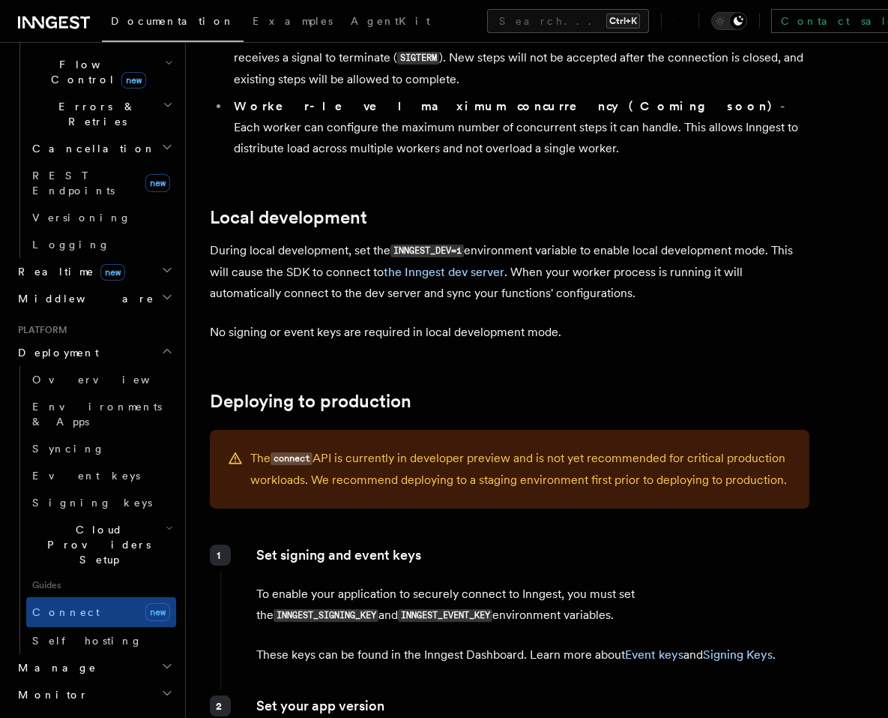
scroll to position [1799, 0]
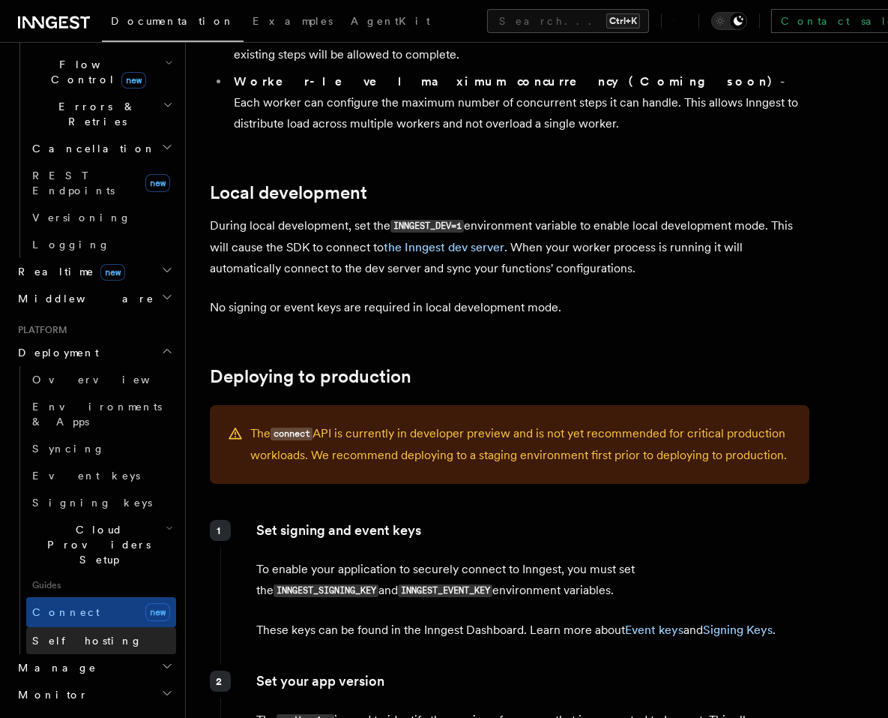
click at [93, 627] on link "Self hosting" at bounding box center [101, 640] width 150 height 27
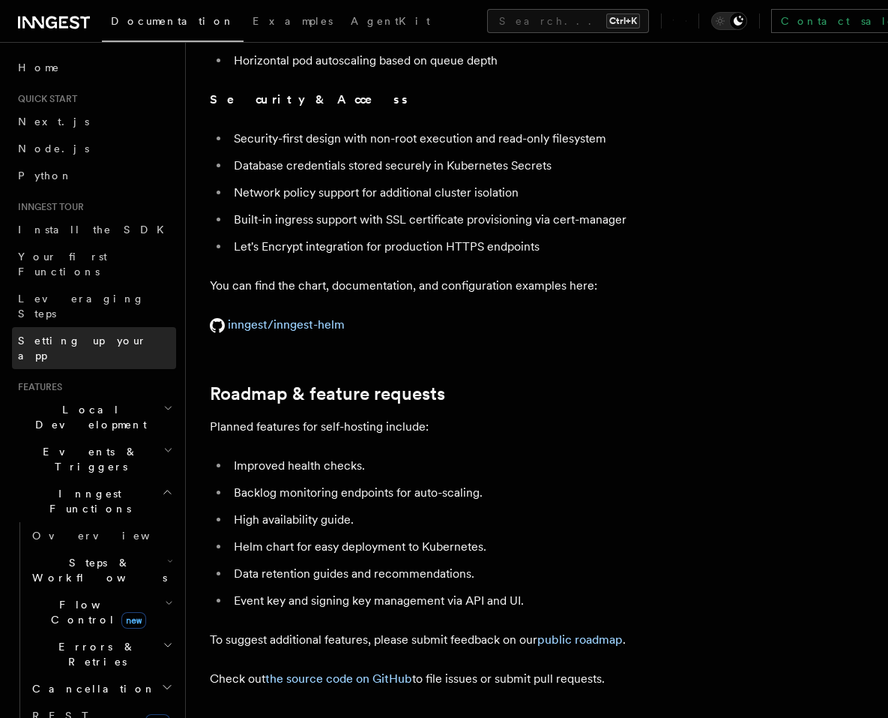
click at [113, 327] on link "Setting up your app" at bounding box center [94, 348] width 164 height 42
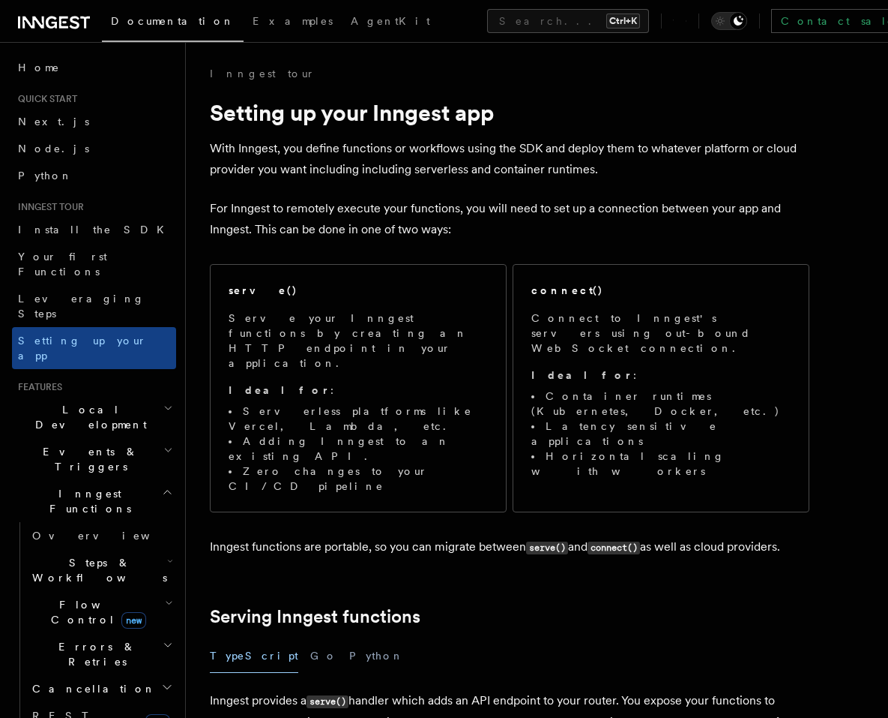
click at [121, 396] on h2 "Local Development" at bounding box center [94, 417] width 164 height 42
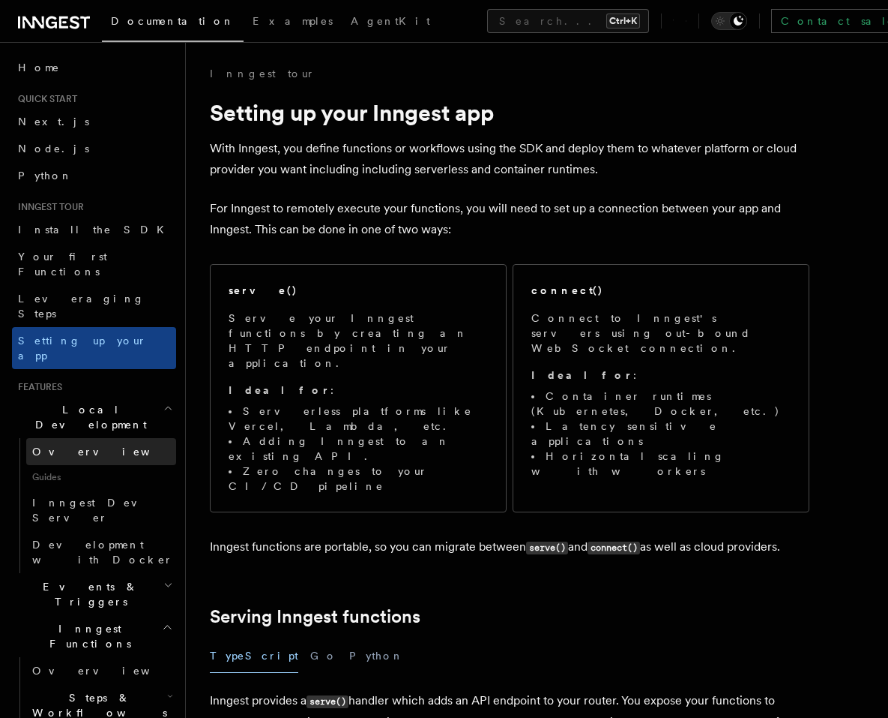
click at [100, 438] on link "Overview" at bounding box center [101, 451] width 150 height 27
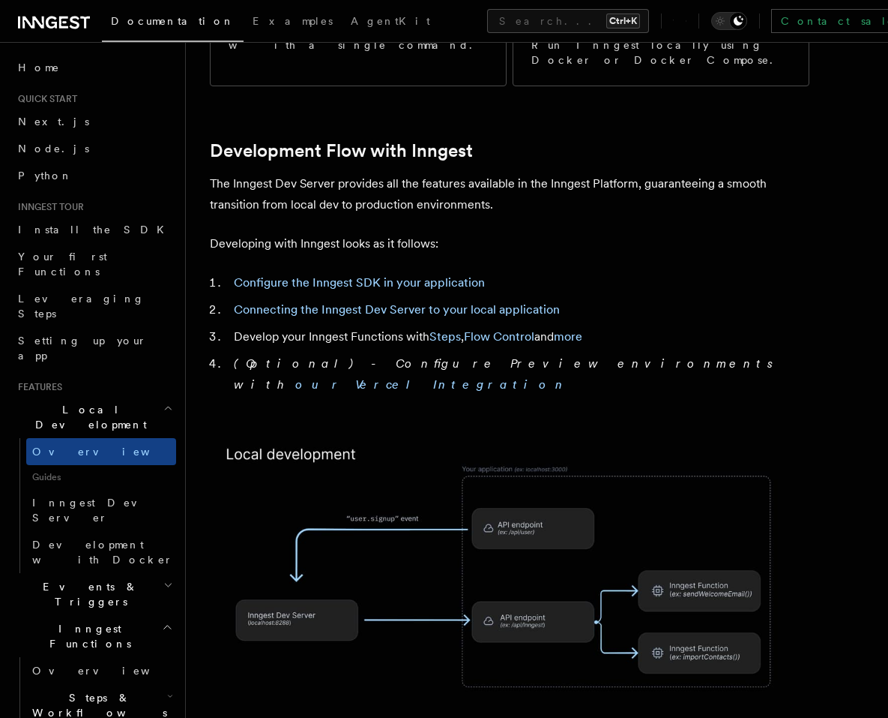
scroll to position [720, 0]
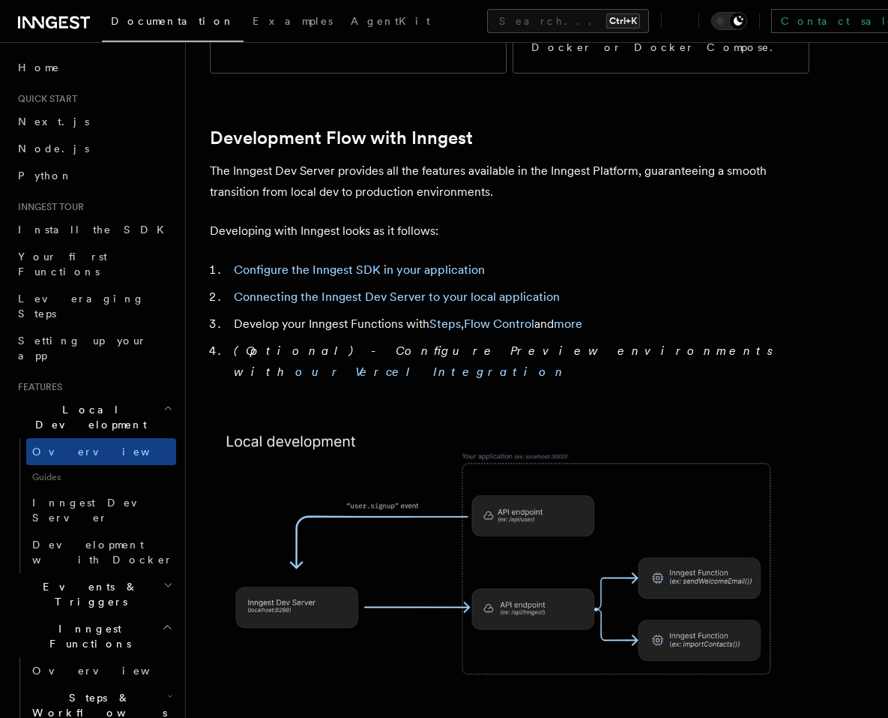
click at [513, 469] on img at bounding box center [510, 574] width 600 height 313
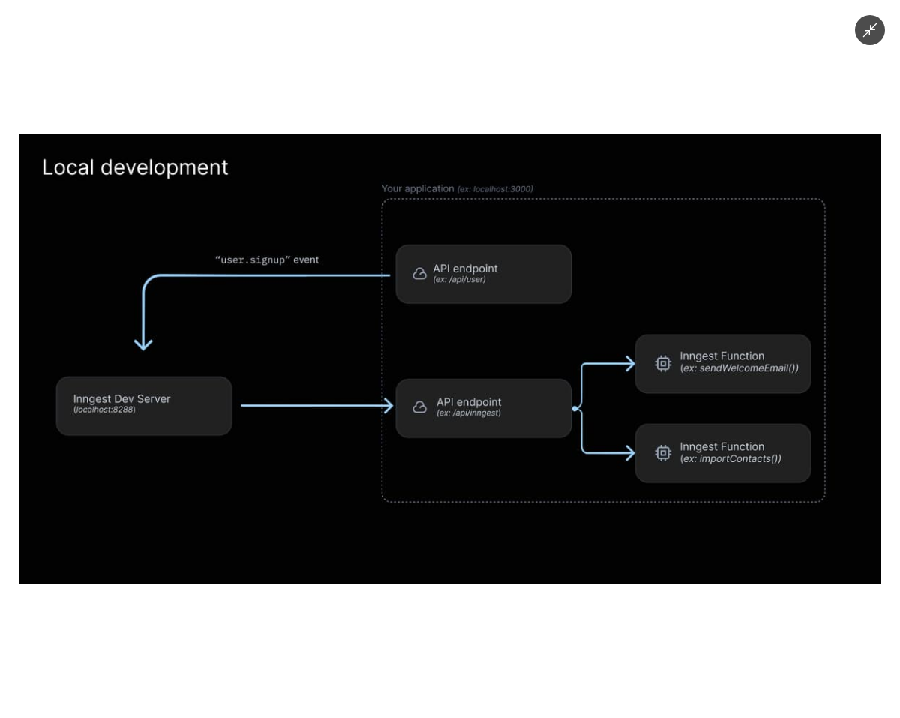
click at [513, 469] on img at bounding box center [450, 359] width 862 height 450
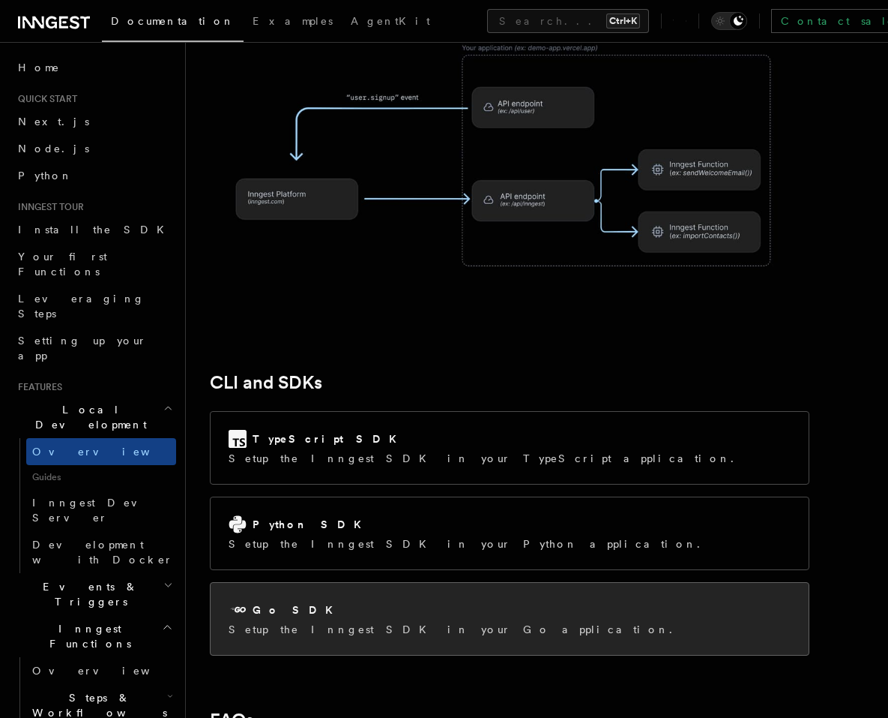
scroll to position [1709, 0]
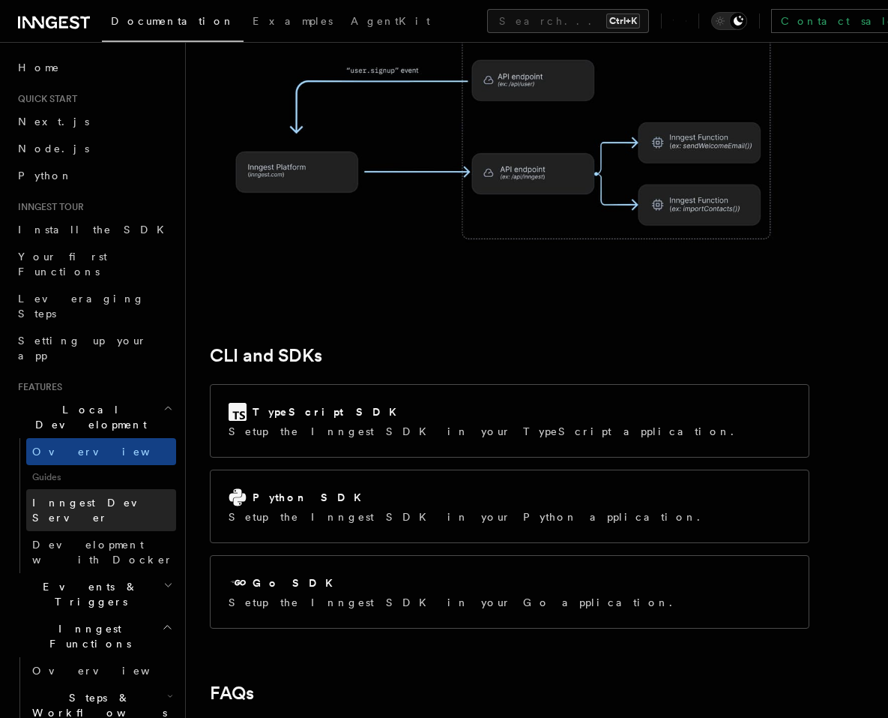
click at [96, 496] on span "Inngest Dev Server" at bounding box center [96, 509] width 128 height 27
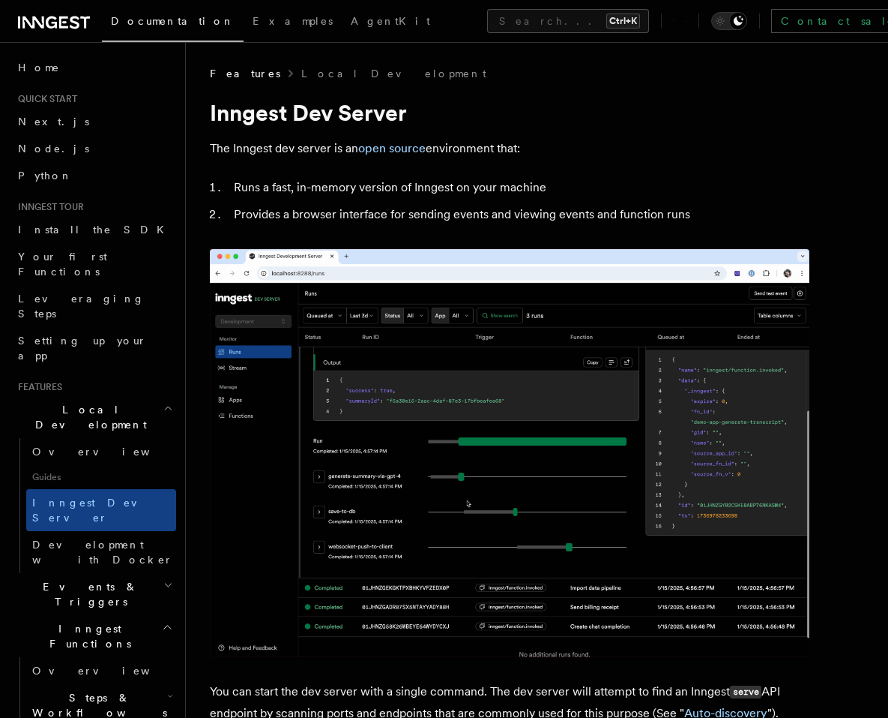
click at [162, 621] on icon "button" at bounding box center [167, 627] width 11 height 12
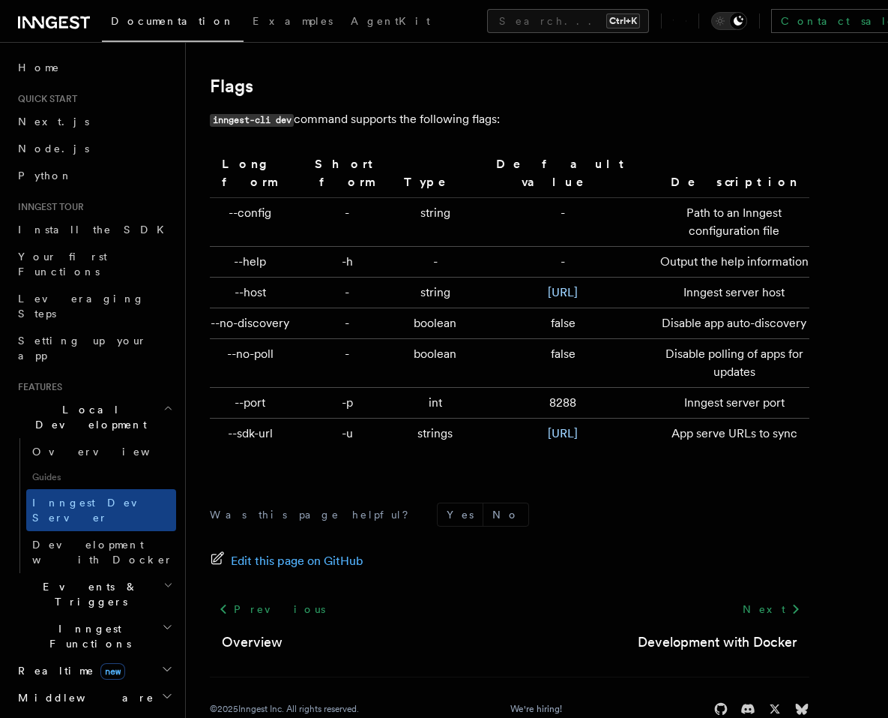
scroll to position [4963, 0]
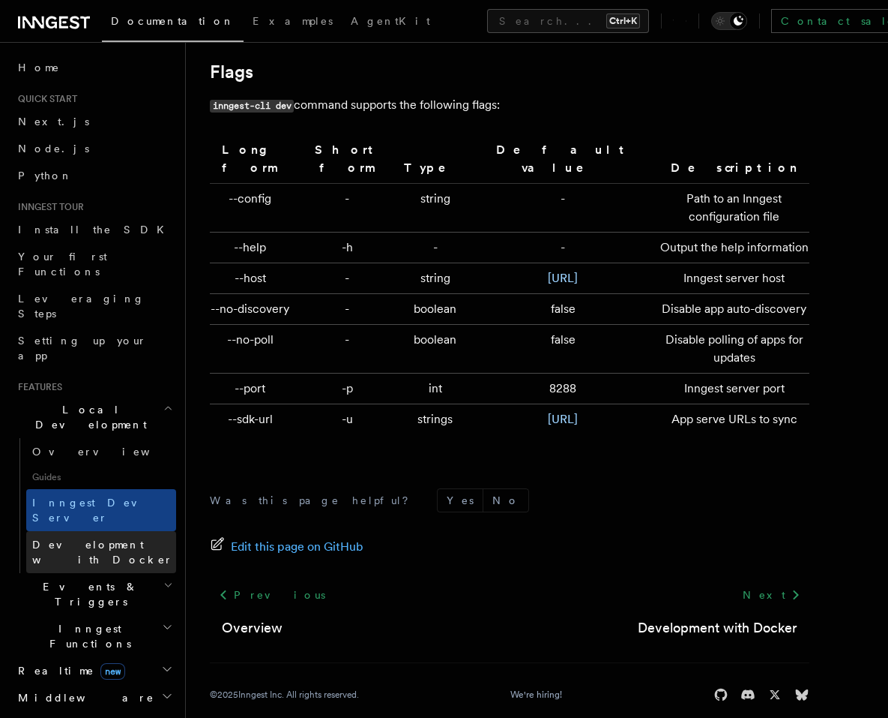
click at [131, 538] on span "Development with Docker" at bounding box center [102, 551] width 141 height 27
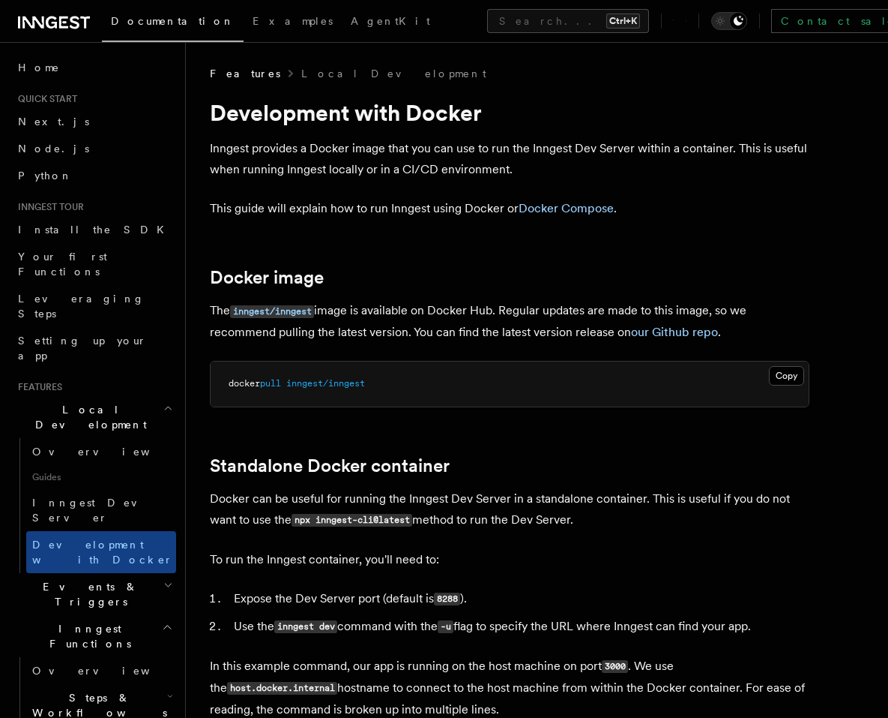
click at [678, 217] on p "This guide will explain how to run Inngest using Docker or Docker Compose ." at bounding box center [510, 208] width 600 height 21
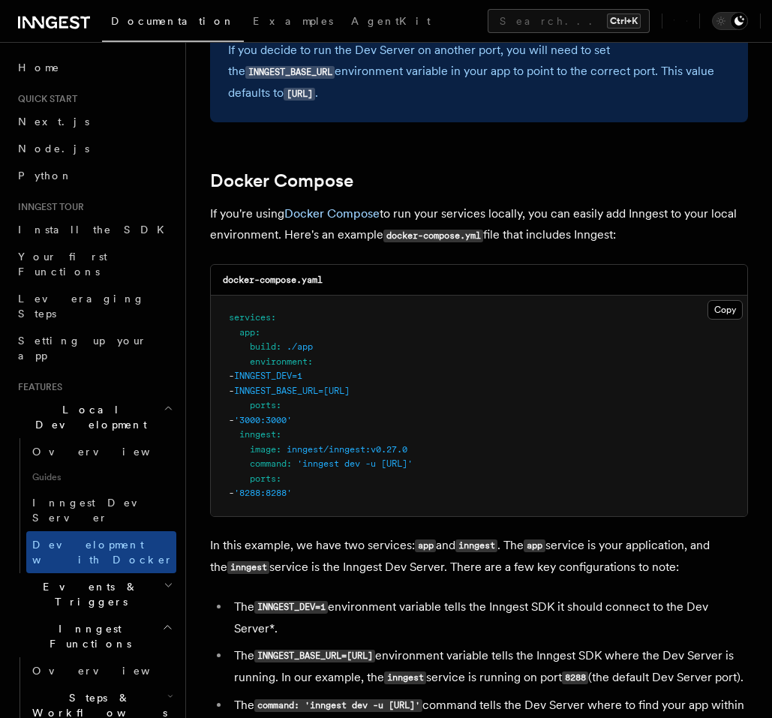
scroll to position [900, 0]
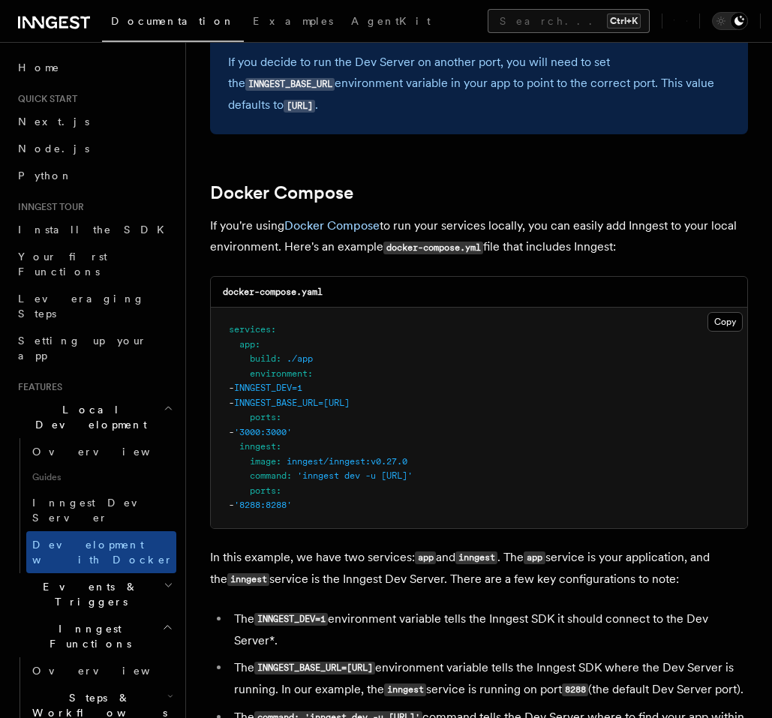
click at [487, 22] on button "Search... Ctrl+K" at bounding box center [568, 21] width 162 height 24
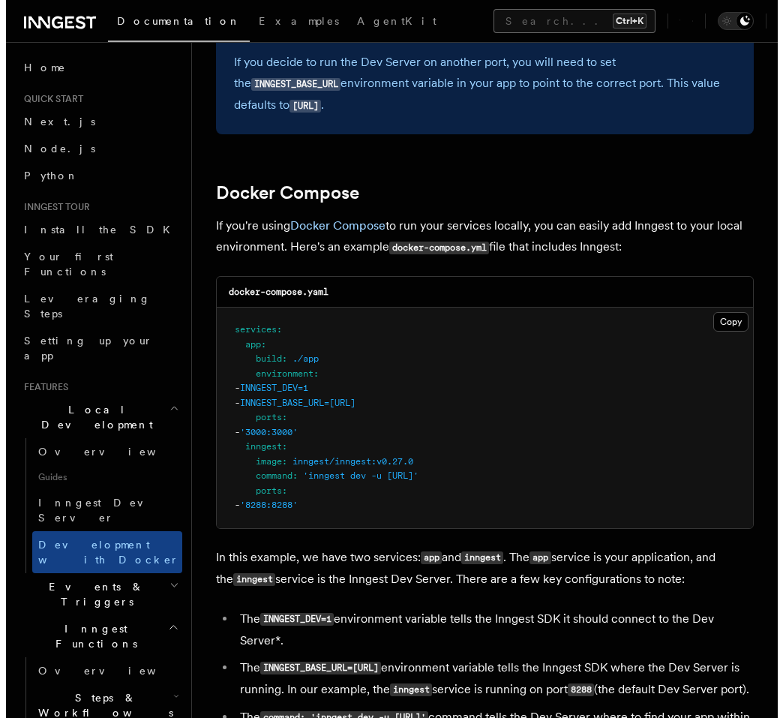
scroll to position [900, 0]
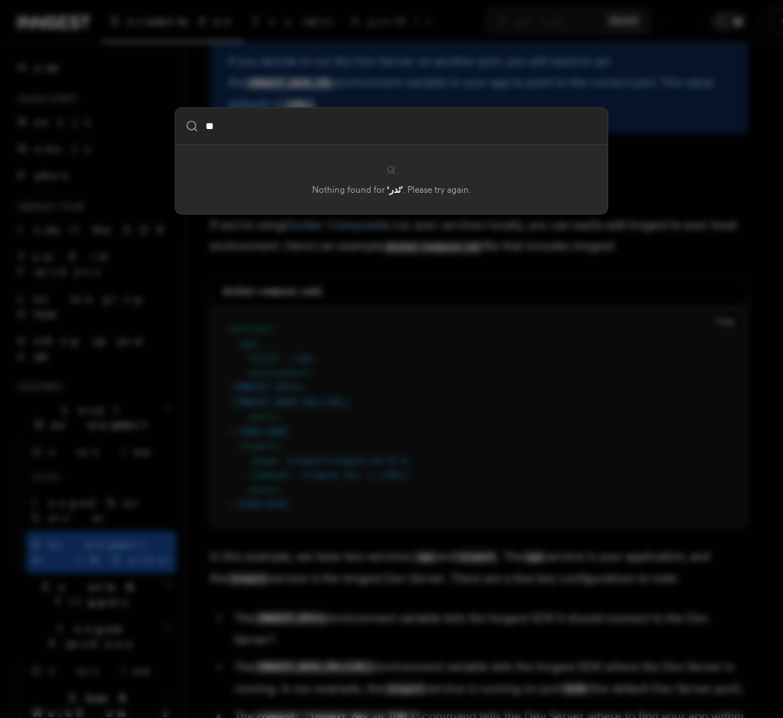
type input "*"
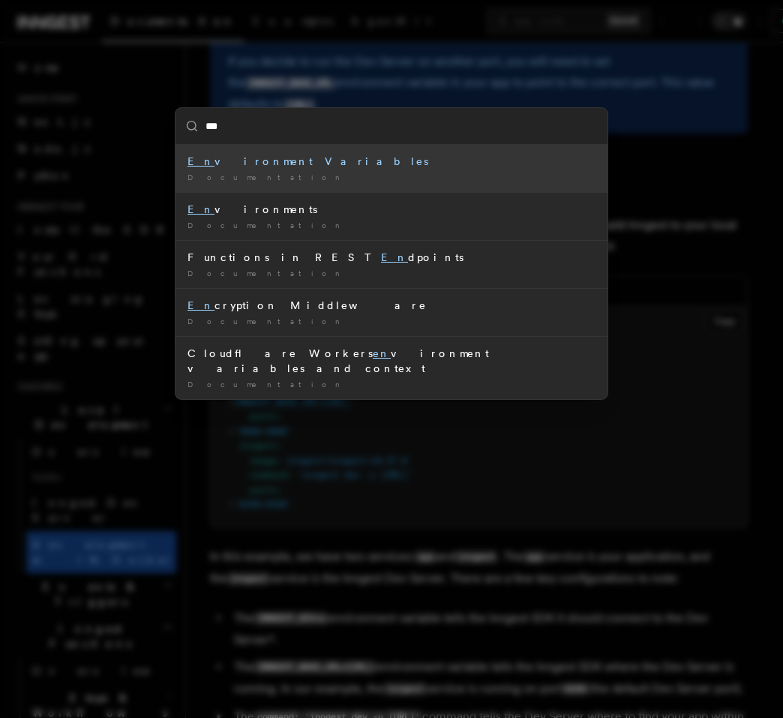
type input "****"
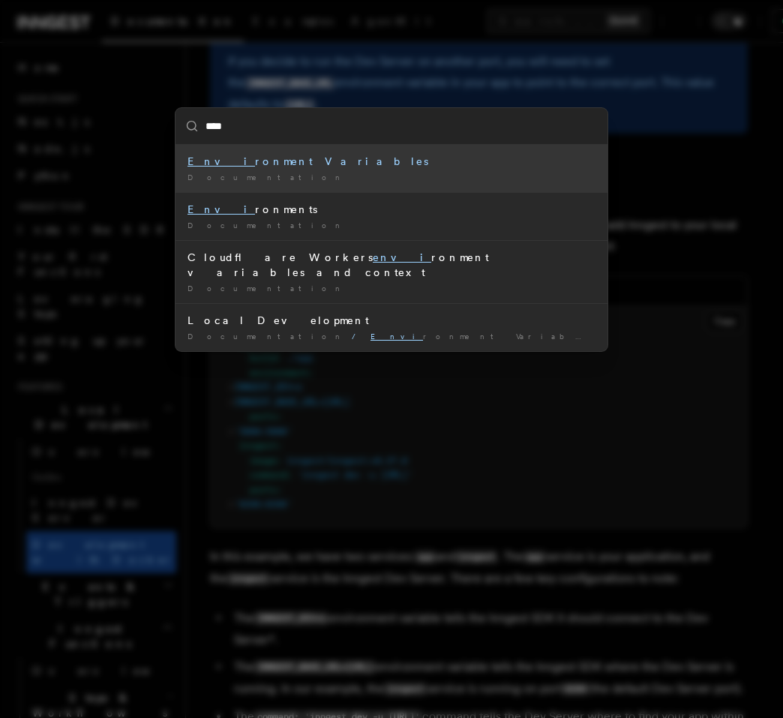
click at [400, 174] on div "Documentation /" at bounding box center [391, 177] width 408 height 11
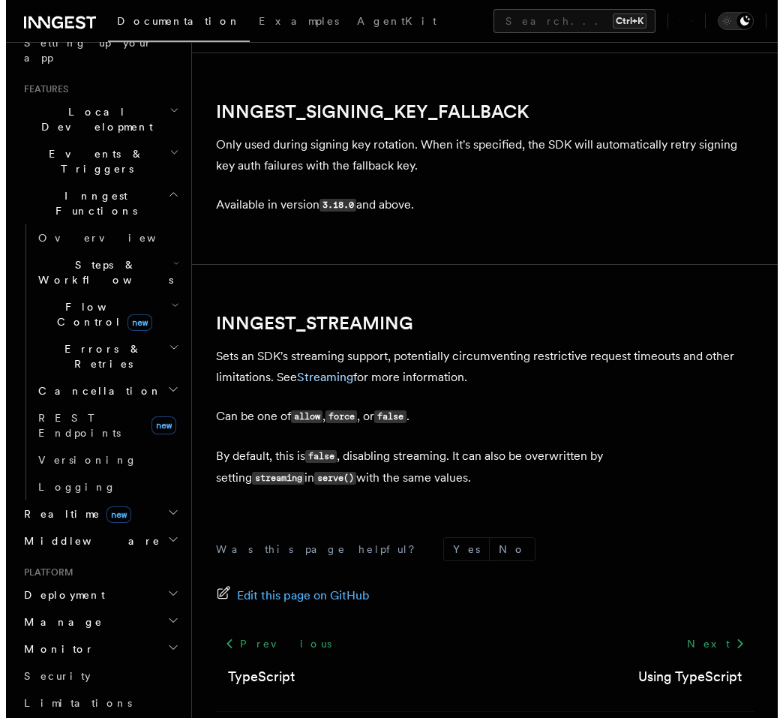
scroll to position [360, 0]
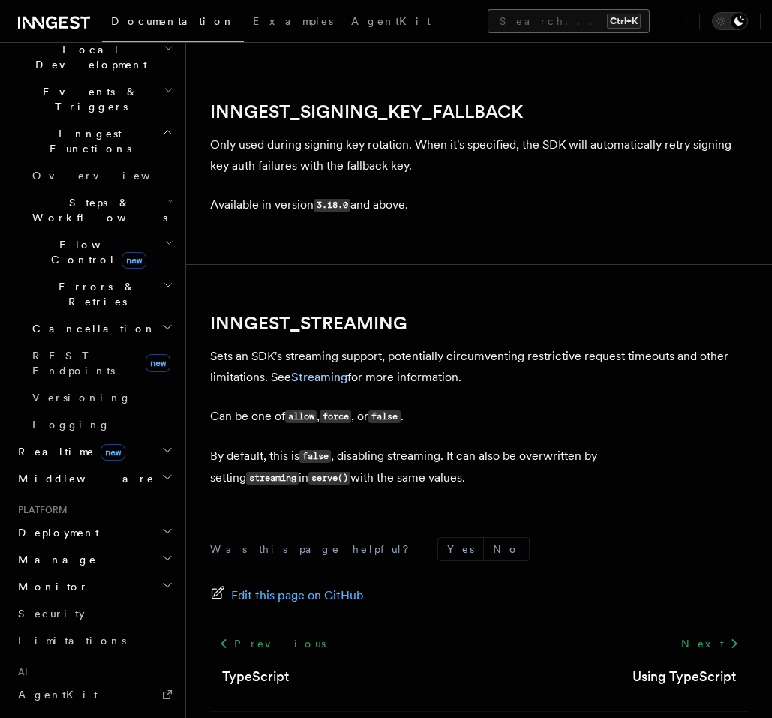
click at [487, 28] on button "Search... Ctrl+K" at bounding box center [568, 21] width 162 height 24
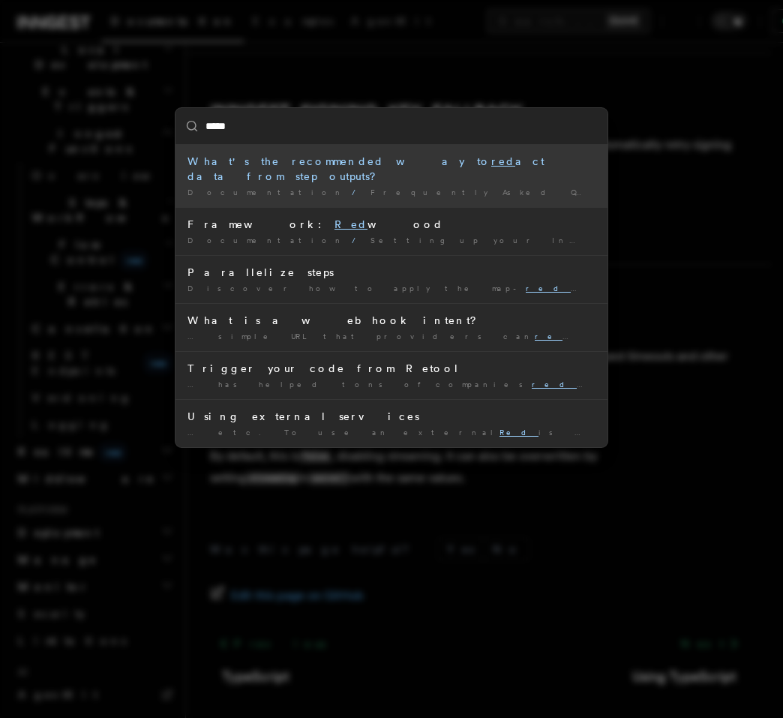
type input "*****"
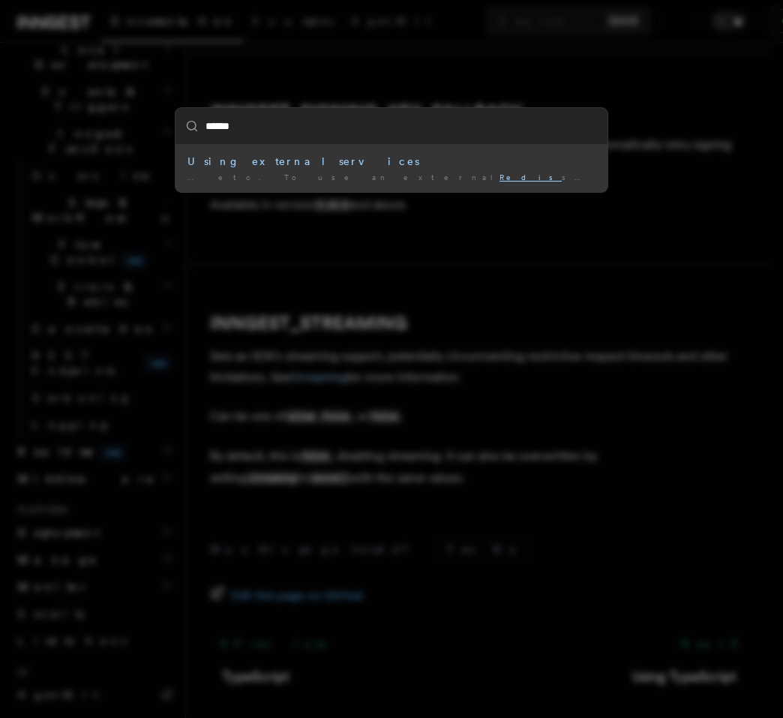
click at [356, 166] on div "Using external services" at bounding box center [391, 161] width 408 height 15
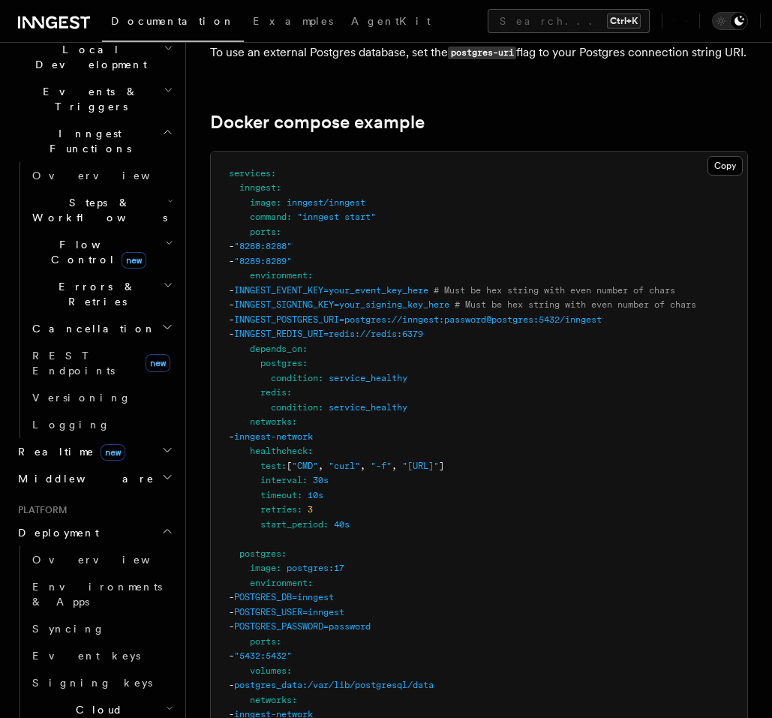
scroll to position [4139, 0]
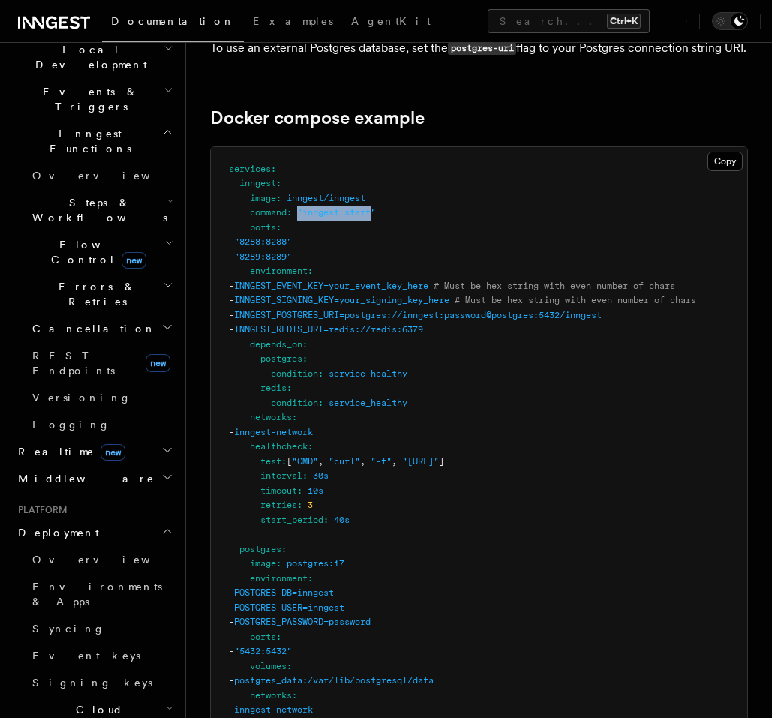
drag, startPoint x: 299, startPoint y: 160, endPoint x: 349, endPoint y: 157, distance: 49.6
click at [376, 207] on span ""inngest start"" at bounding box center [336, 212] width 79 height 10
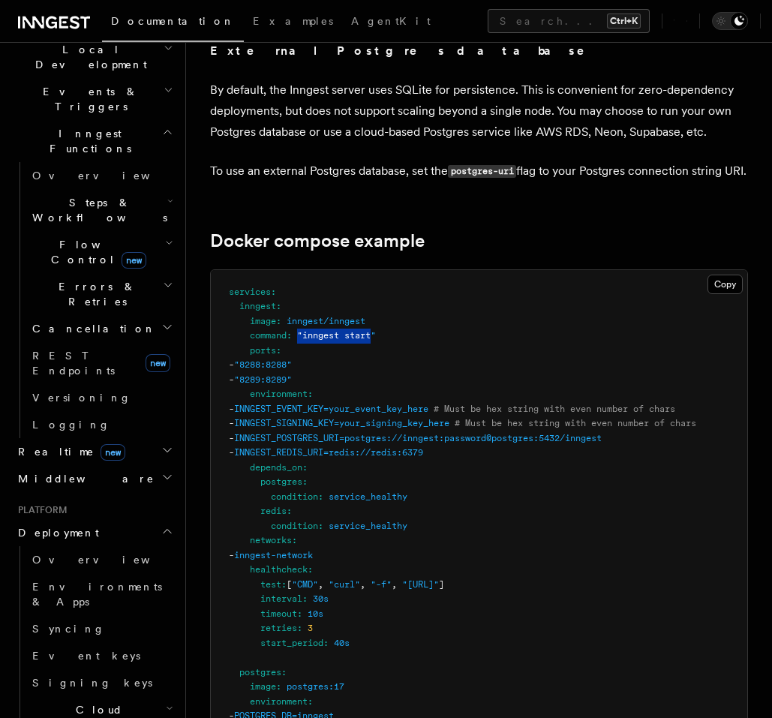
scroll to position [4049, 0]
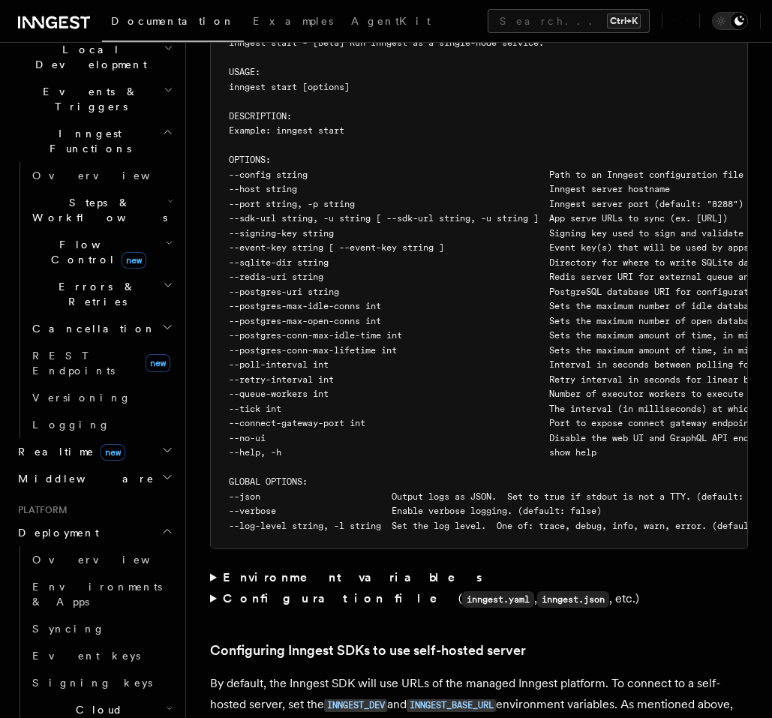
scroll to position [2789, 0]
click at [213, 568] on summary "Environment variables" at bounding box center [479, 578] width 538 height 21
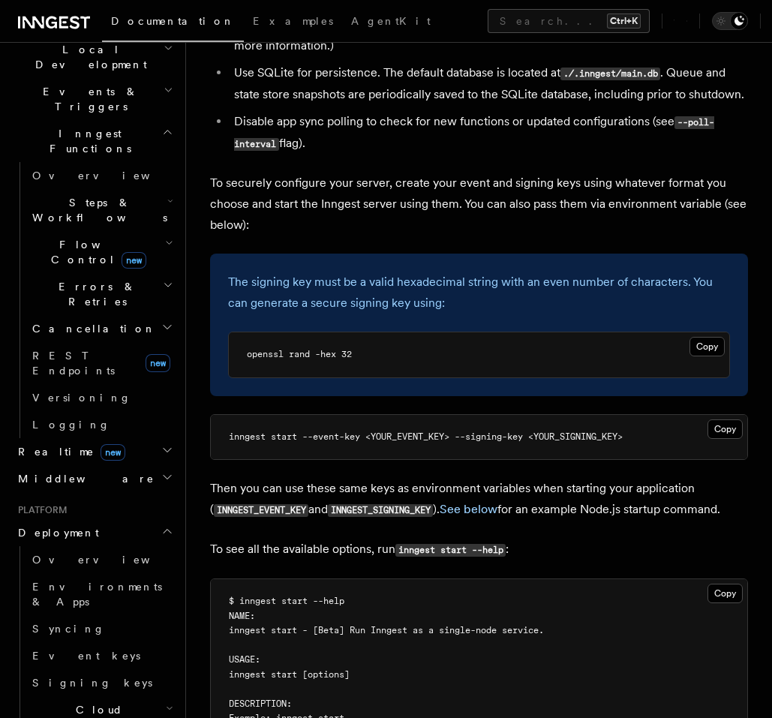
scroll to position [2159, 0]
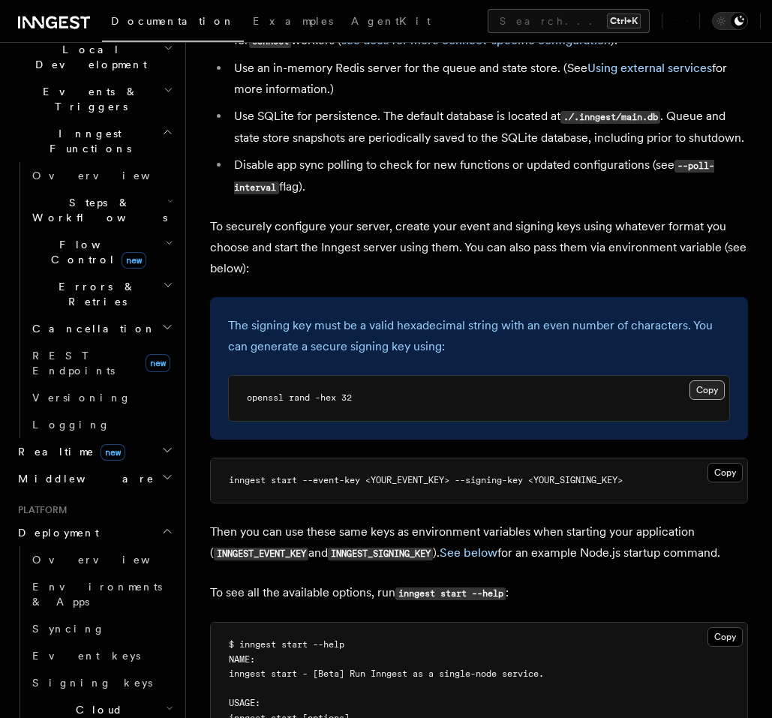
click at [697, 380] on button "Copy Copied" at bounding box center [706, 389] width 35 height 19
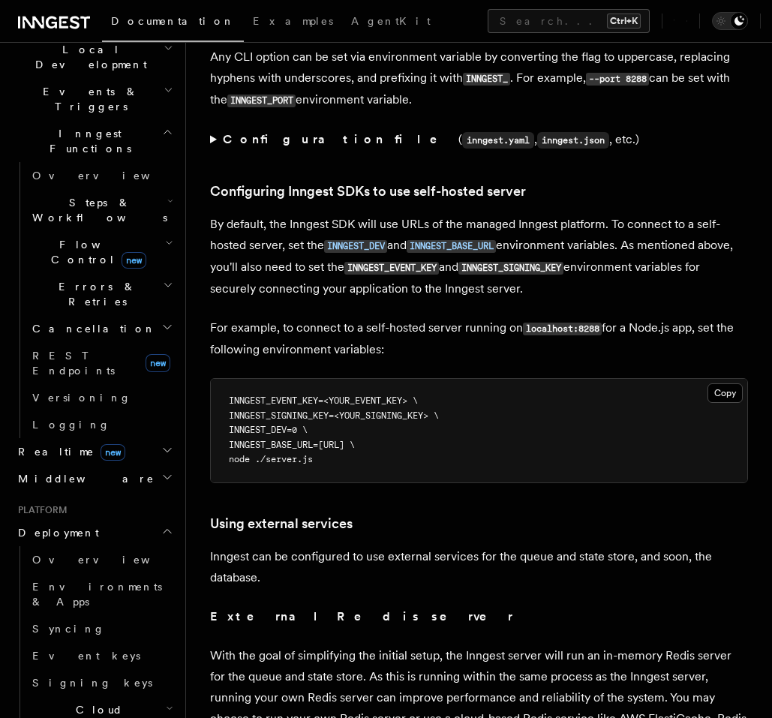
scroll to position [3329, 0]
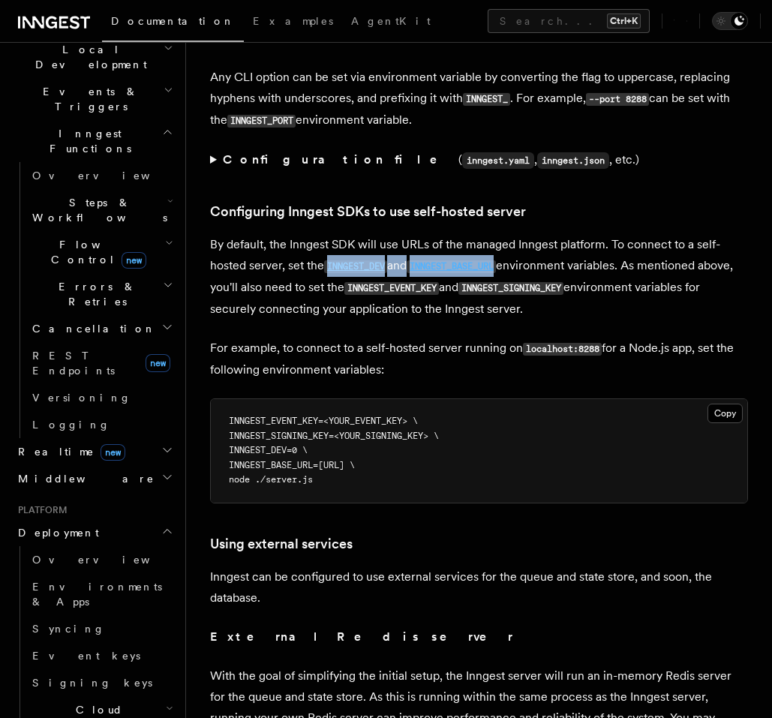
drag, startPoint x: 326, startPoint y: 214, endPoint x: 507, endPoint y: 212, distance: 180.7
click at [507, 234] on p "By default, the Inngest SDK will use URLs of the managed Inngest platform. To c…" at bounding box center [479, 276] width 538 height 85
copy p "INNGEST_DEV and INNGEST_BASE_URL"
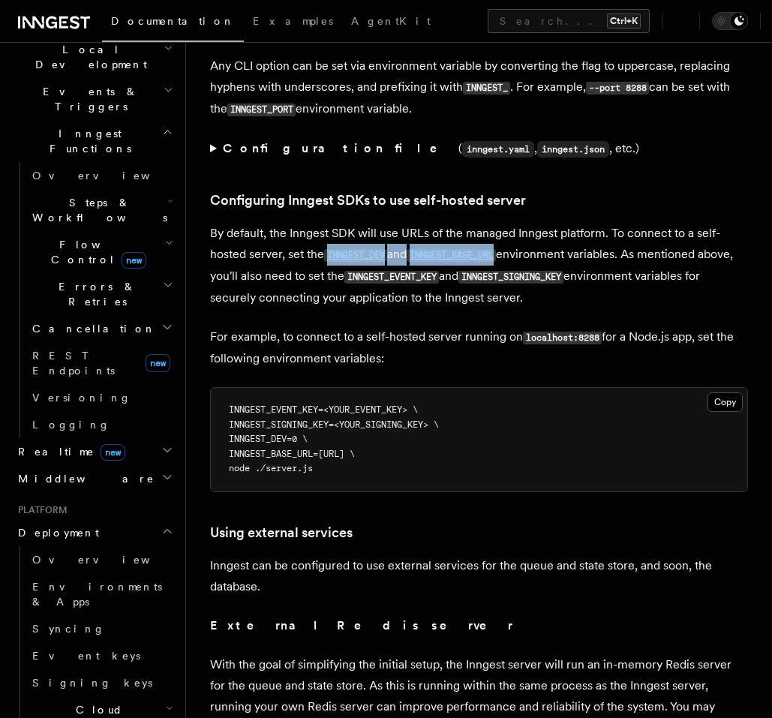
scroll to position [3239, 0]
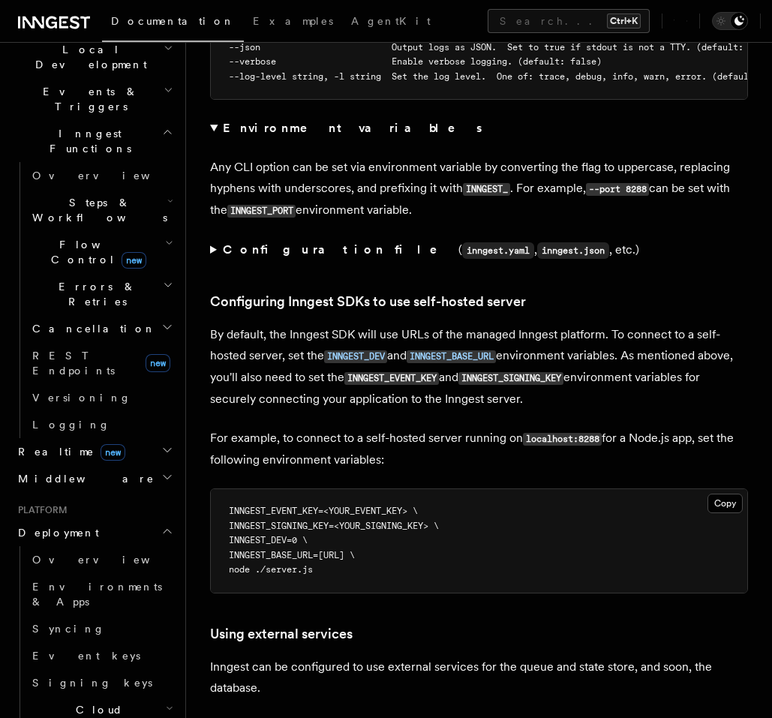
click at [492, 365] on article "Platform Deployment Self-hosting Self-hosting support for Inngest is supported …" at bounding box center [479, 158] width 538 height 6663
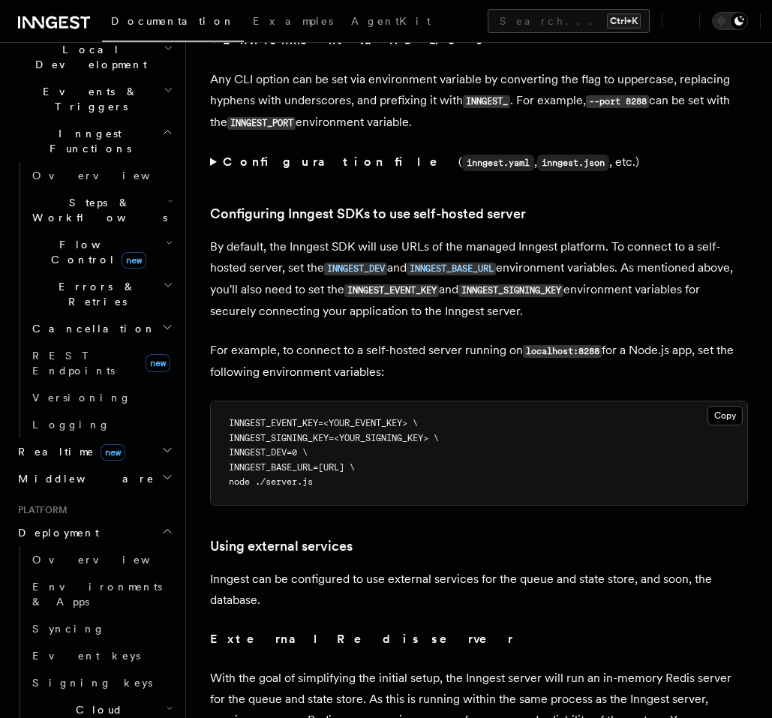
scroll to position [3329, 0]
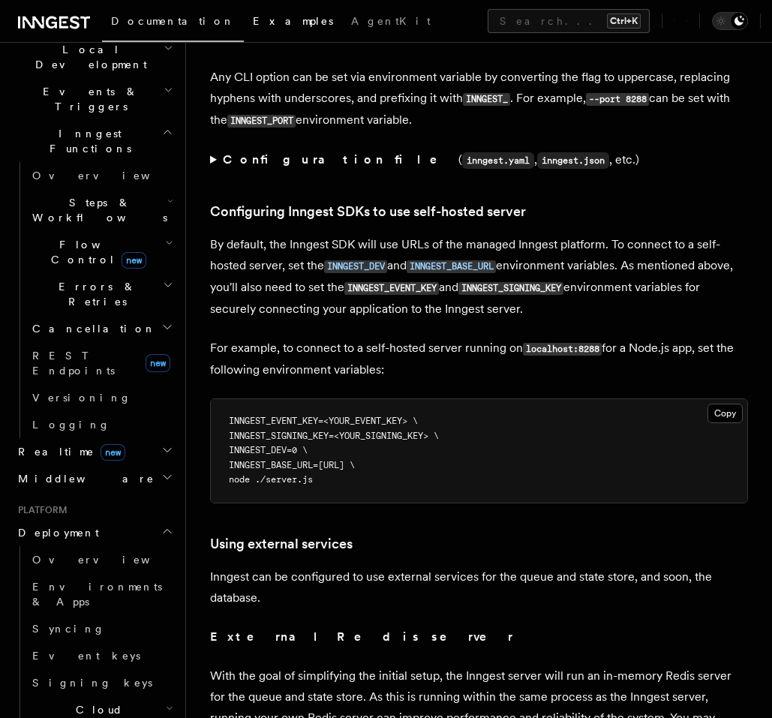
click at [244, 14] on link "Examples" at bounding box center [293, 22] width 98 height 36
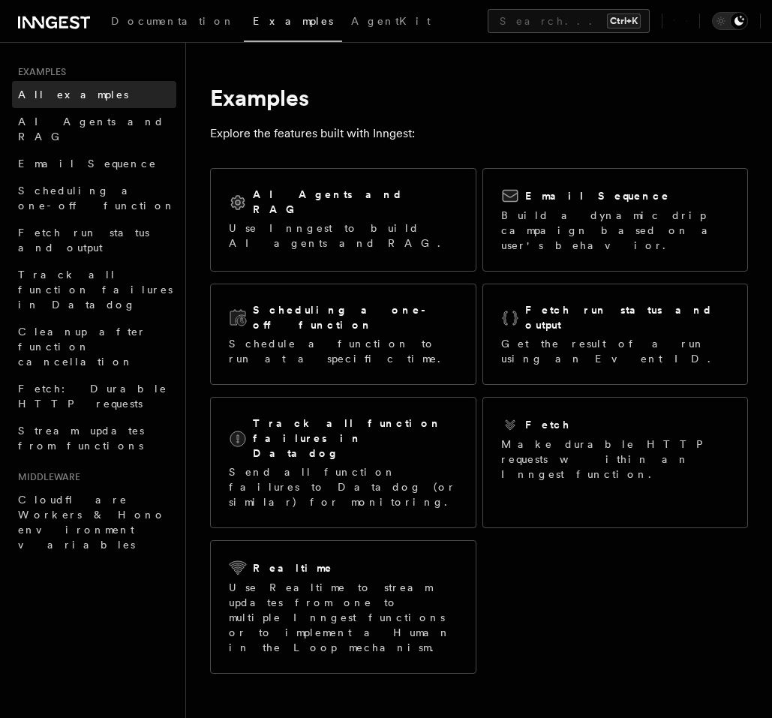
click at [88, 100] on link "All examples" at bounding box center [94, 94] width 164 height 27
click at [52, 15] on icon at bounding box center [54, 22] width 72 height 18
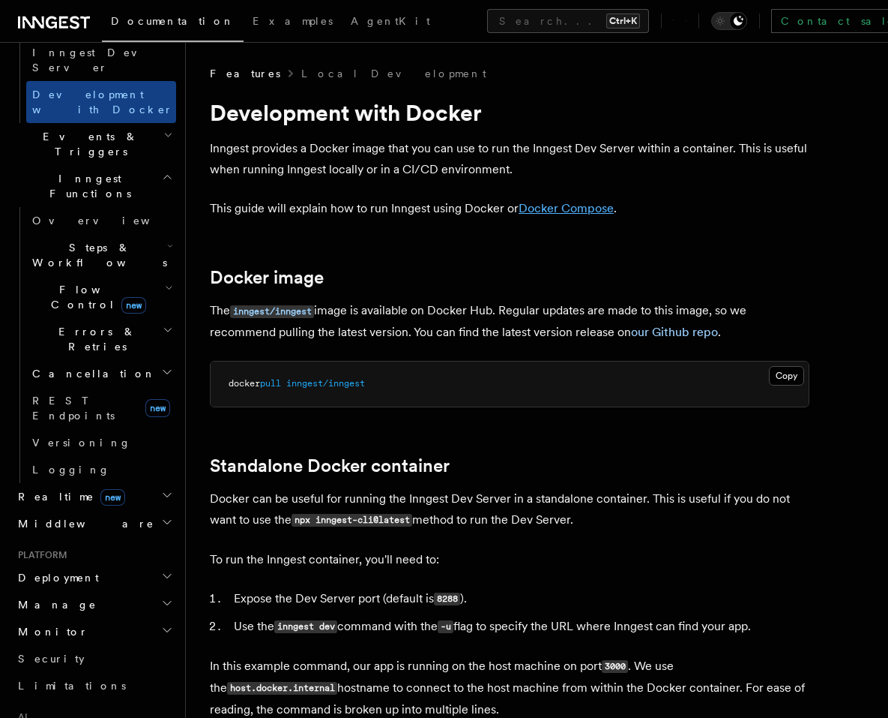
click at [532, 208] on link "Docker Compose" at bounding box center [566, 208] width 95 height 14
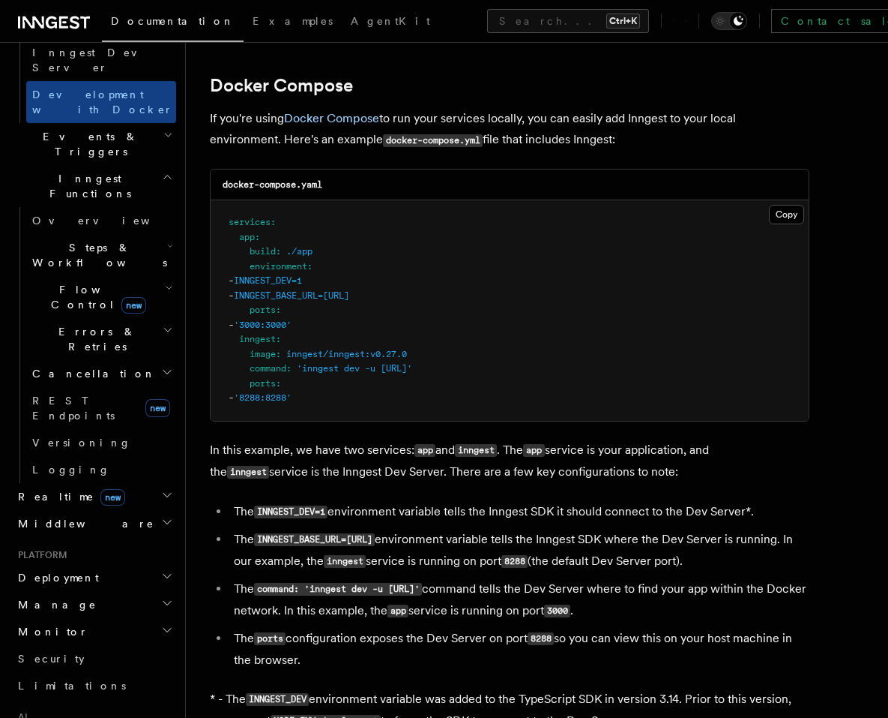
scroll to position [968, 0]
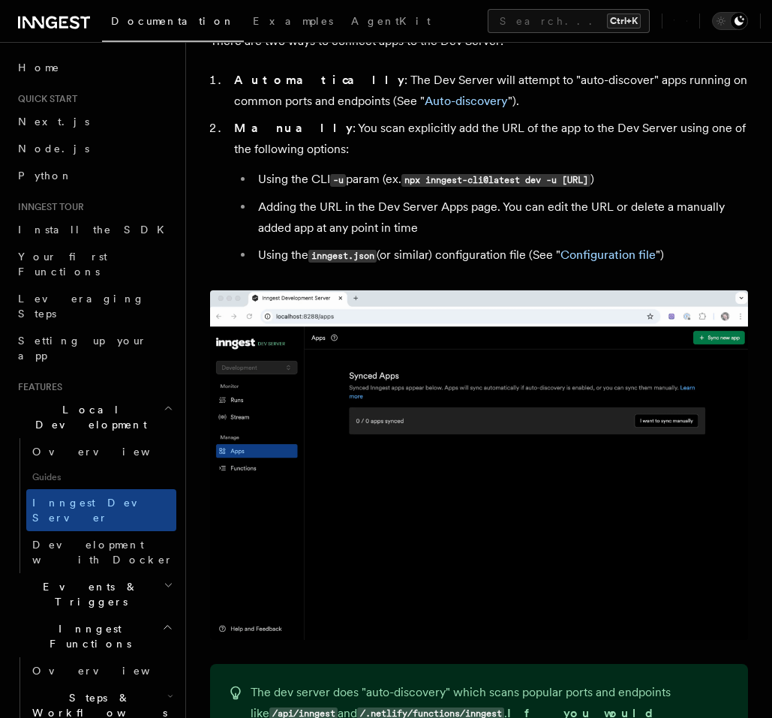
scroll to position [843, 0]
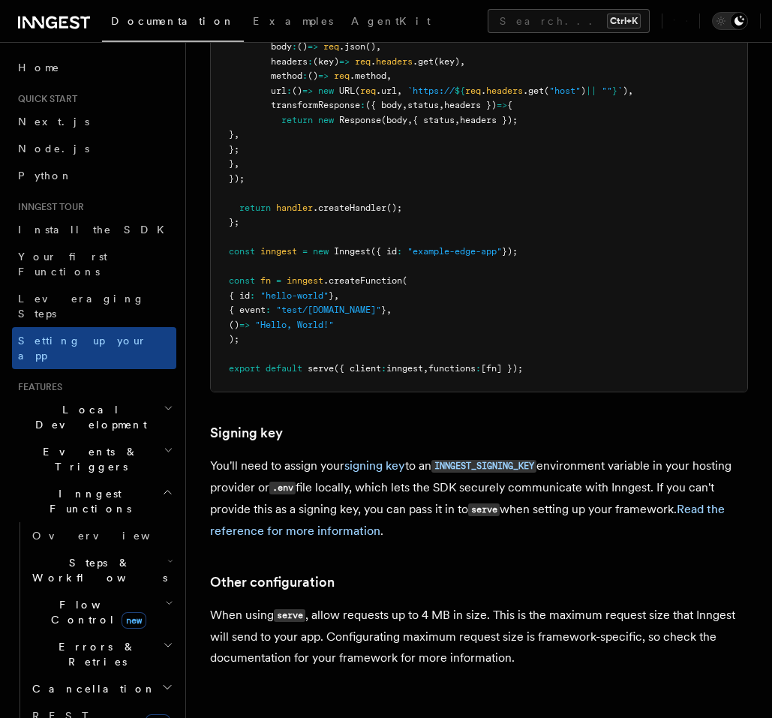
scroll to position [13863, 0]
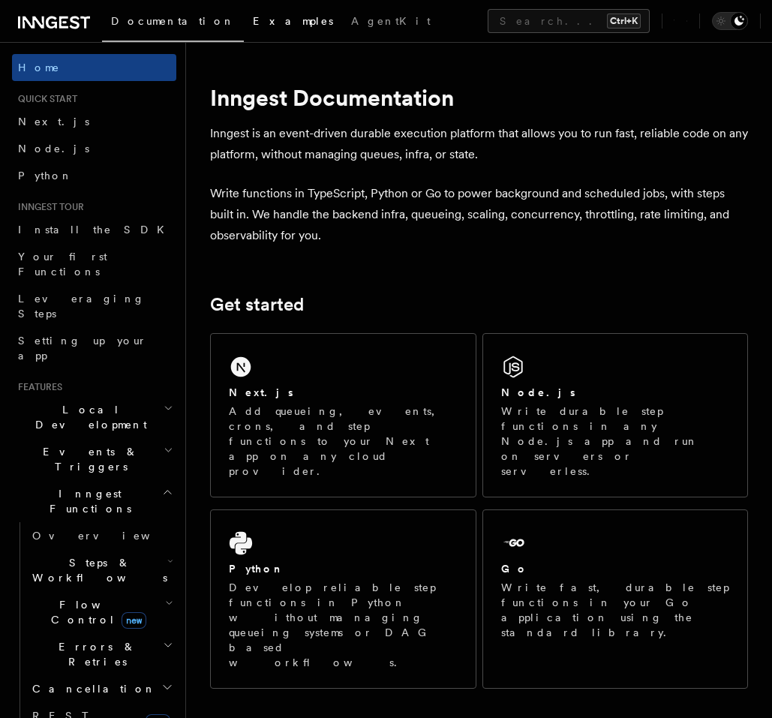
click at [253, 22] on span "Examples" at bounding box center [293, 21] width 80 height 12
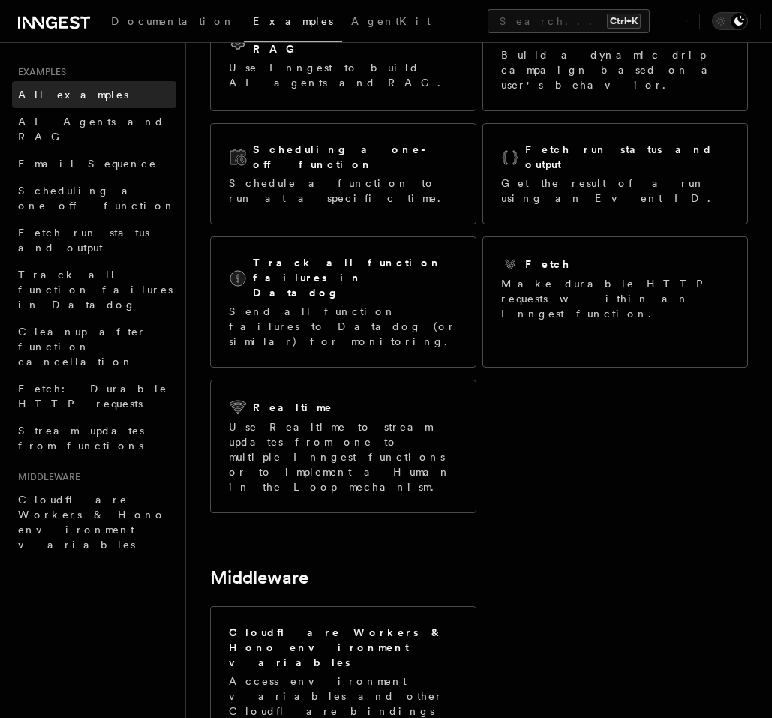
scroll to position [158, 0]
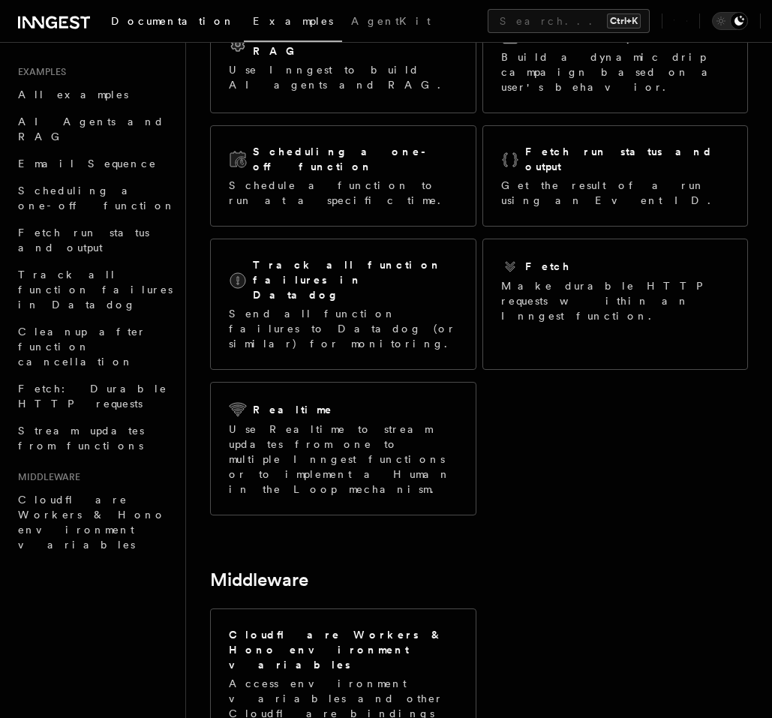
click at [154, 19] on span "Documentation" at bounding box center [173, 21] width 124 height 12
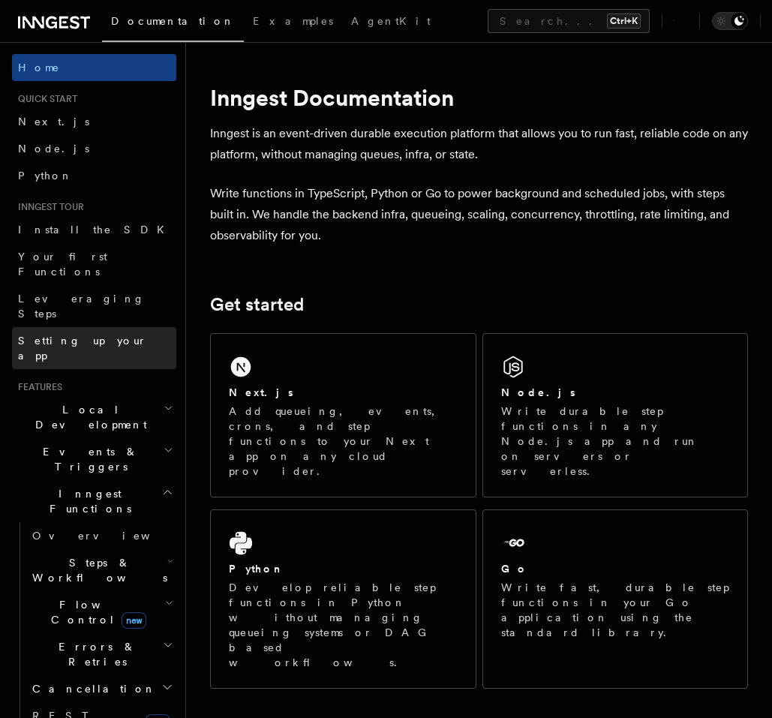
click at [116, 327] on link "Setting up your app" at bounding box center [94, 348] width 164 height 42
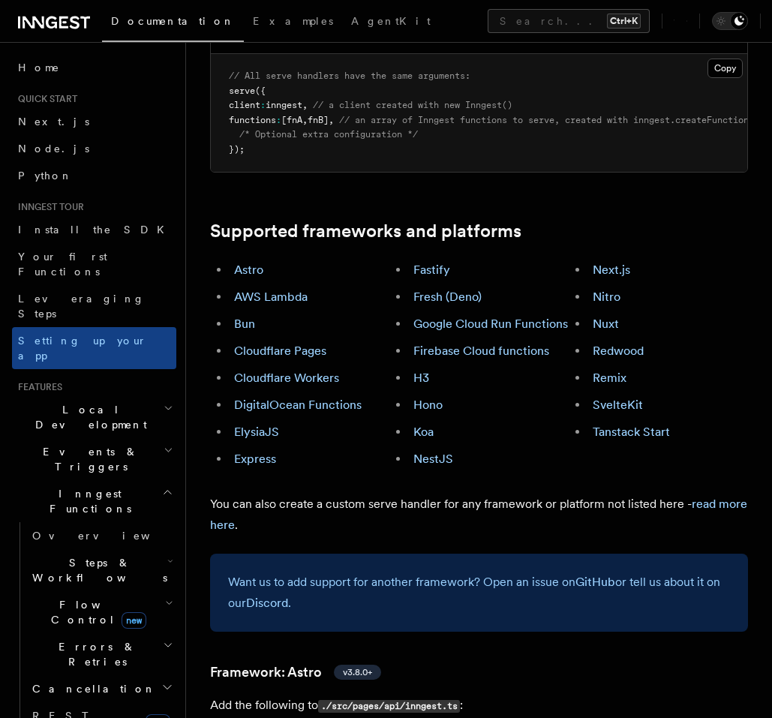
scroll to position [640, 0]
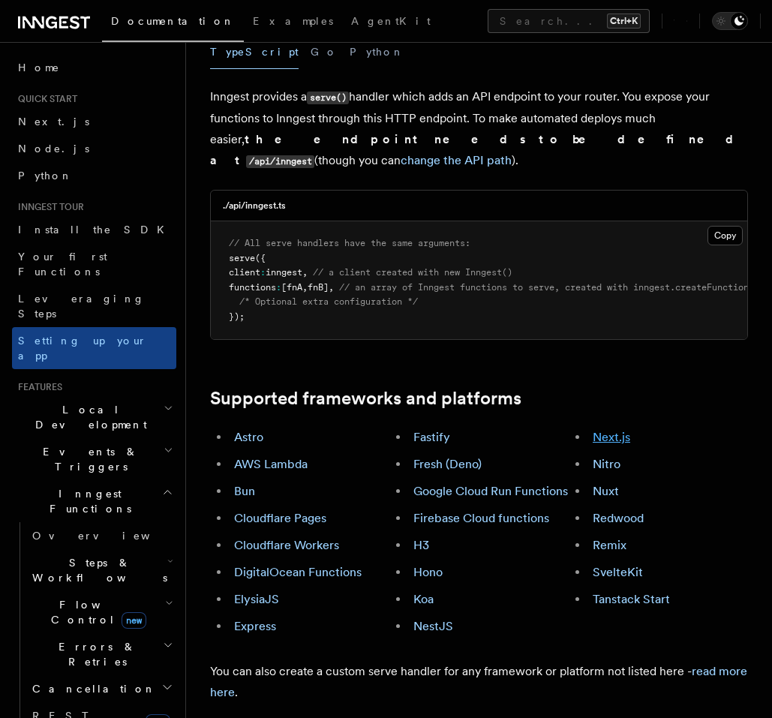
click at [616, 430] on link "Next.js" at bounding box center [610, 437] width 37 height 14
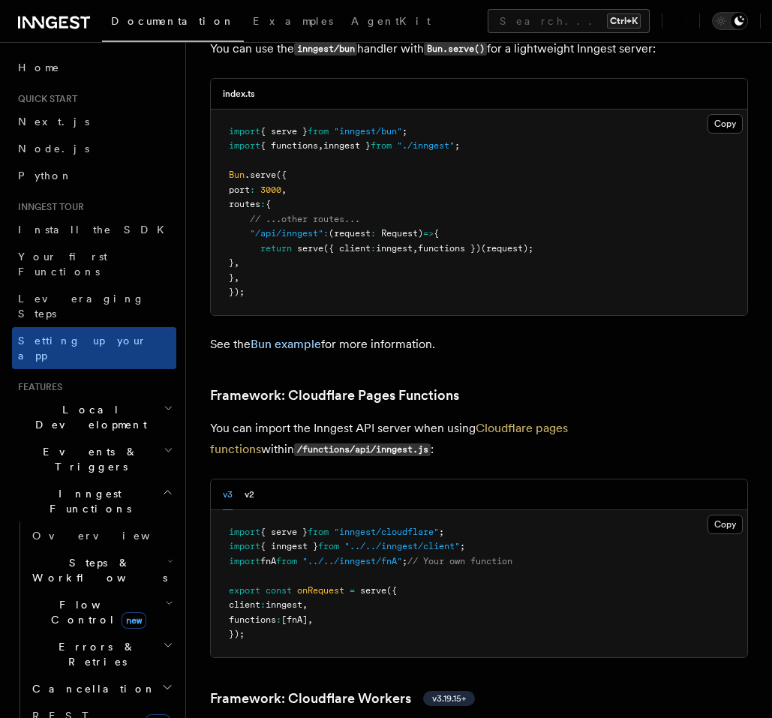
scroll to position [2189, 0]
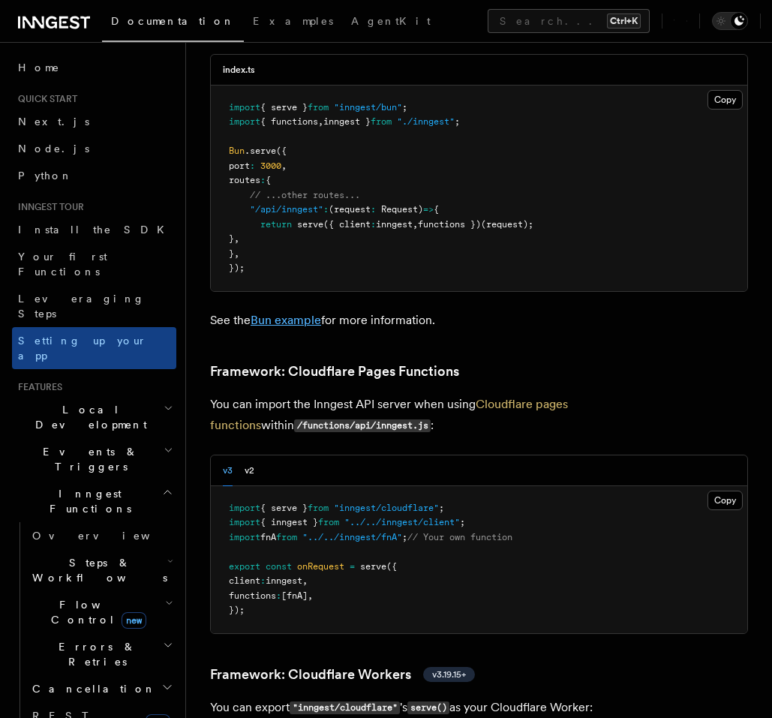
click at [305, 313] on link "Bun example" at bounding box center [285, 320] width 70 height 14
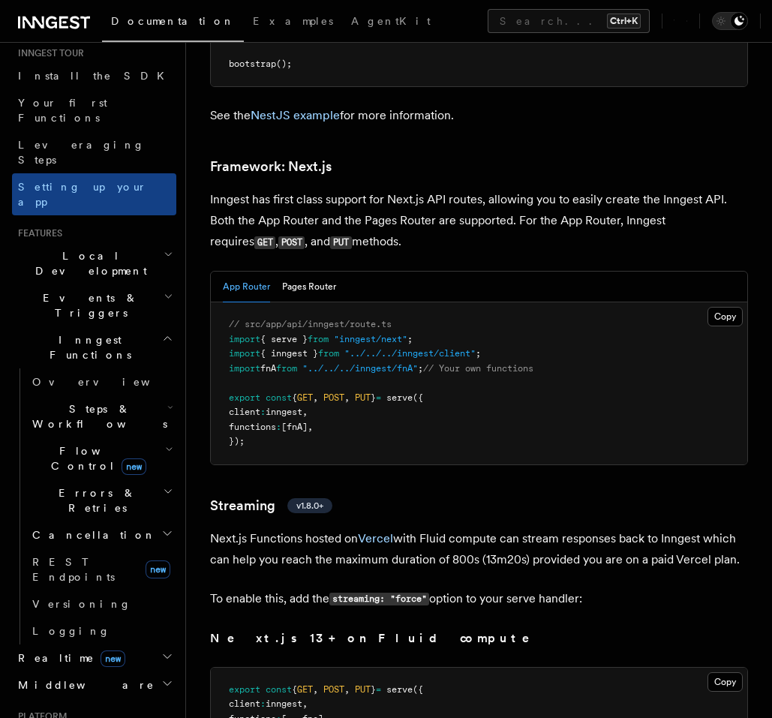
scroll to position [512, 0]
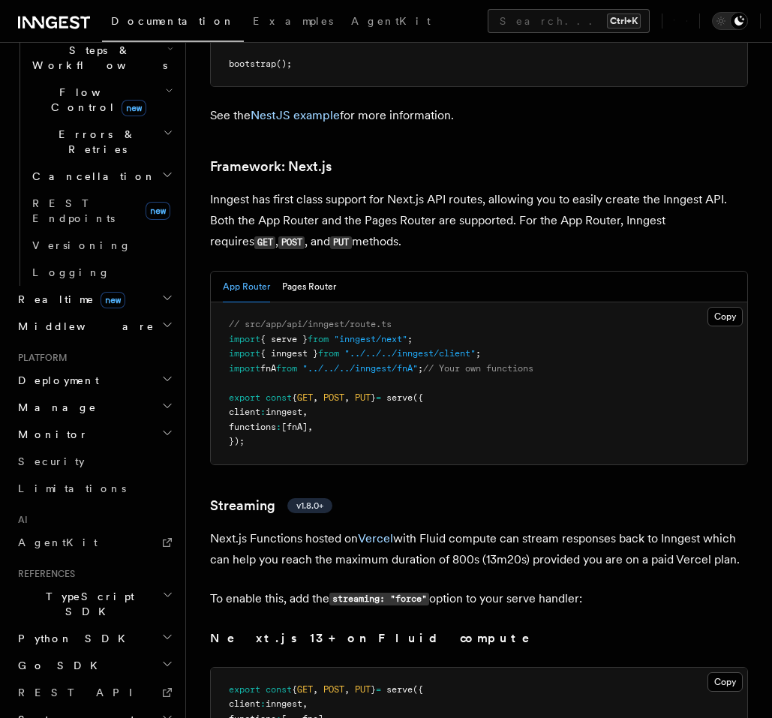
click at [164, 367] on h2 "Deployment" at bounding box center [94, 380] width 164 height 27
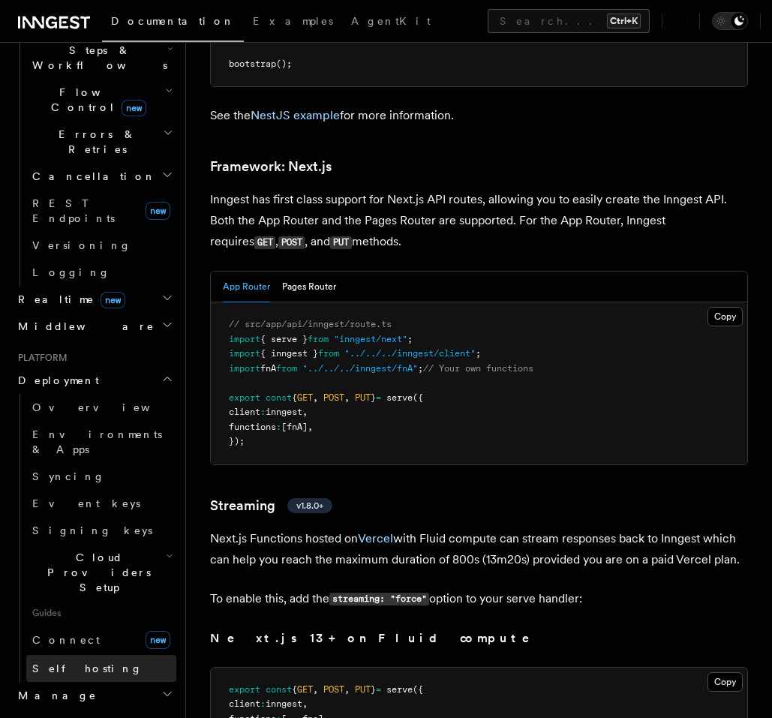
click at [90, 655] on link "Self hosting" at bounding box center [101, 668] width 150 height 27
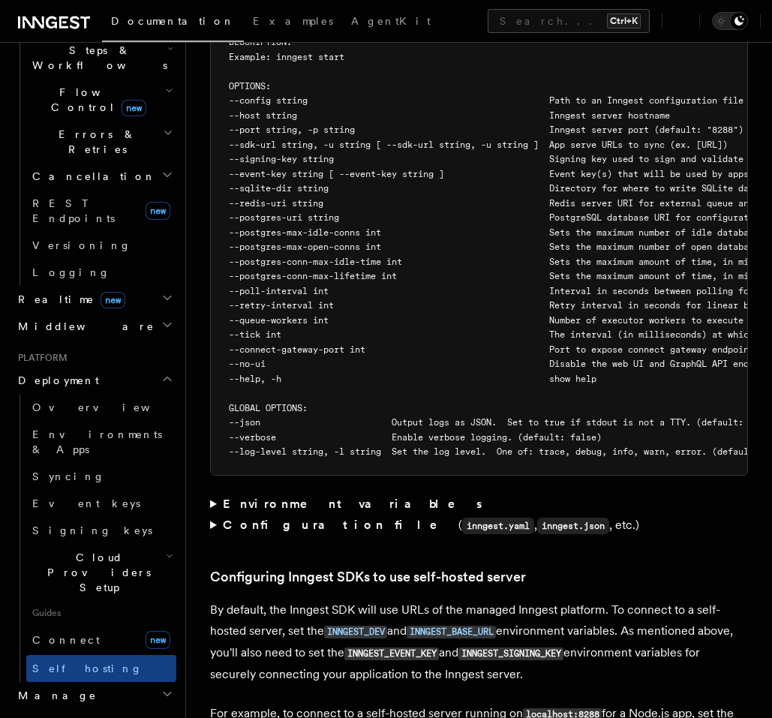
scroll to position [2879, 0]
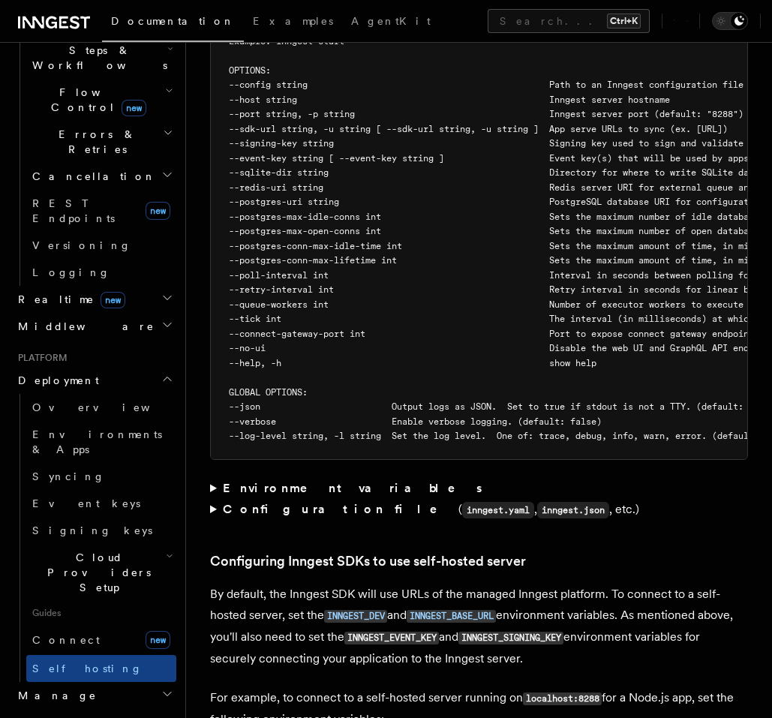
click at [215, 478] on summary "Environment variables" at bounding box center [479, 488] width 538 height 21
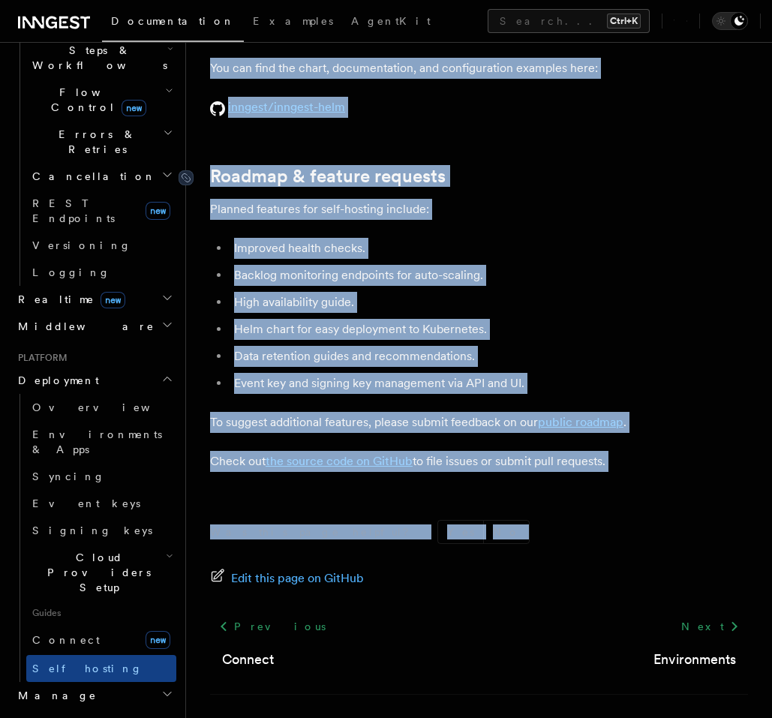
scroll to position [5970, 0]
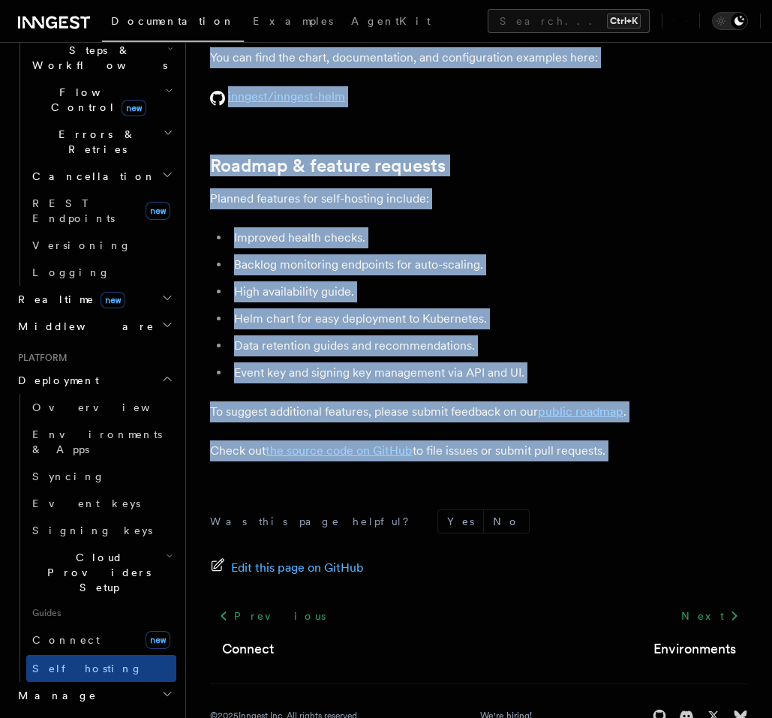
drag, startPoint x: 197, startPoint y: 104, endPoint x: 470, endPoint y: 433, distance: 427.0
copy article "Self-hosting Self-hosting support for Inngest is supported as of the 1.0 releas…"
click at [367, 335] on li "Data retention guides and recommendations." at bounding box center [488, 345] width 518 height 21
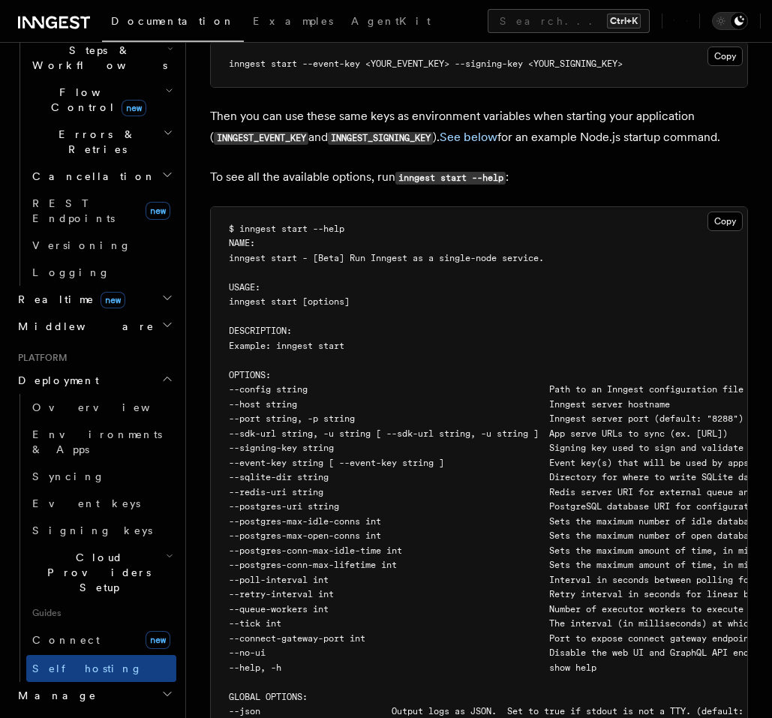
scroll to position [2911, 0]
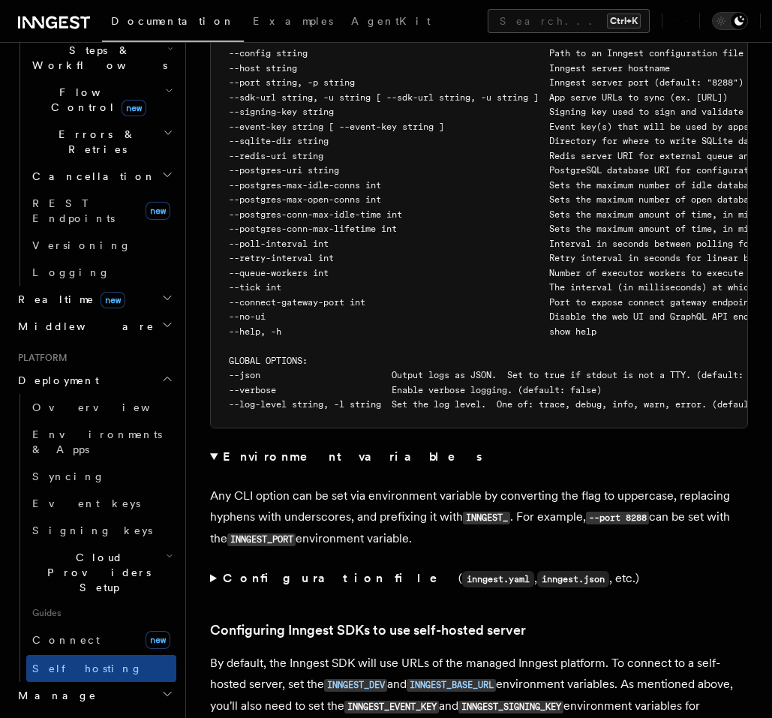
click at [215, 568] on summary "Configuration file ( inngest.yaml , inngest.json , etc.)" at bounding box center [479, 579] width 538 height 22
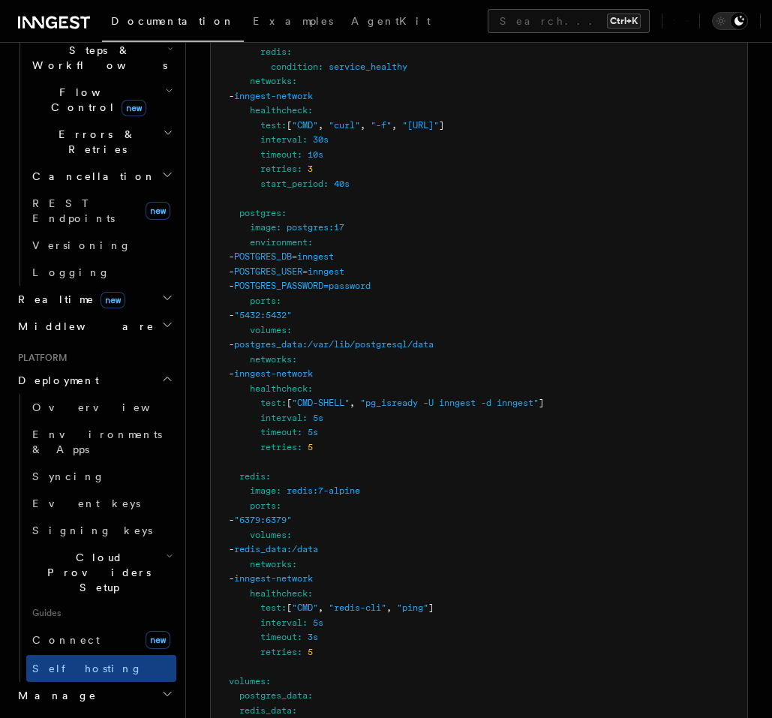
scroll to position [4710, 0]
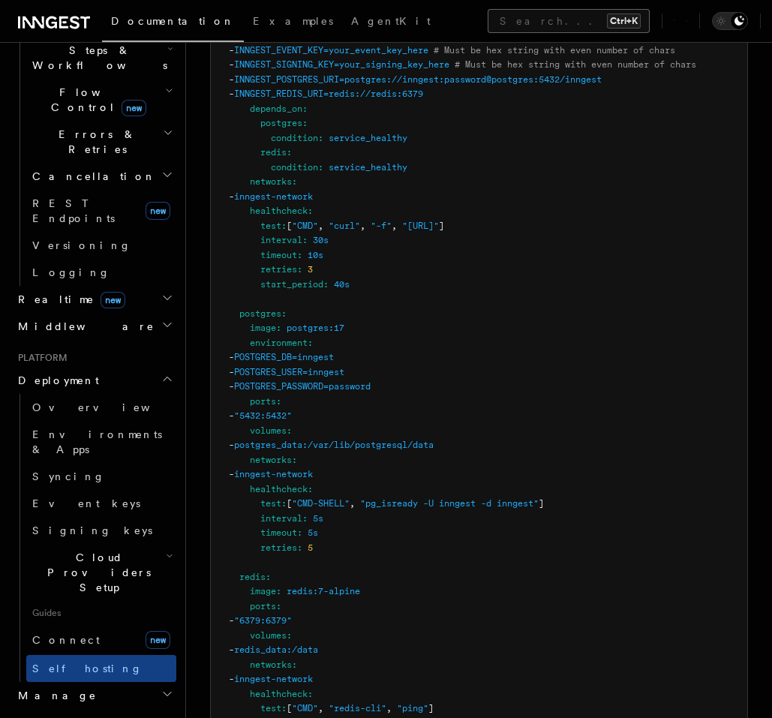
click at [487, 25] on button "Search... Ctrl+K" at bounding box center [568, 21] width 162 height 24
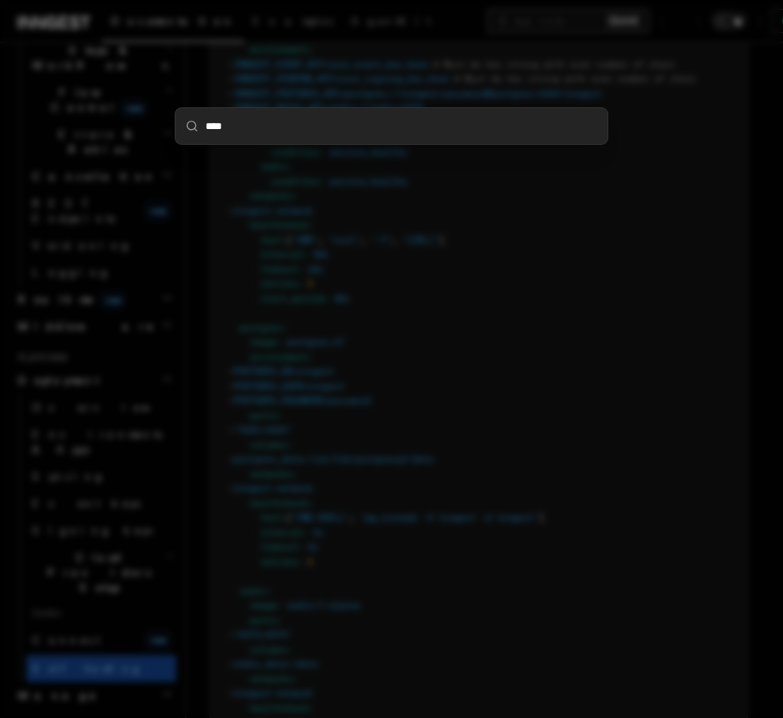
type input "****"
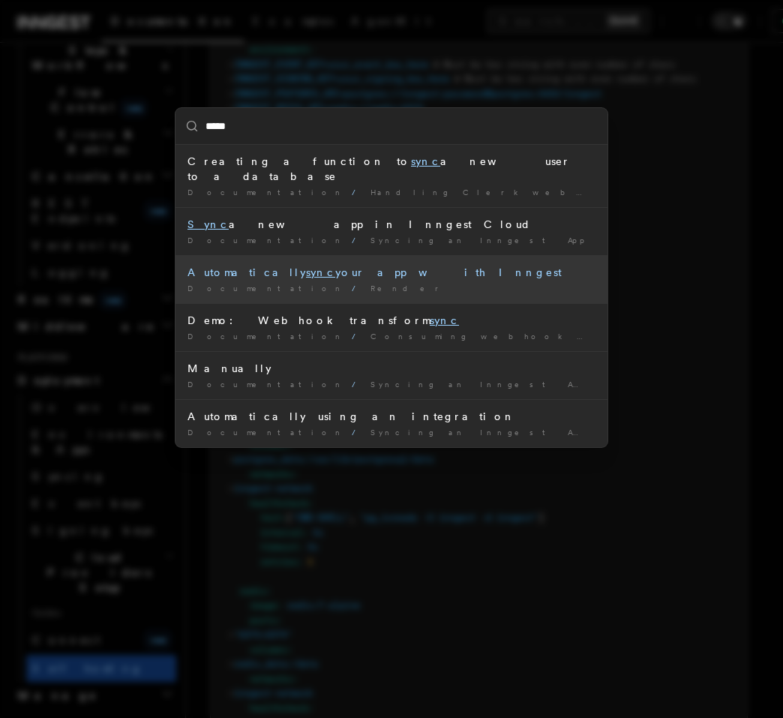
click at [382, 283] on div "Documentation / Render /" at bounding box center [391, 288] width 408 height 11
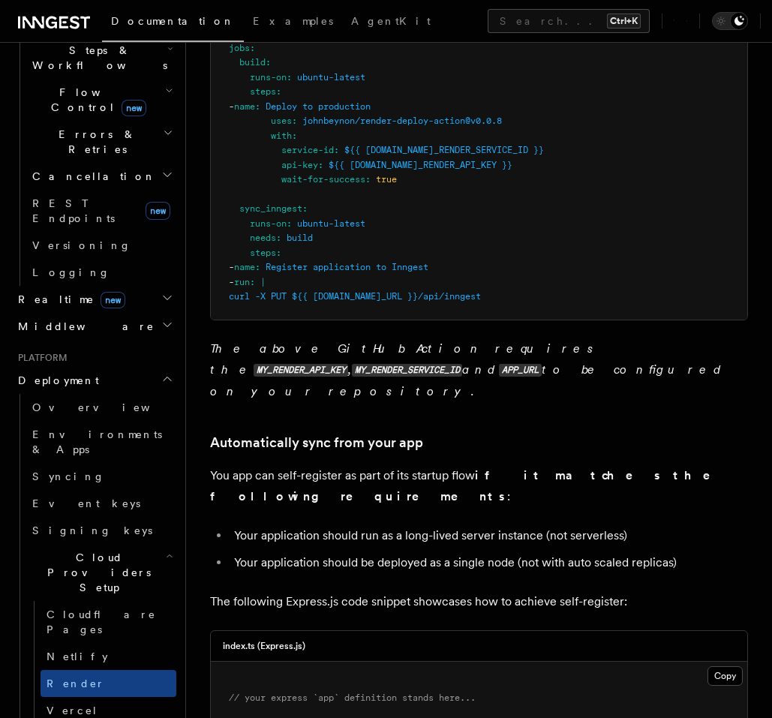
scroll to position [1160, 0]
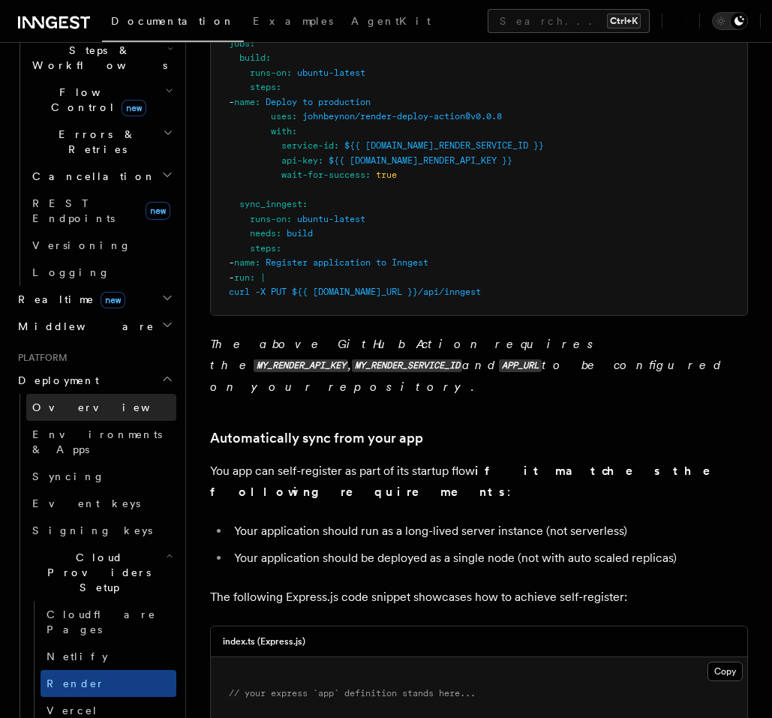
click at [98, 394] on link "Overview" at bounding box center [101, 407] width 150 height 27
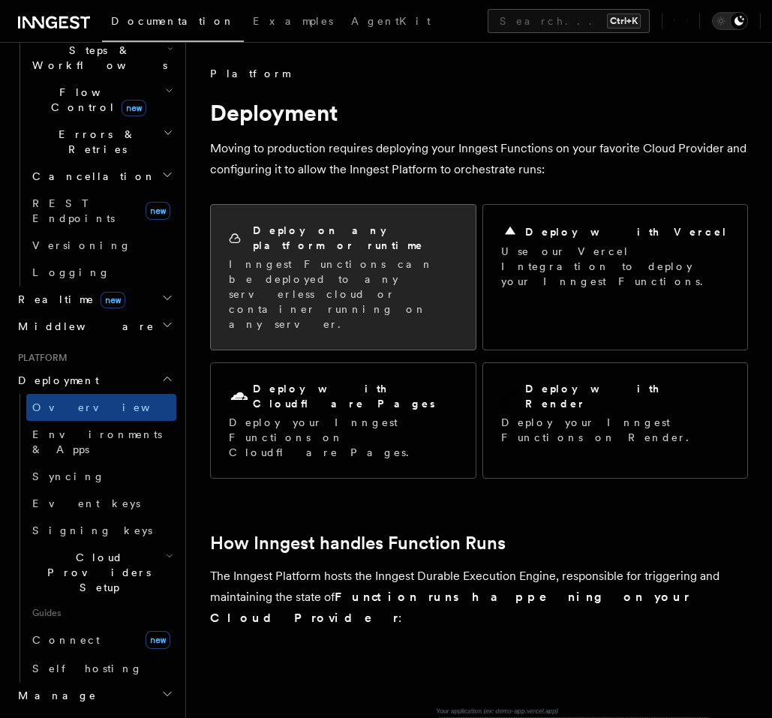
click at [369, 270] on p "Inngest Functions can be deployed to any serverless cloud or container running …" at bounding box center [343, 293] width 229 height 75
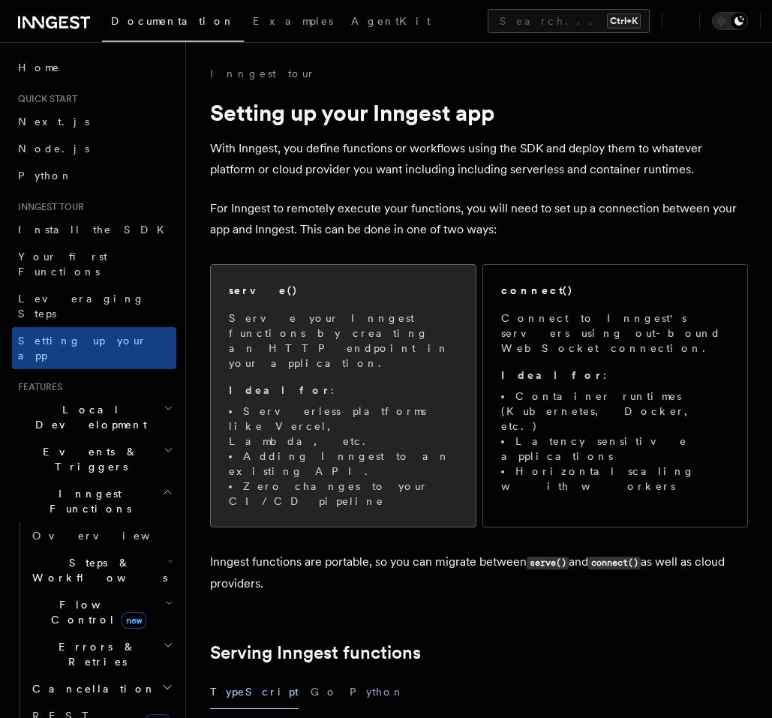
click at [352, 448] on li "Adding Inngest to an existing API." at bounding box center [343, 463] width 229 height 30
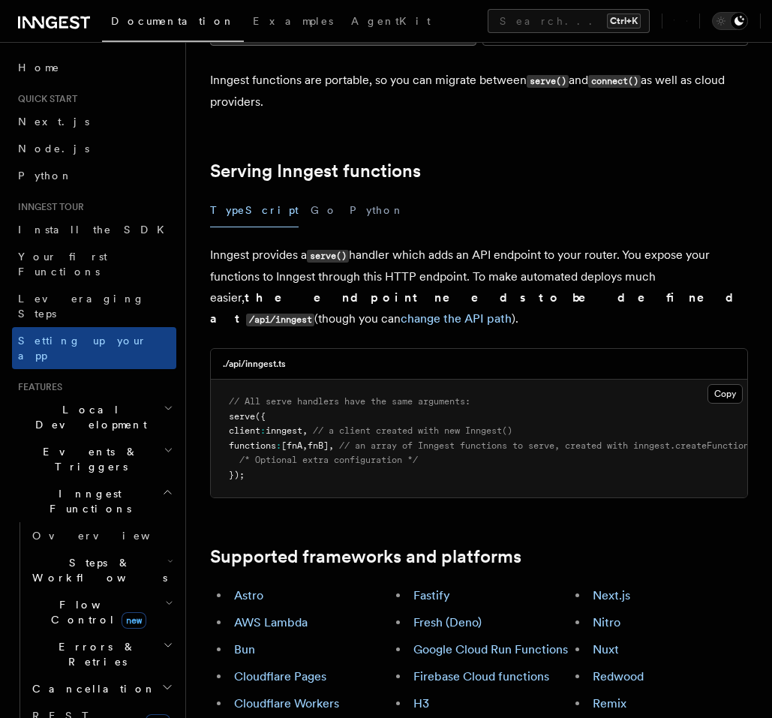
scroll to position [495, 0]
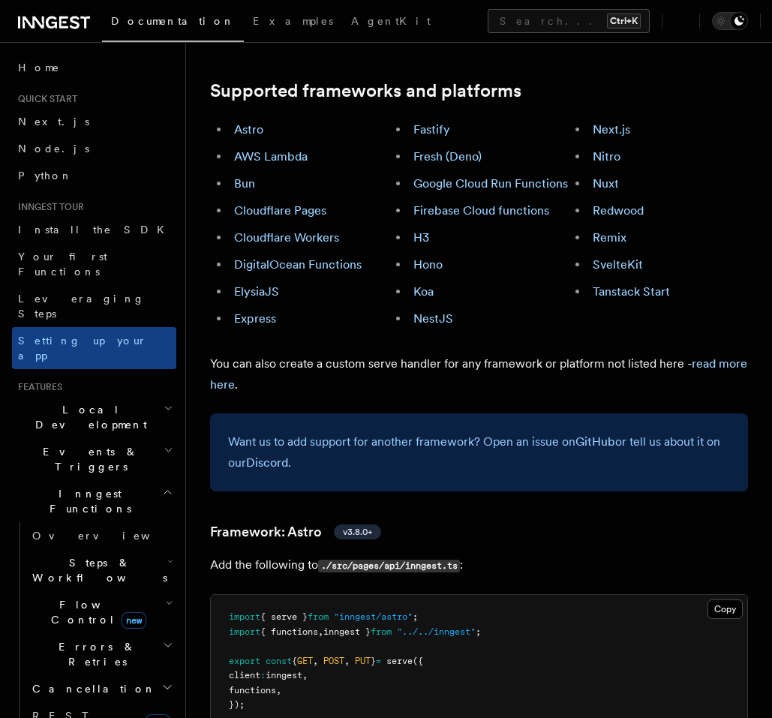
scroll to position [990, 0]
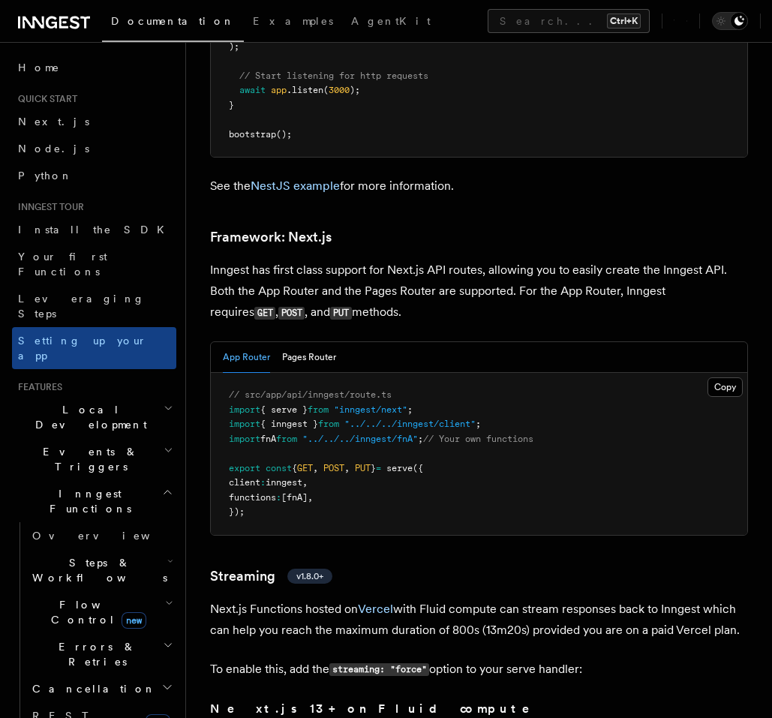
scroll to position [9889, 0]
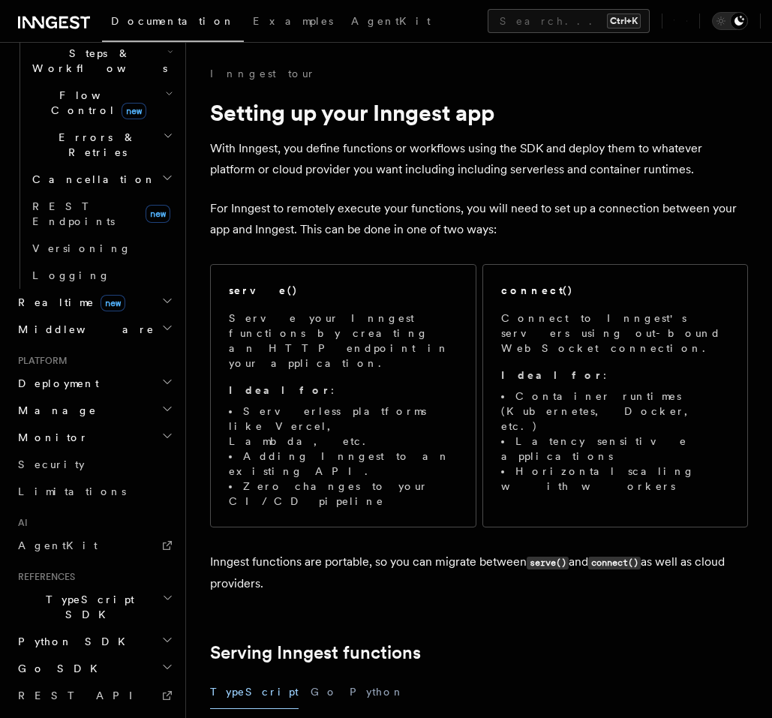
scroll to position [512, 0]
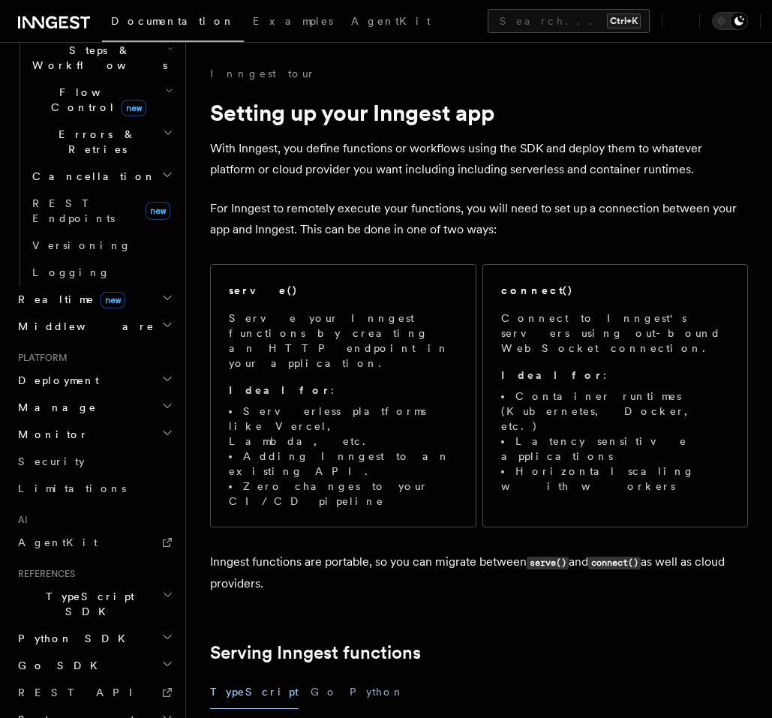
click at [161, 292] on icon "button" at bounding box center [167, 298] width 12 height 12
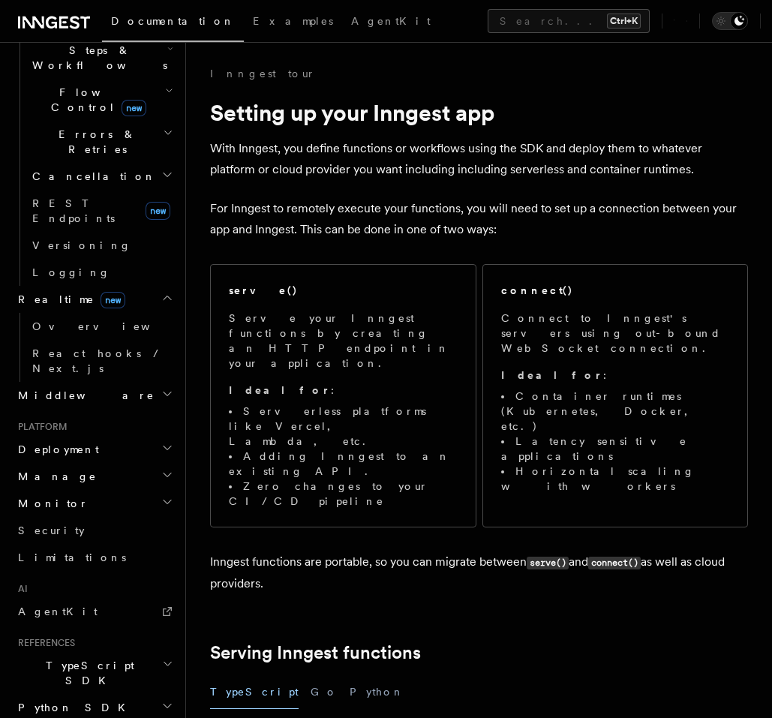
click at [163, 296] on icon "button" at bounding box center [166, 298] width 7 height 4
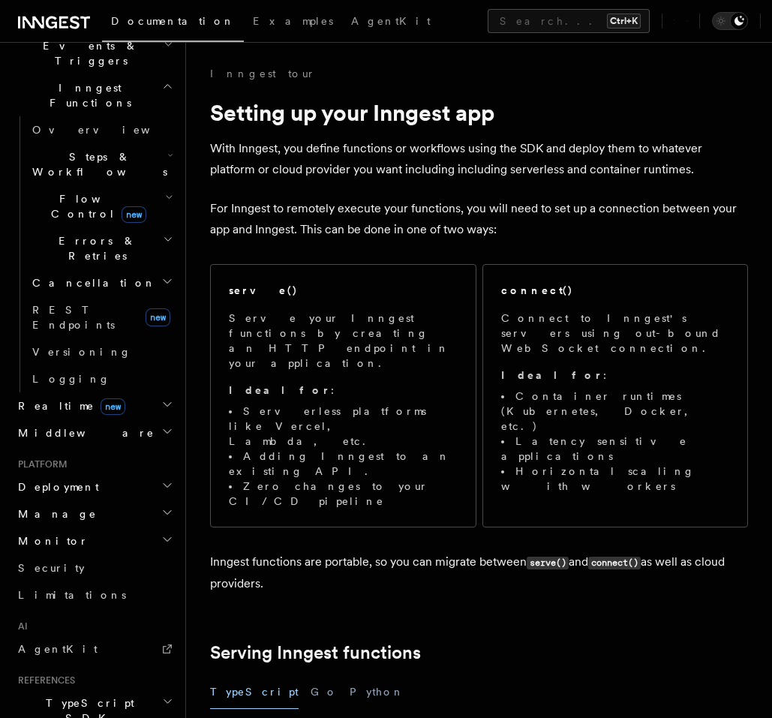
scroll to position [0, 0]
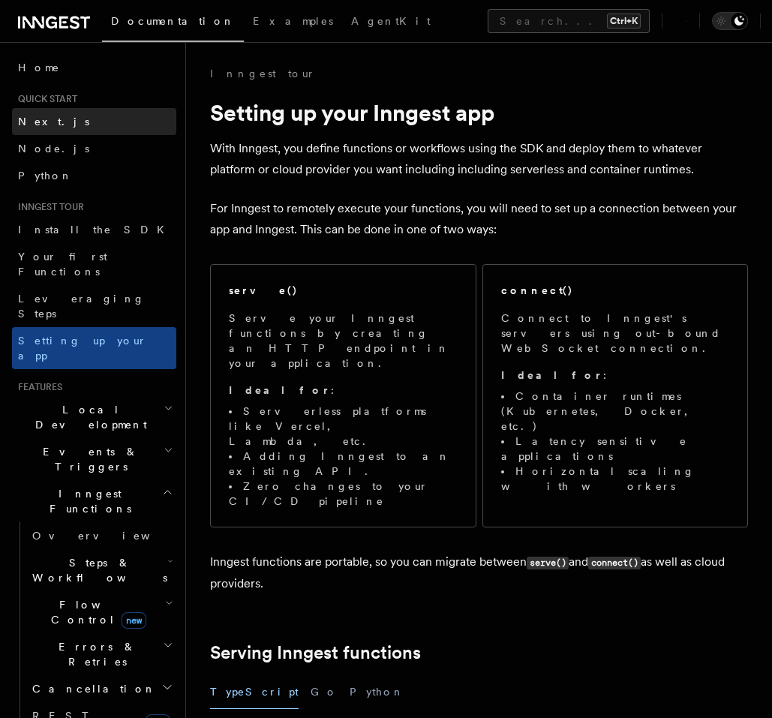
click at [46, 121] on span "Next.js" at bounding box center [53, 121] width 71 height 12
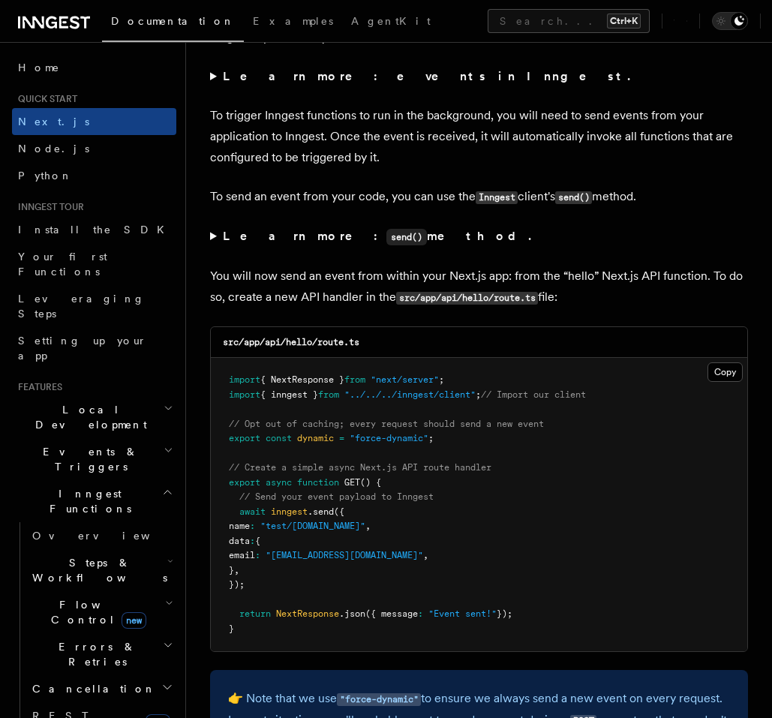
scroll to position [7378, 0]
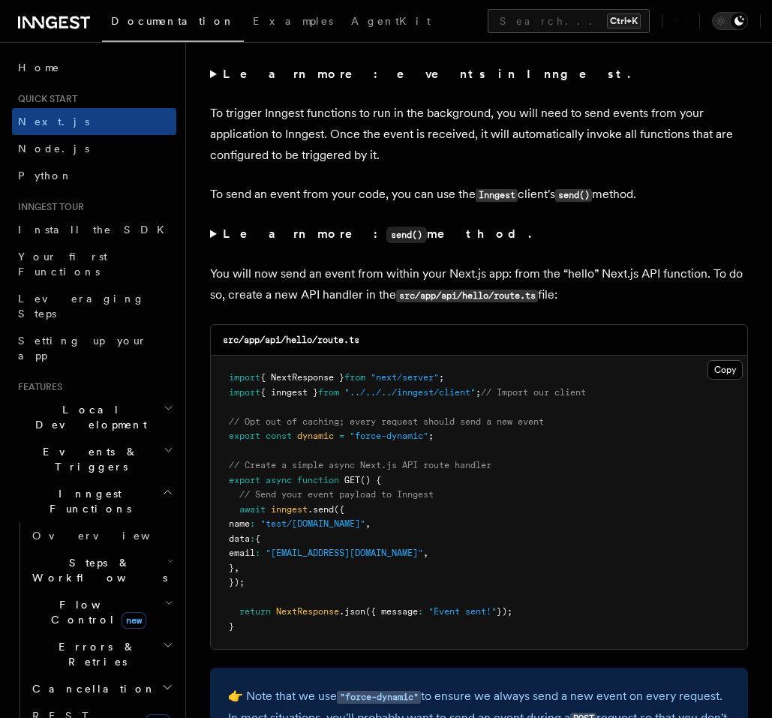
drag, startPoint x: 266, startPoint y: 538, endPoint x: 211, endPoint y: 469, distance: 89.1
click at [211, 469] on pre "import { NextResponse } from "next/server" ; import { inngest } from "../../../…" at bounding box center [479, 501] width 536 height 293
copy code "await inngest .send ({ name : "test/hello.world" , data : { email : "testUser@e…"
click at [328, 529] on pre "import { NextResponse } from "next/server" ; import { inngest } from "../../../…" at bounding box center [479, 501] width 536 height 293
drag, startPoint x: 263, startPoint y: 536, endPoint x: 210, endPoint y: 470, distance: 84.8
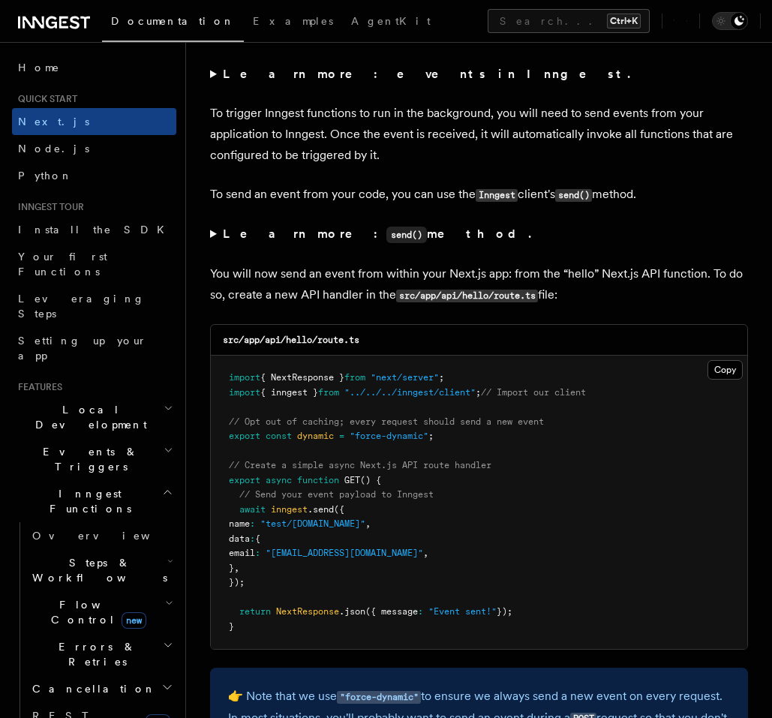
click at [210, 470] on div "src/app/api/hello/route.ts Copy Copied import { NextResponse } from "next/serve…" at bounding box center [479, 486] width 538 height 325
copy code "await inngest .send ({ name : "test/hello.world" , data : { email : "testUser@e…"
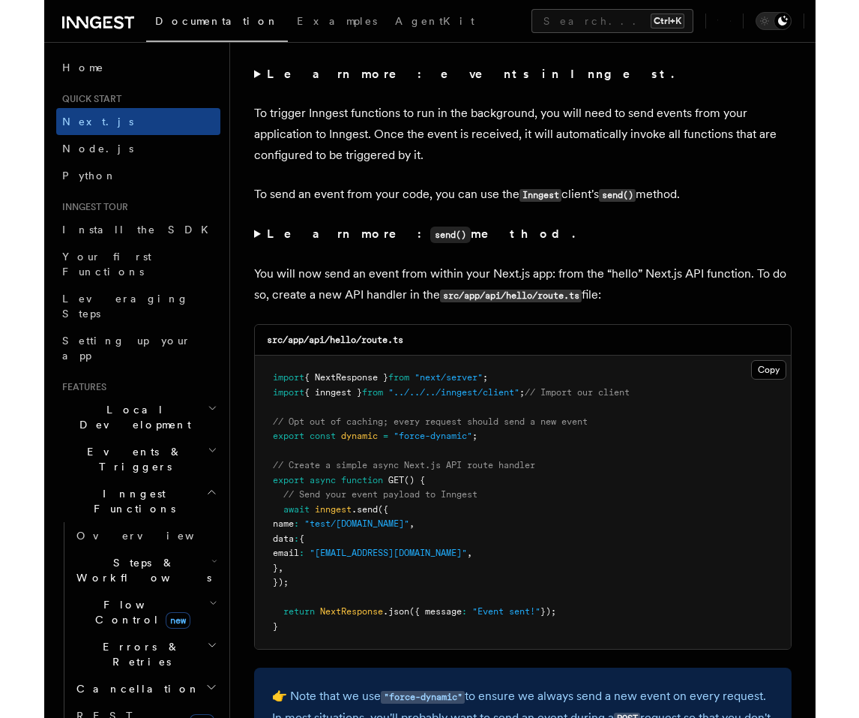
scroll to position [7699, 0]
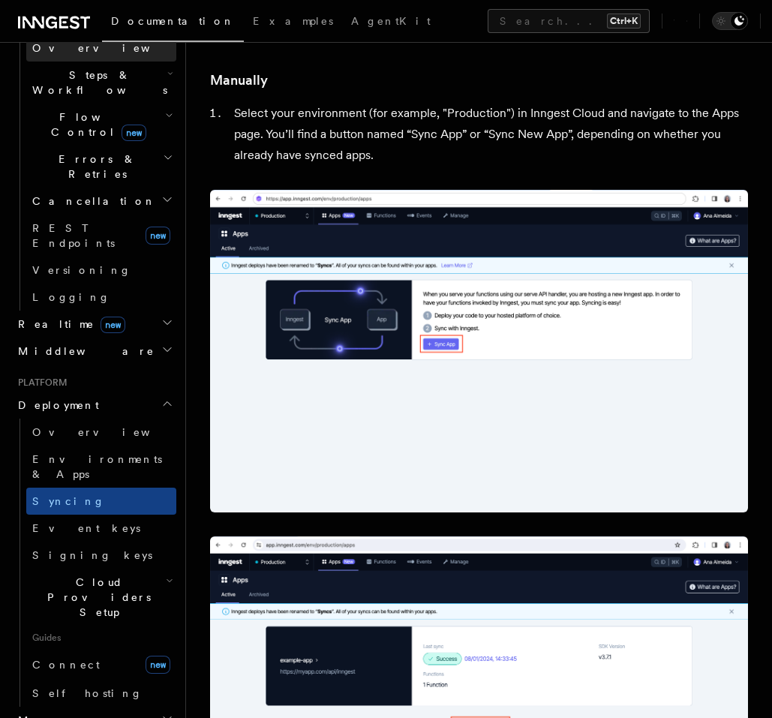
scroll to position [540, 0]
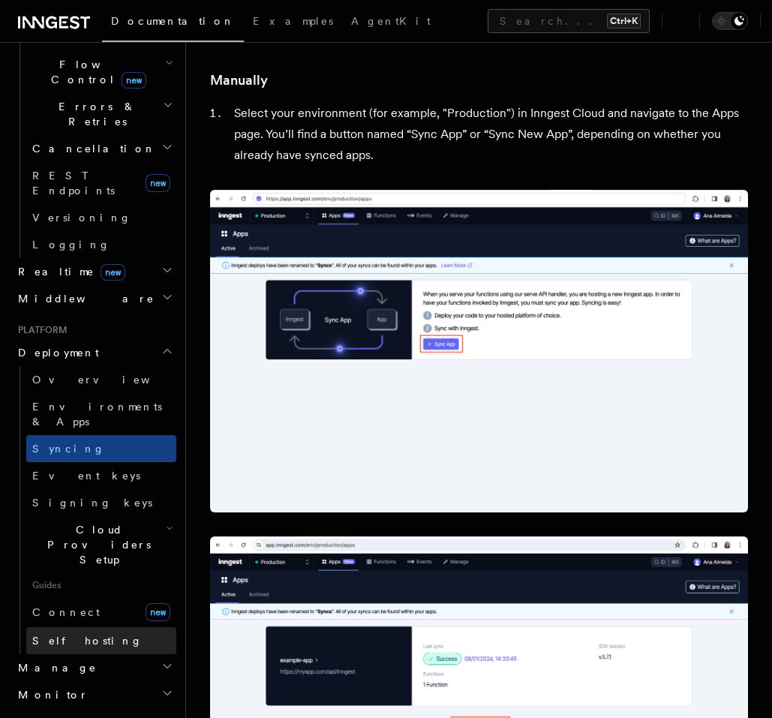
click at [78, 634] on span "Self hosting" at bounding box center [87, 640] width 110 height 12
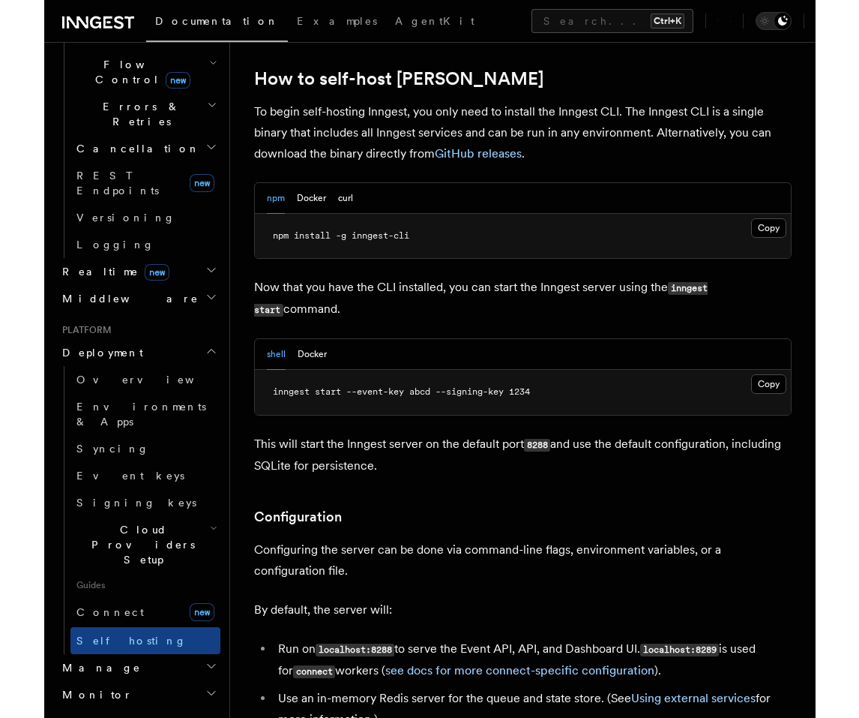
scroll to position [1525, 0]
